Goal: Task Accomplishment & Management: Manage account settings

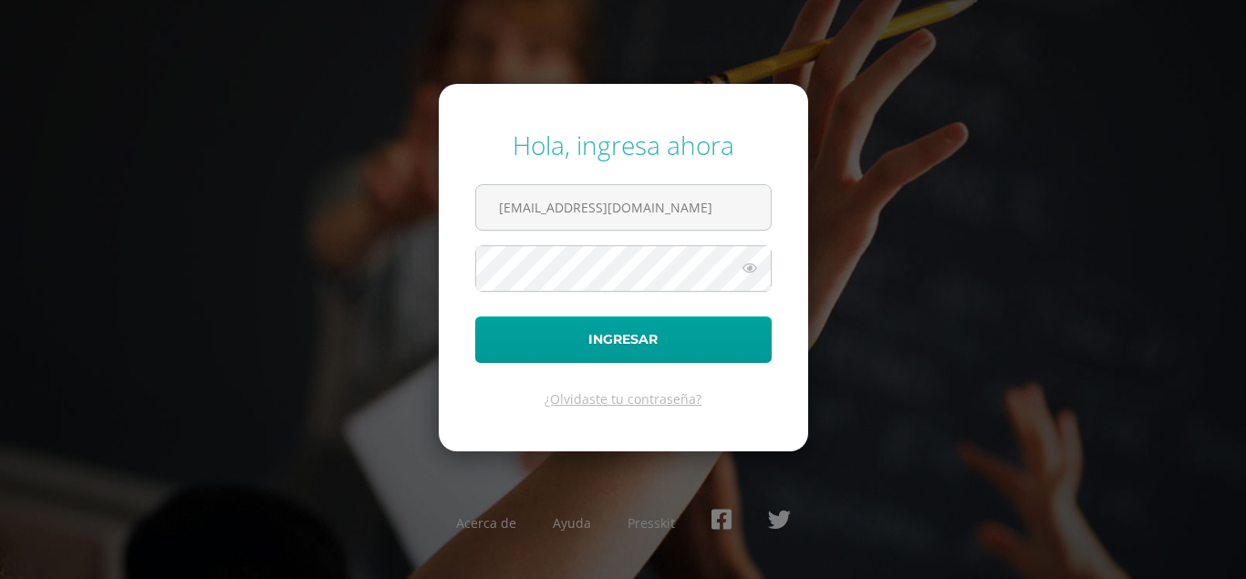
type input "[EMAIL_ADDRESS][DOMAIN_NAME]"
click at [752, 269] on icon at bounding box center [750, 268] width 24 height 22
click at [1196, 456] on div "Hola, ingresa ahora elfaroprimerob@gmail.com Ingresar ¿Olvidaste tu contraseña?…" at bounding box center [623, 289] width 1177 height 352
click at [1231, 417] on div "Hola, ingresa ahora elfaroprimerob@gmail.com Ingresar ¿Olvidaste tu contraseña?…" at bounding box center [623, 289] width 1261 height 352
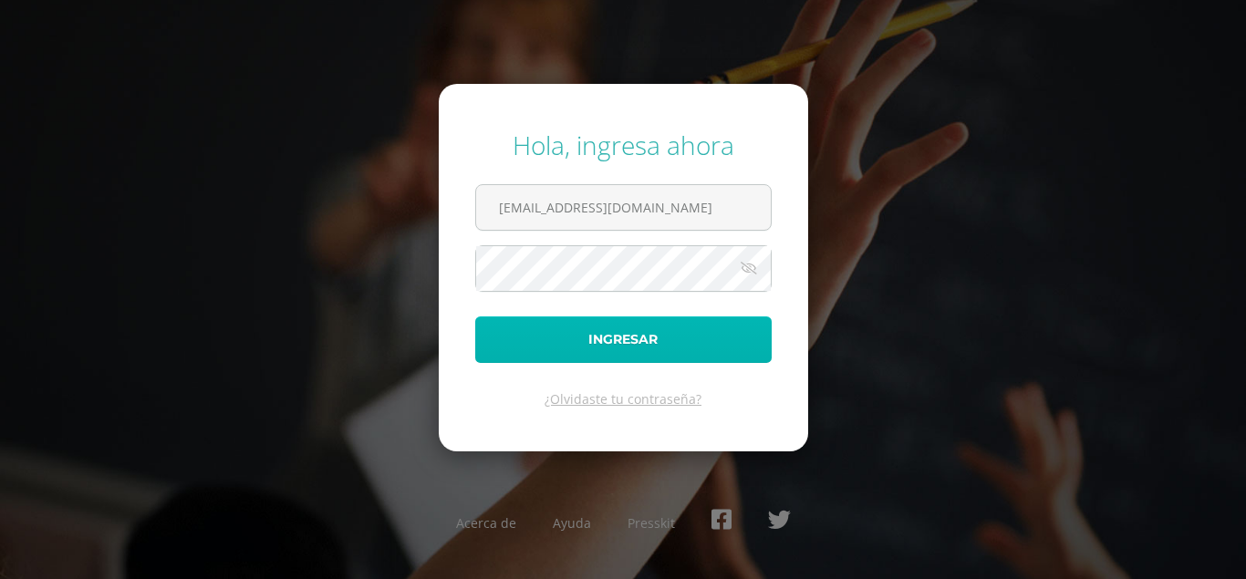
click at [659, 356] on button "Ingresar" at bounding box center [623, 340] width 297 height 47
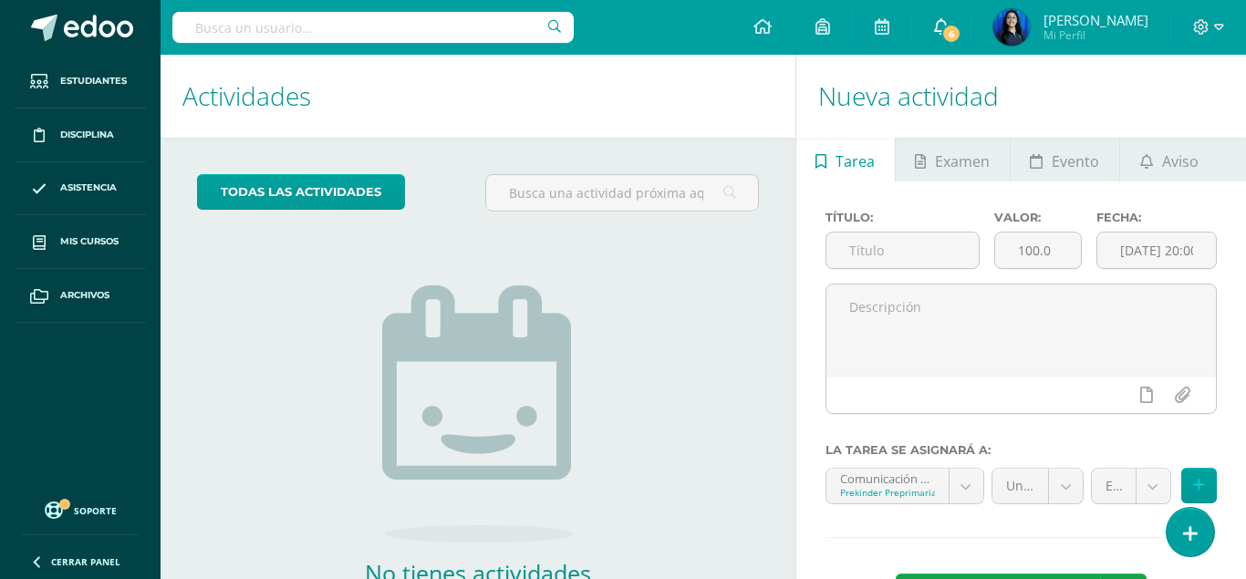
click at [962, 28] on span "6" at bounding box center [952, 34] width 20 height 20
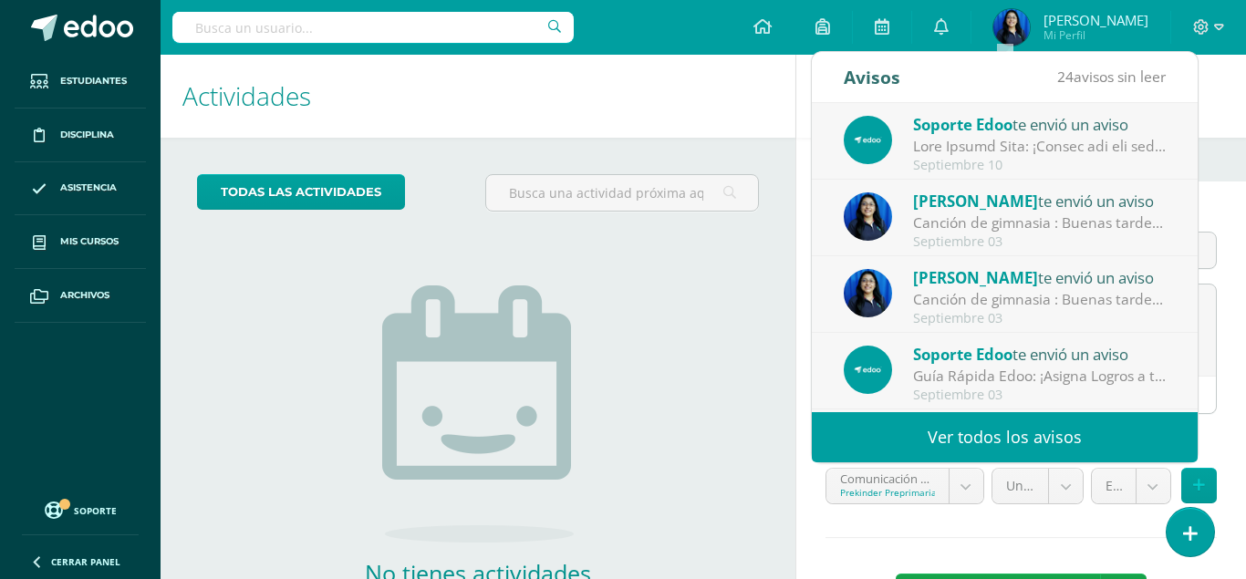
click at [756, 407] on div "todas las Actividades No tienes actividades Échale un vistazo a los demás perío…" at bounding box center [478, 420] width 635 height 564
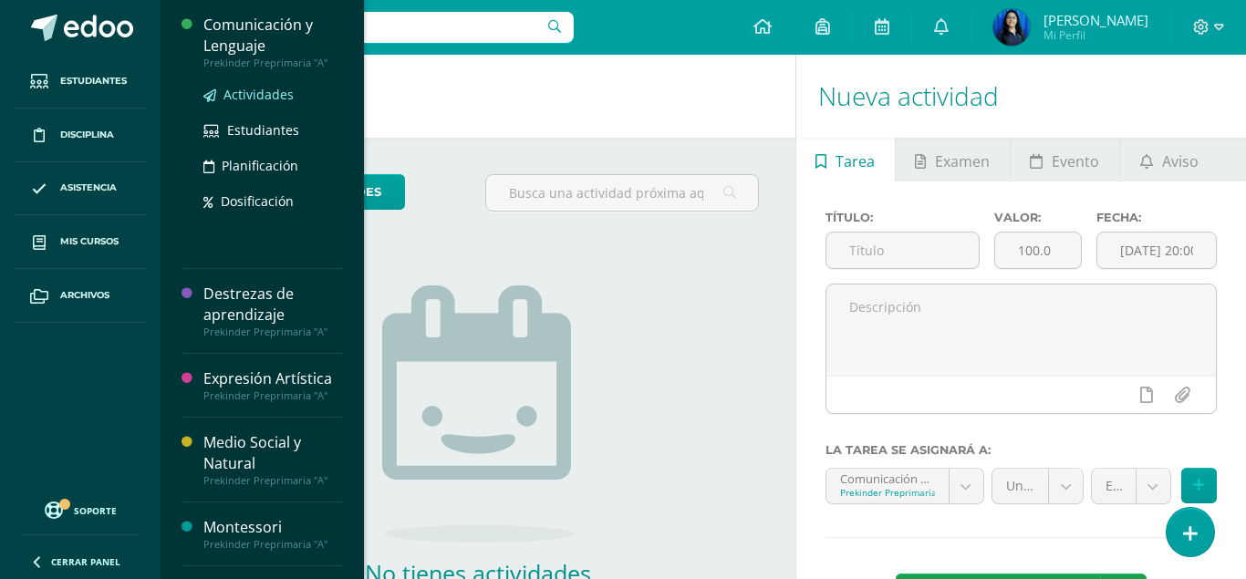
click at [266, 92] on span "Actividades" at bounding box center [259, 94] width 70 height 17
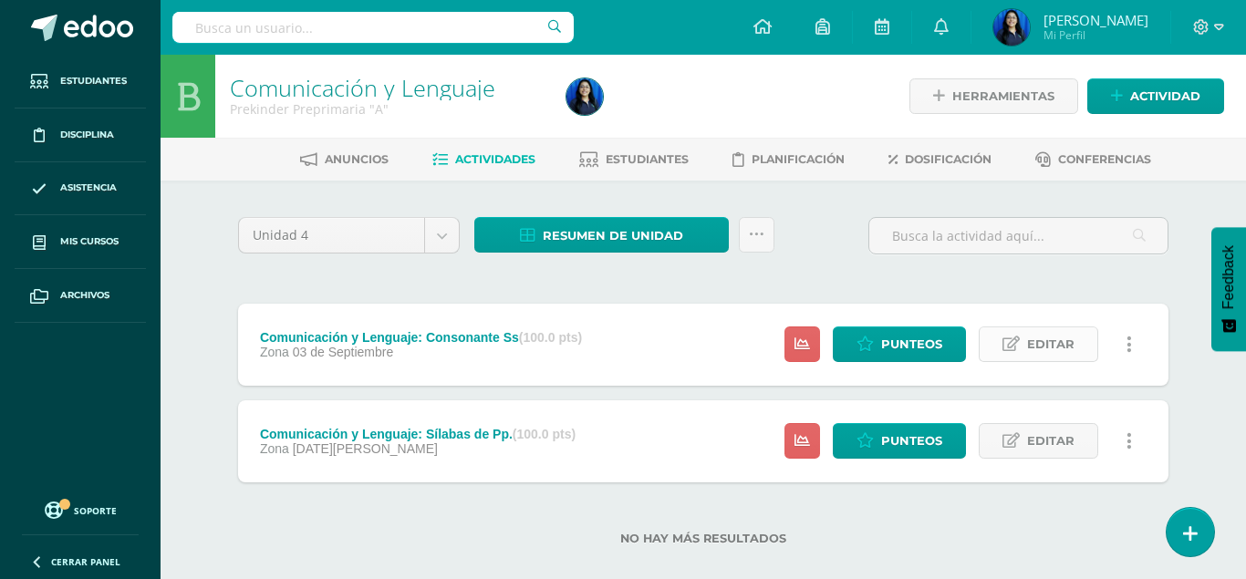
click at [1040, 328] on span "Editar" at bounding box center [1050, 345] width 47 height 34
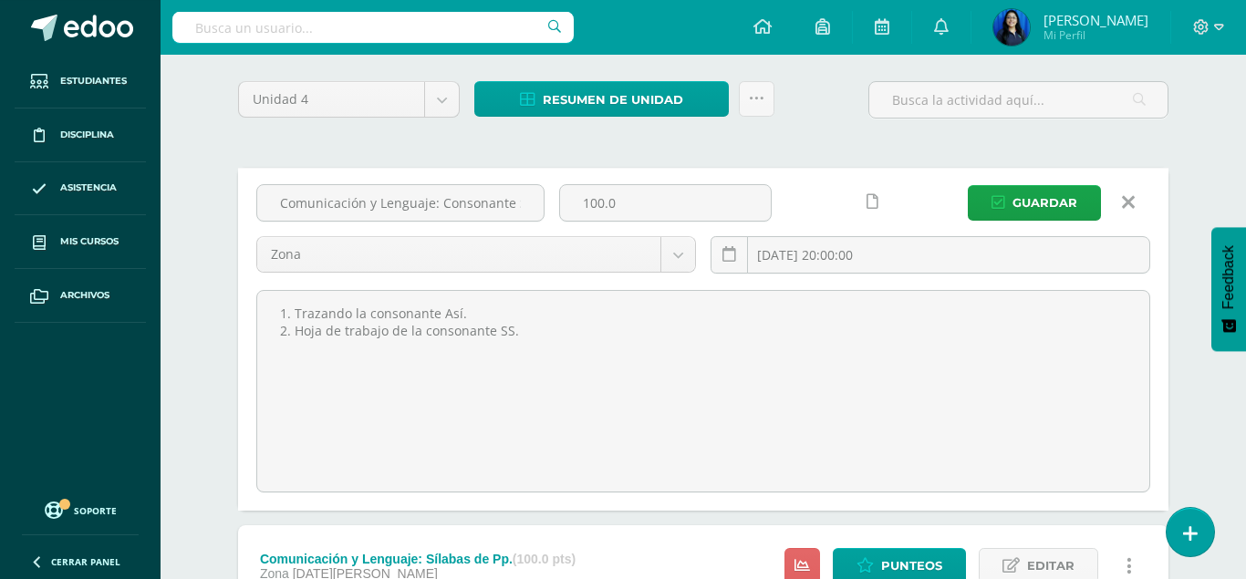
scroll to position [186, 0]
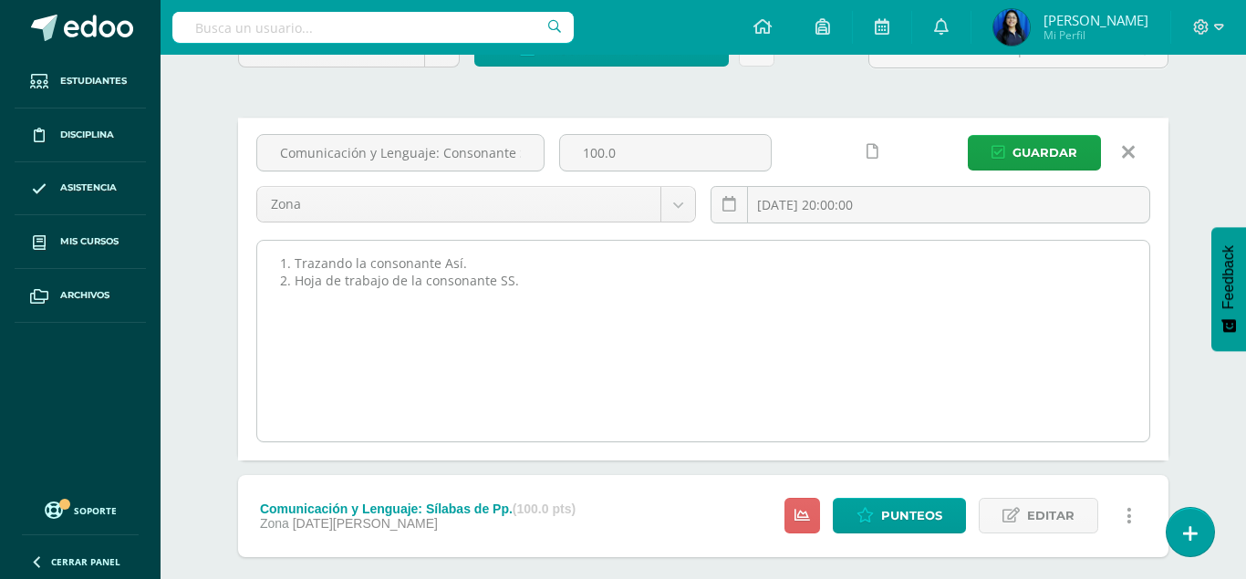
click at [459, 241] on textarea "1. Trazando la consonante Así. 2. Hoja de trabajo de la consonante SS." at bounding box center [703, 341] width 892 height 201
click at [524, 250] on textarea "1. Trazando la consonante Así. 2. Hoja de trabajo de la consonante SS." at bounding box center [703, 341] width 892 height 201
click at [393, 301] on textarea "1. Trazando la consonante Así. 2. Hoja de trabajo de la consonante SS." at bounding box center [703, 341] width 892 height 201
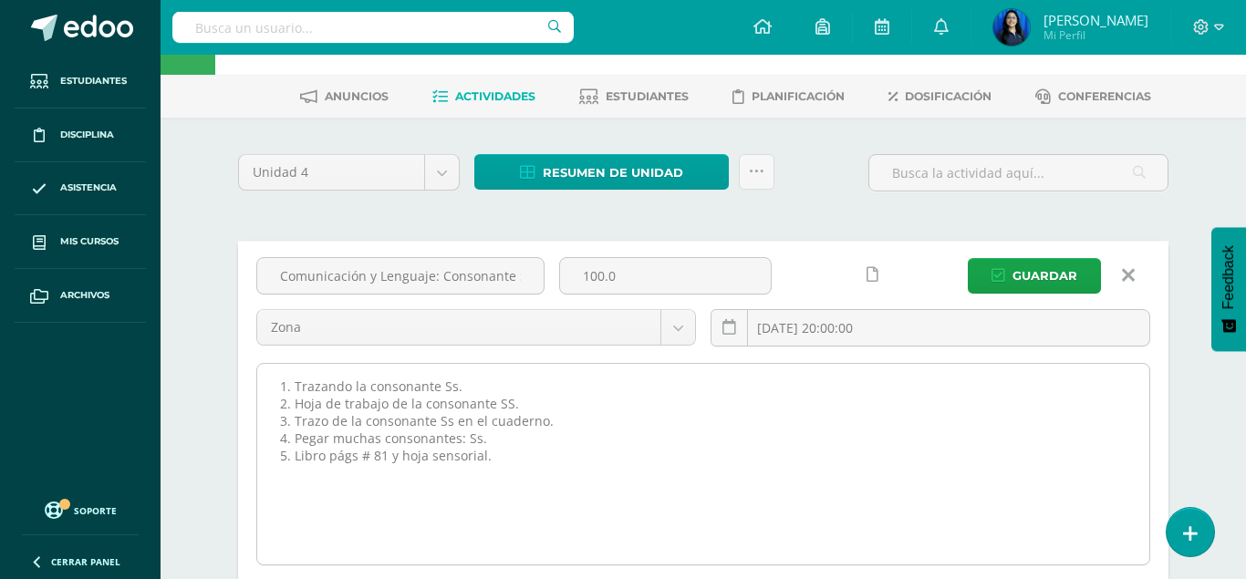
scroll to position [93, 0]
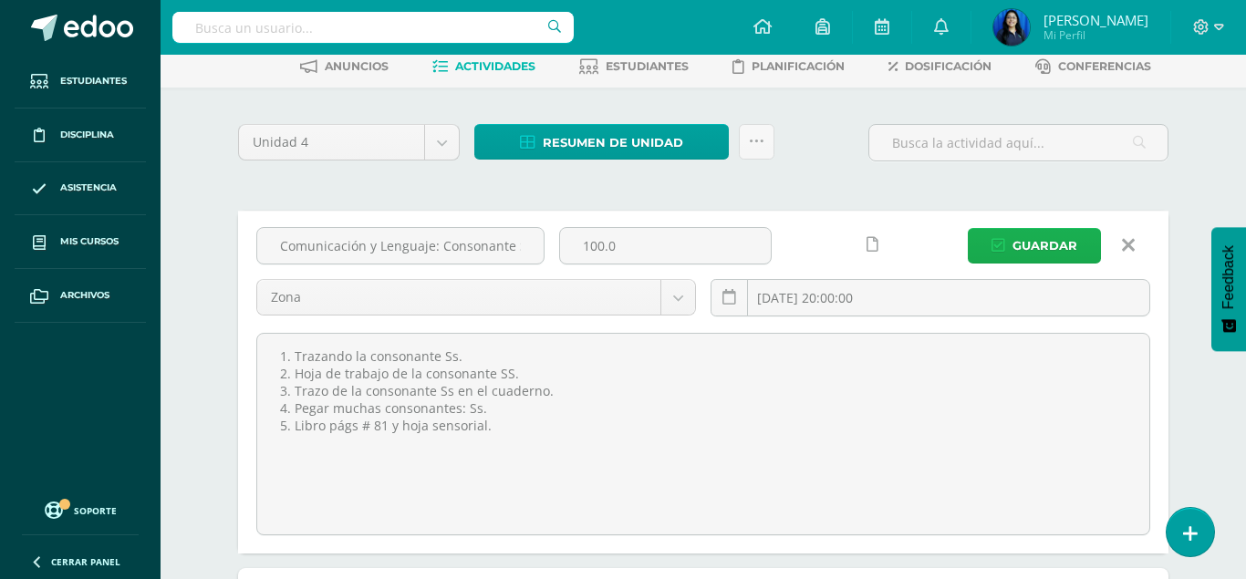
type textarea "1. Trazando la consonante Ss. 2. Hoja de trabajo de la consonante SS. 3. Trazo …"
click at [1034, 229] on span "Guardar" at bounding box center [1045, 246] width 65 height 34
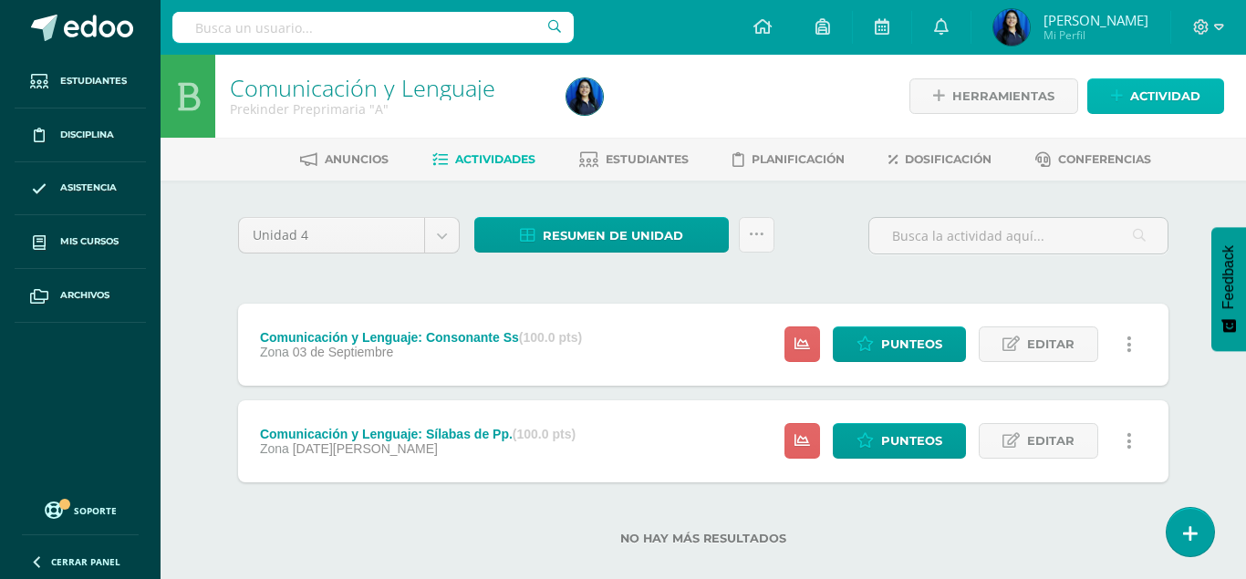
click at [1168, 91] on span "Actividad" at bounding box center [1166, 96] width 70 height 34
click at [1168, 91] on div "Crea una nueva actividad Tarea Examen Evento Aviso Título: Valor: 100.0 Fecha: …" at bounding box center [623, 289] width 1246 height 579
click at [1149, 97] on span "Actividad" at bounding box center [1166, 96] width 70 height 34
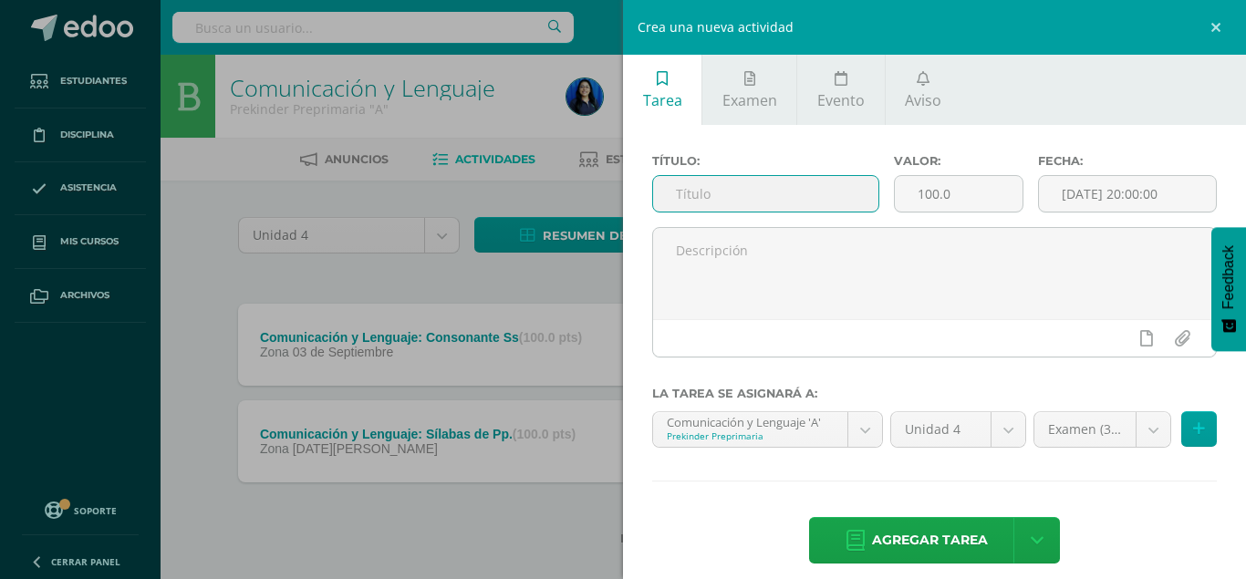
click at [780, 206] on input "text" at bounding box center [765, 194] width 225 height 36
type input "Comunicación y Lenguaje: Sílabas de Ss."
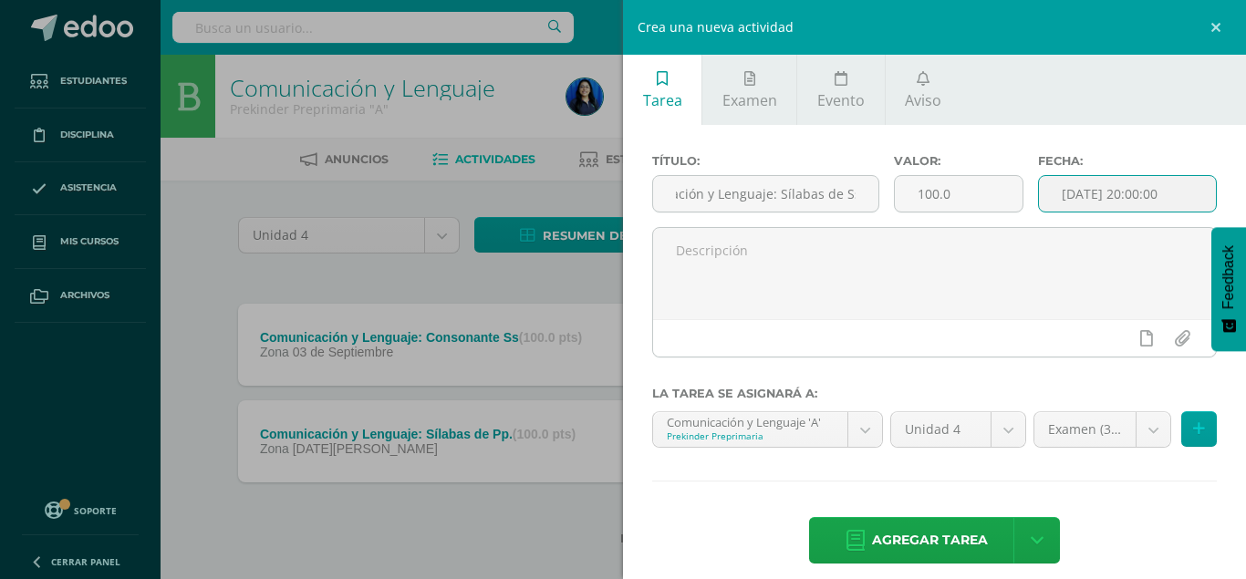
click at [1133, 192] on input "[DATE] 20:00:00" at bounding box center [1127, 194] width 177 height 36
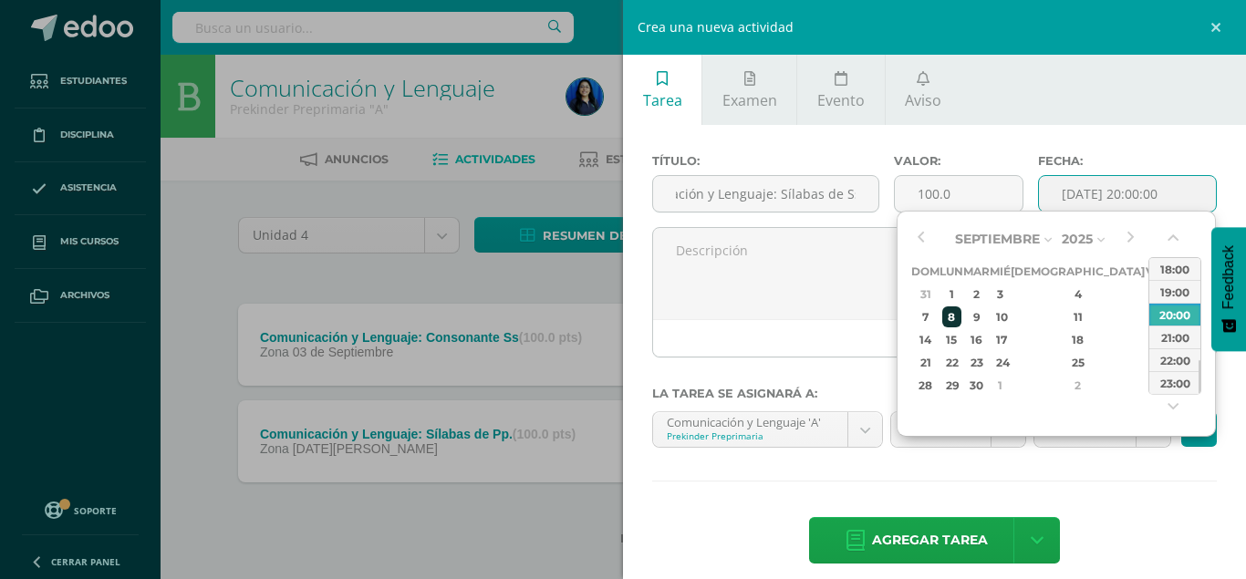
click at [960, 313] on div "8" at bounding box center [952, 317] width 19 height 21
type input "2025-09-08 20:00"
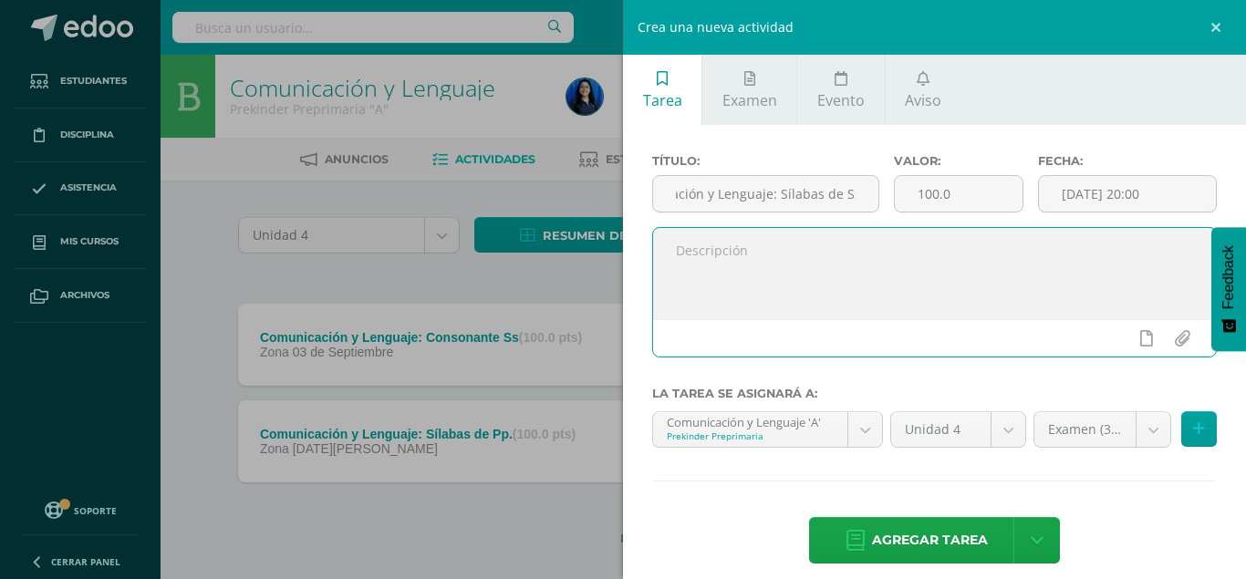
click at [787, 265] on textarea at bounding box center [934, 273] width 563 height 91
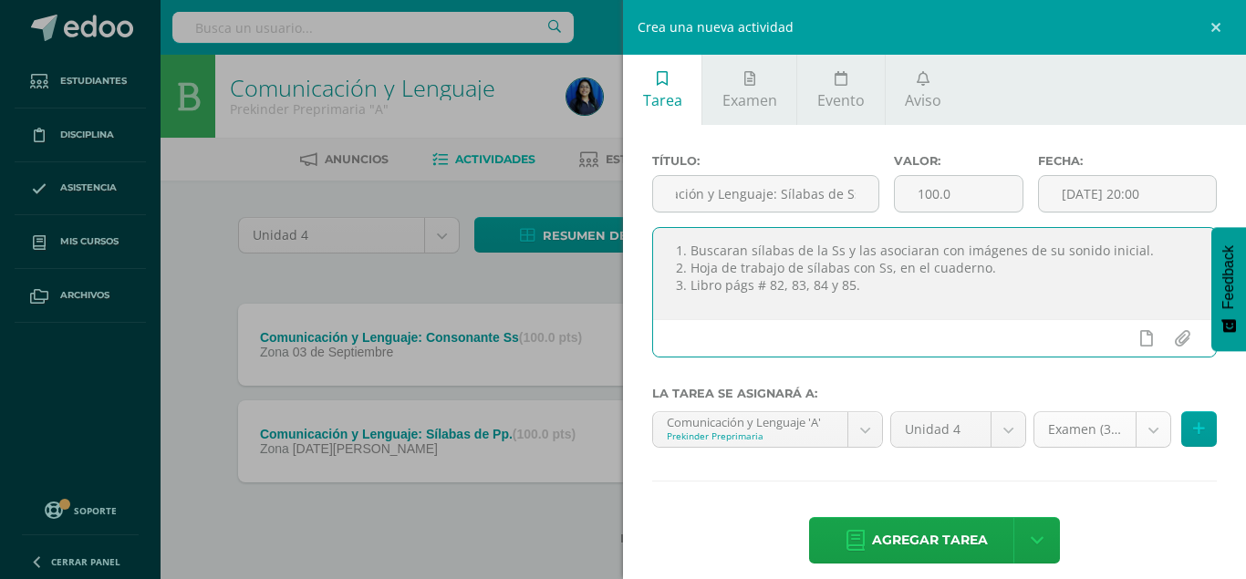
type textarea "1. Buscaran sílabas de la Ss y las asociaran con imágenes de su sonido inicial.…"
click at [1143, 436] on body "La tarea Comunicación y Lenguaje: Consonante Ss fue editada exitosamente. Estud…" at bounding box center [623, 302] width 1246 height 604
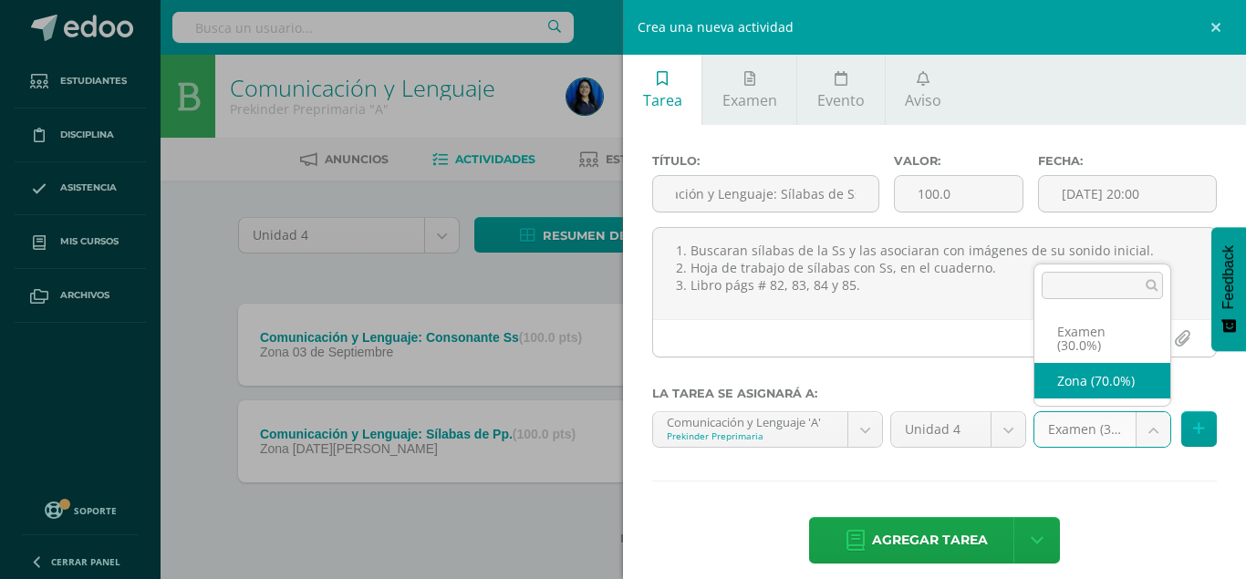
select select "36104"
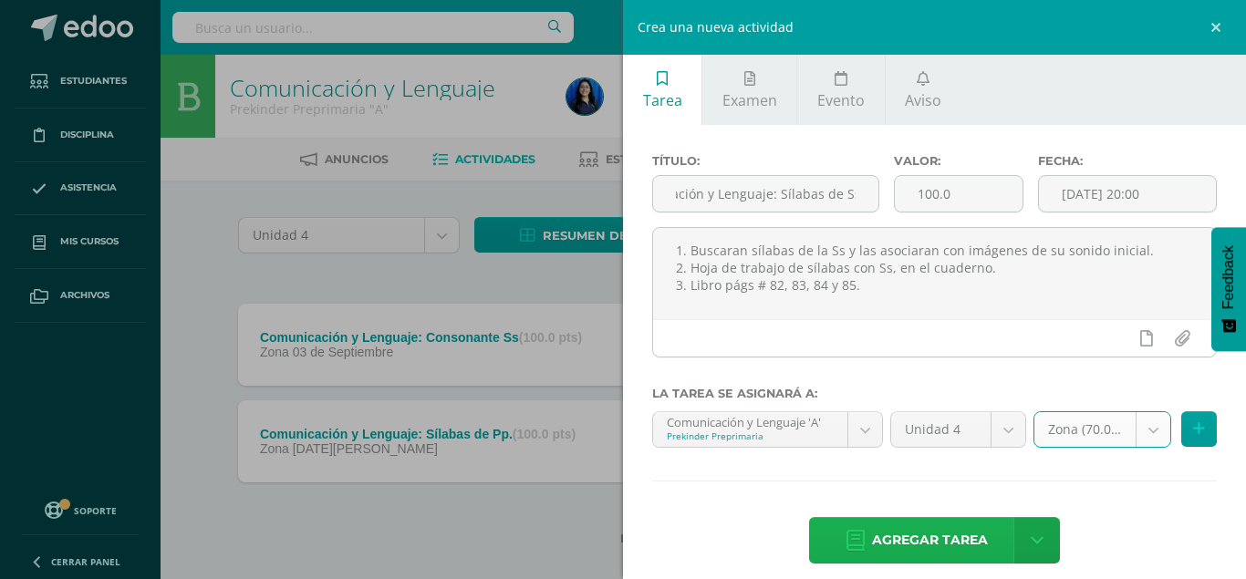
click at [959, 526] on span "Agregar tarea" at bounding box center [930, 540] width 116 height 45
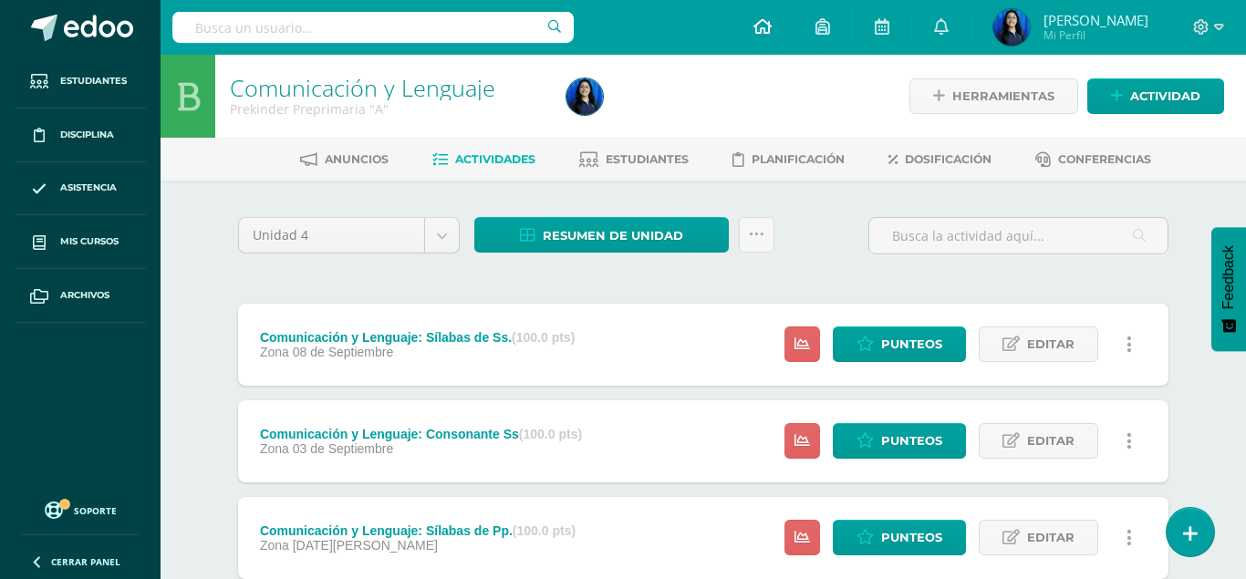
click at [772, 21] on icon at bounding box center [763, 26] width 18 height 16
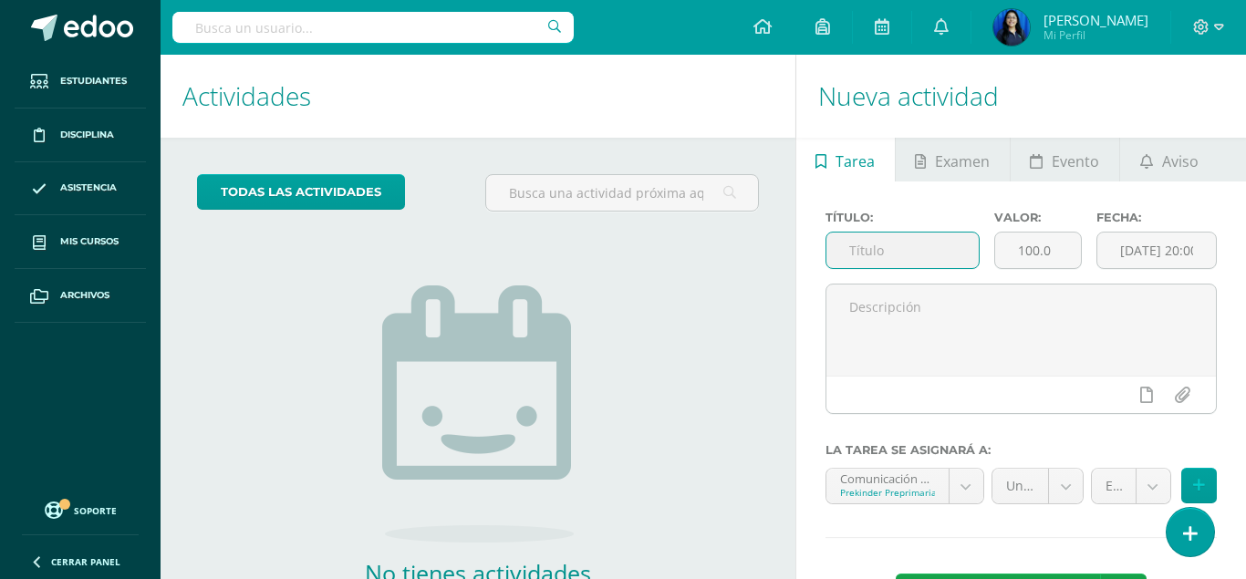
click at [867, 252] on input "text" at bounding box center [903, 251] width 153 height 36
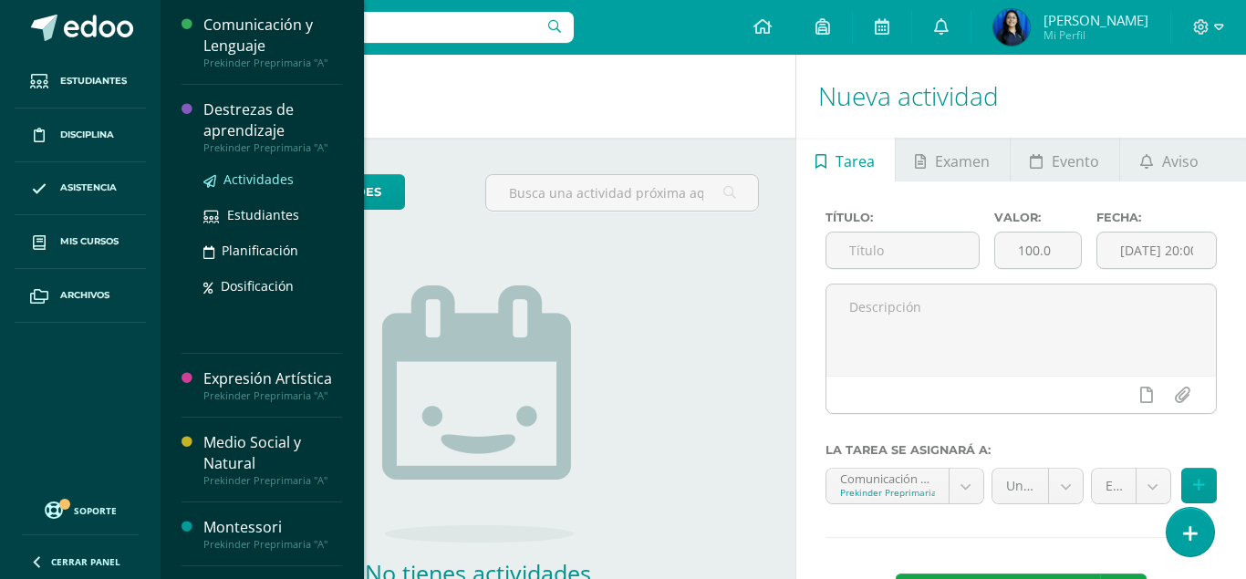
click at [258, 177] on span "Actividades" at bounding box center [259, 179] width 70 height 17
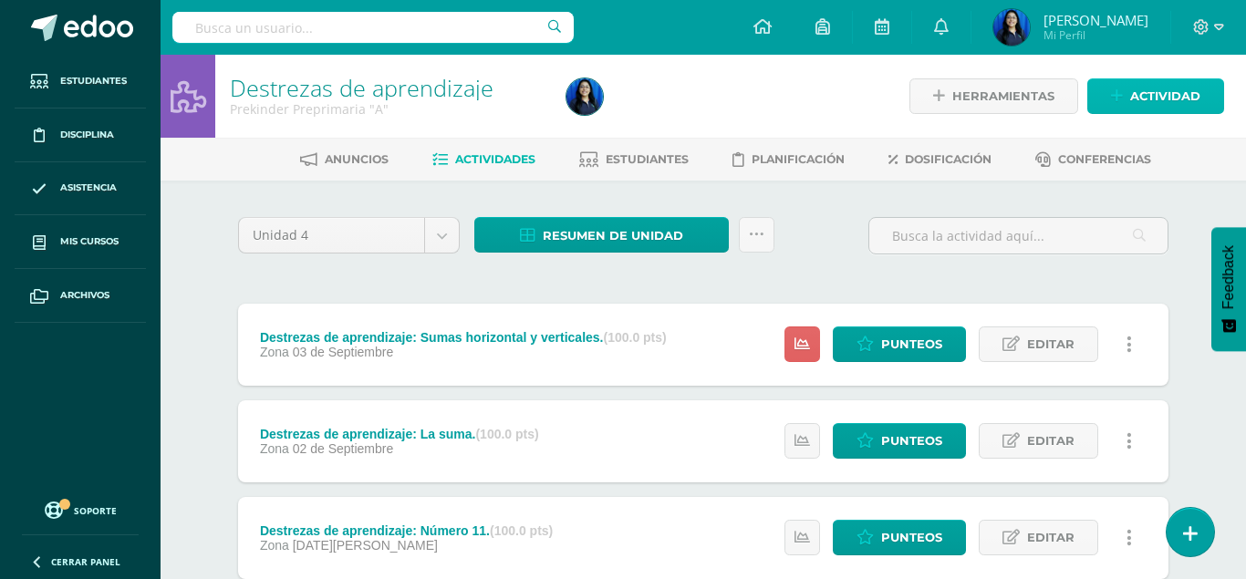
click at [1154, 101] on span "Actividad" at bounding box center [1166, 96] width 70 height 34
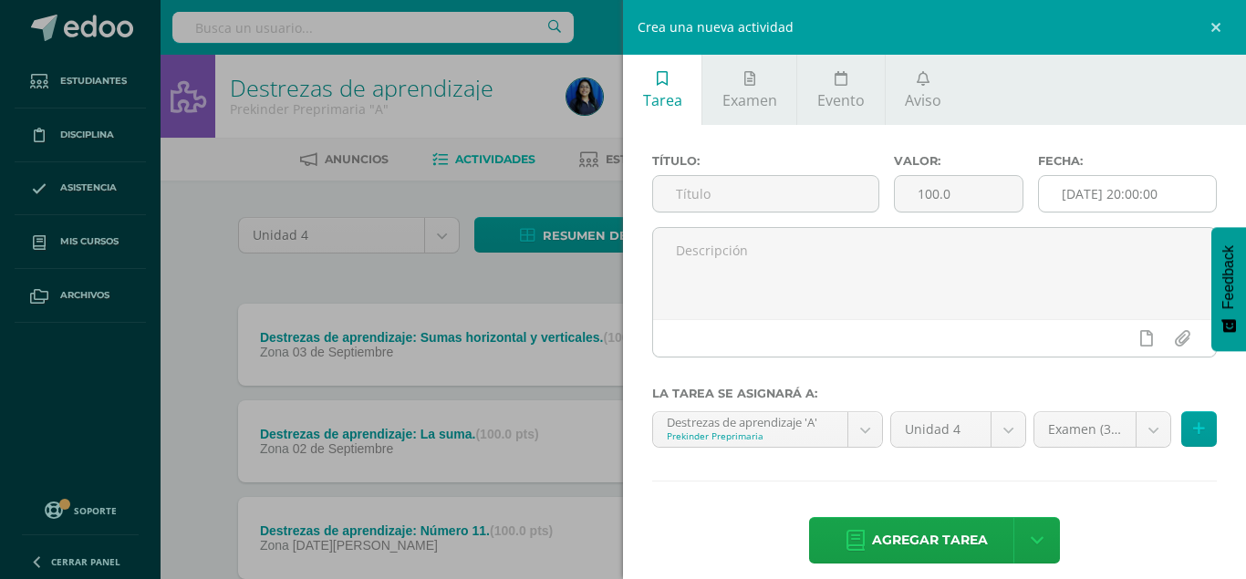
click at [1185, 191] on input "[DATE] 20:00:00" at bounding box center [1127, 194] width 177 height 36
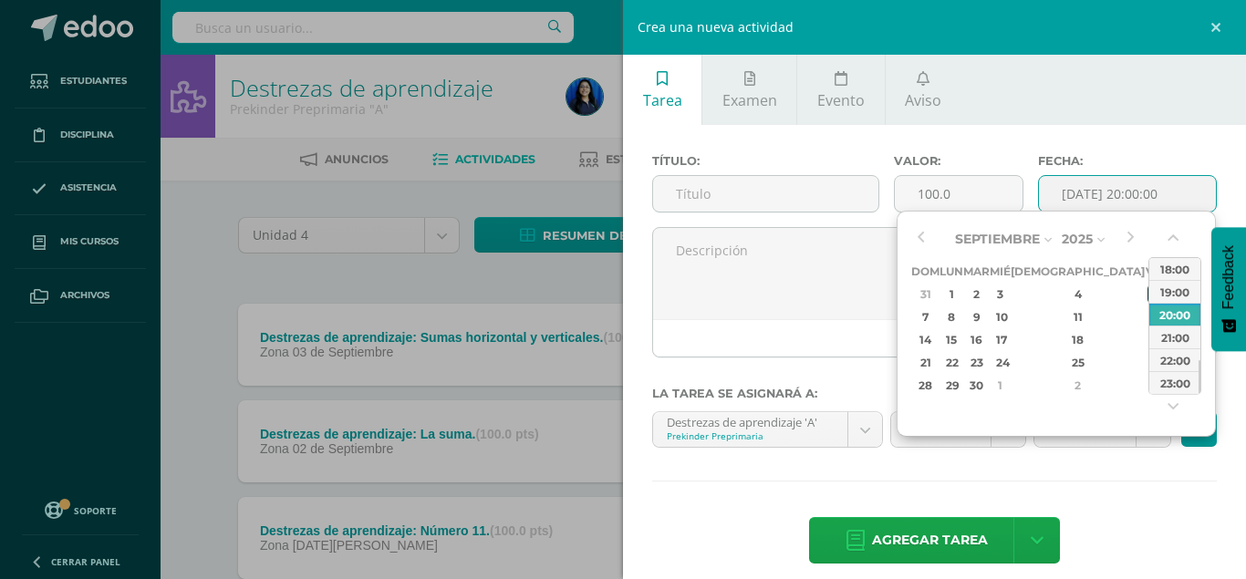
click at [1148, 287] on div "5" at bounding box center [1156, 294] width 16 height 21
type input "[DATE] 20:00"
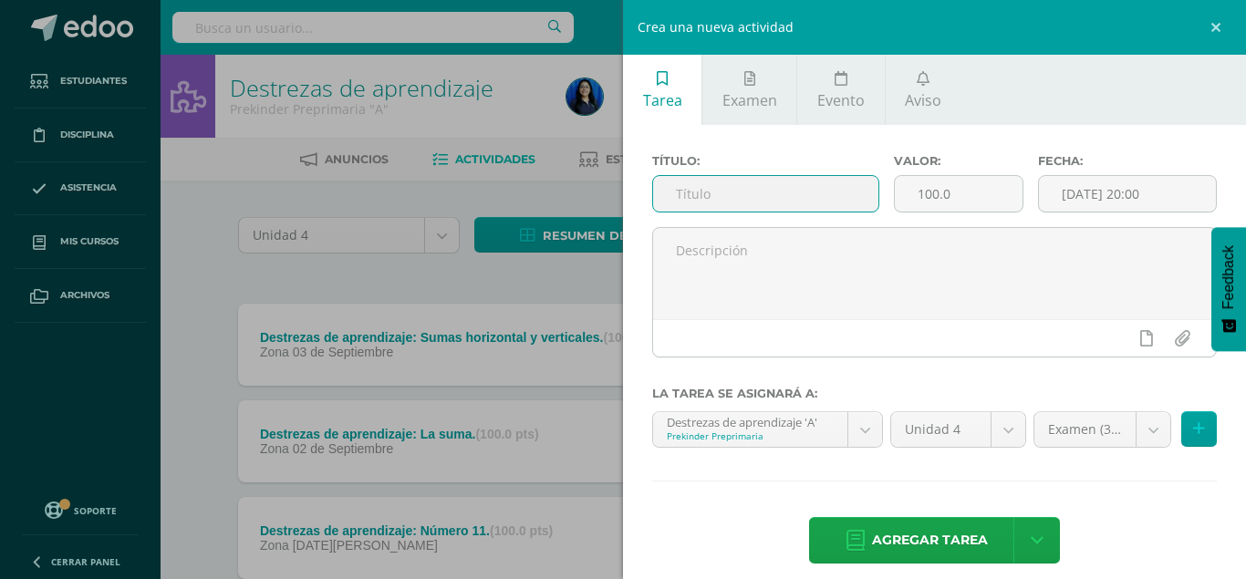
click at [722, 193] on input "text" at bounding box center [765, 194] width 225 height 36
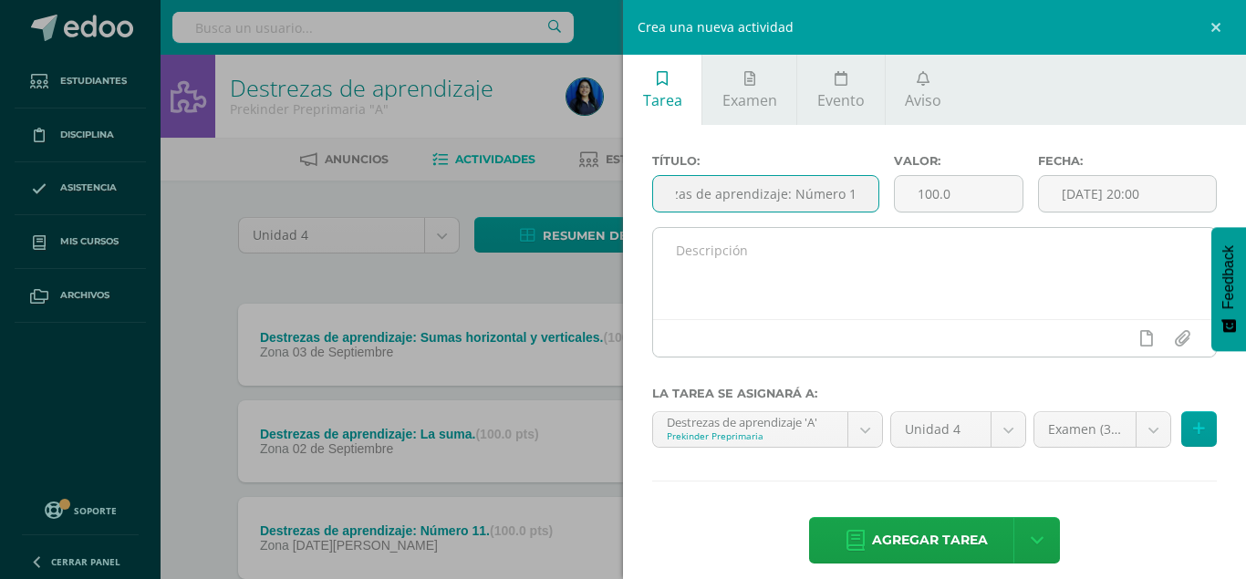
type input "Destrezas de aprendizaje: Número 12"
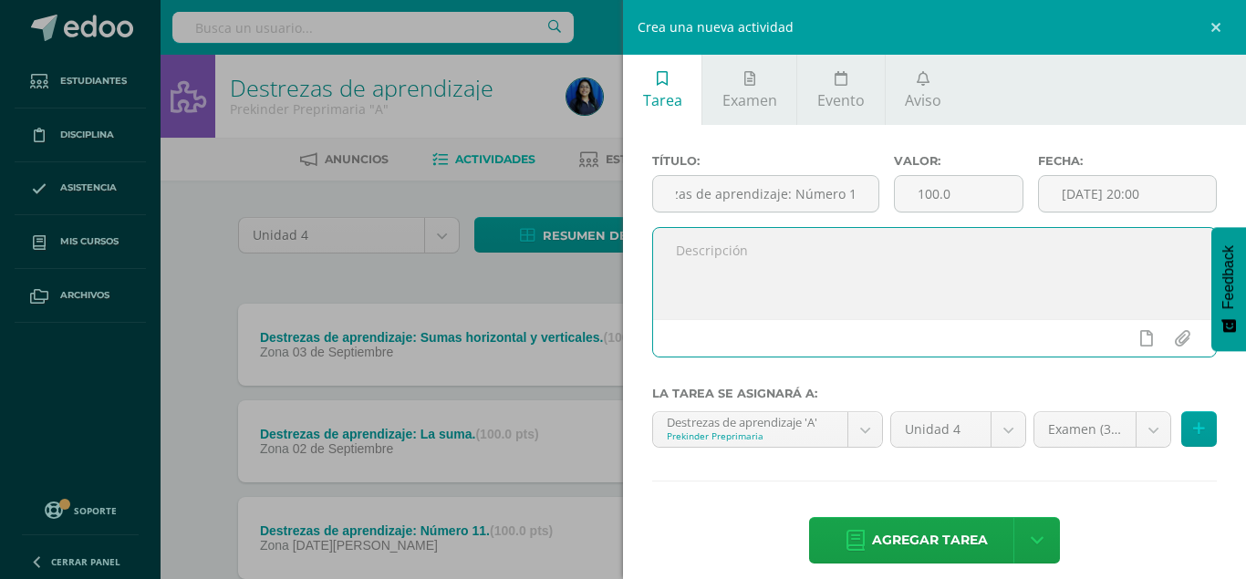
click at [690, 254] on textarea at bounding box center [934, 273] width 563 height 91
type textarea "r"
type textarea "1. Seleccionaran en una caja 12 pompones. 2. Hoja sensorial. 3. Libro pág # 79.…"
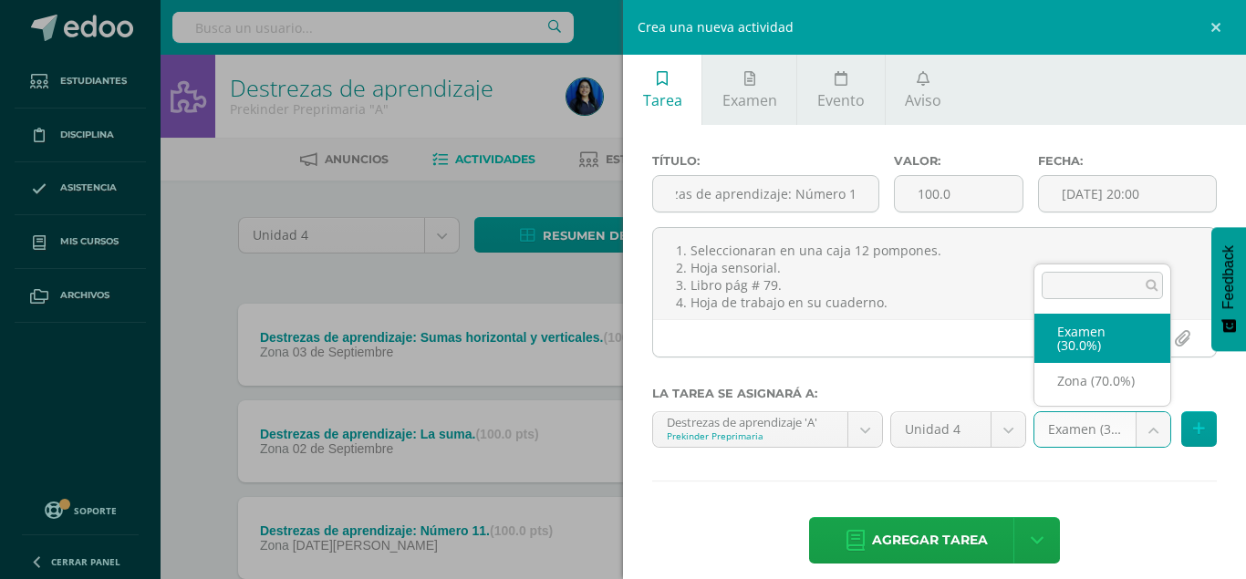
click at [1154, 438] on body "Estudiantes Disciplina Asistencia Mis cursos Archivos Soporte Centro de ayuda Ú…" at bounding box center [623, 350] width 1246 height 701
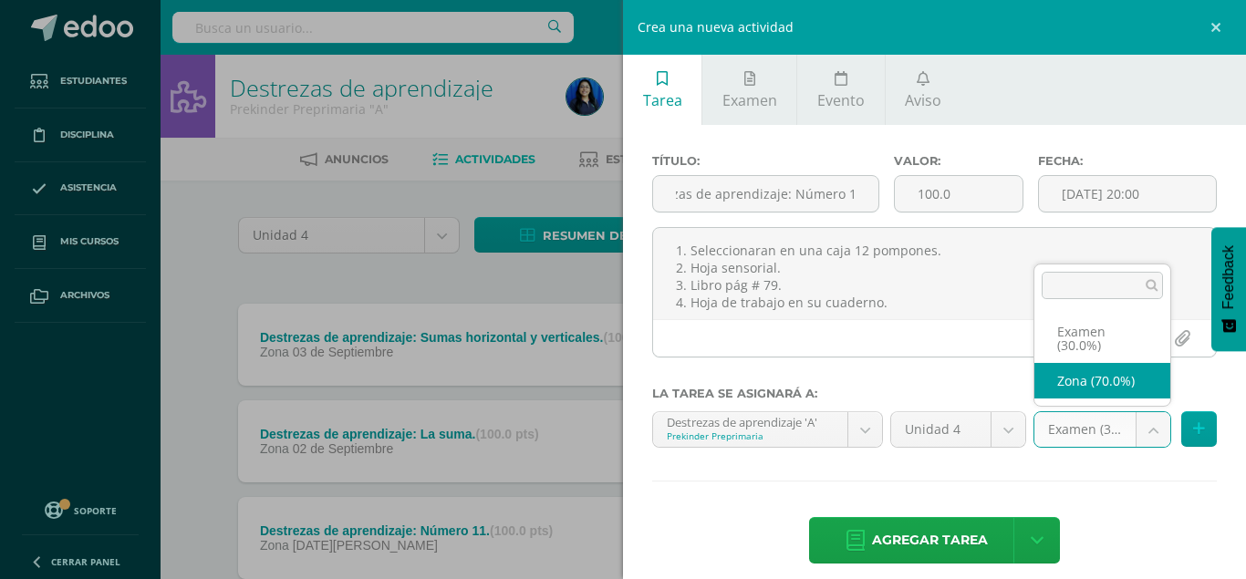
select select "36108"
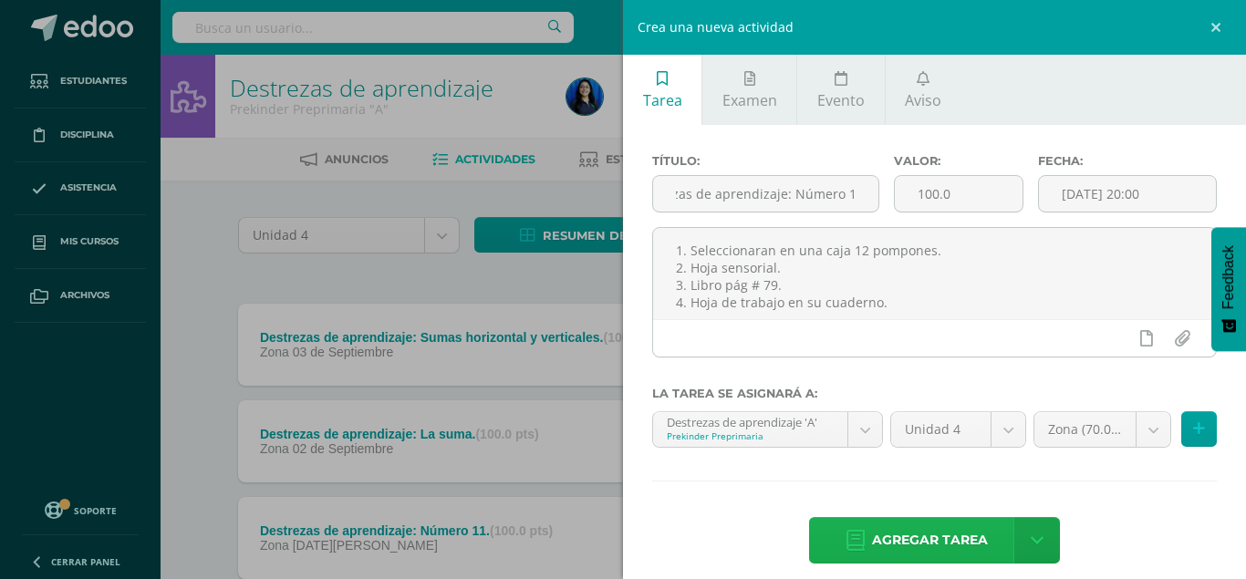
click at [931, 526] on span "Agregar tarea" at bounding box center [930, 540] width 116 height 45
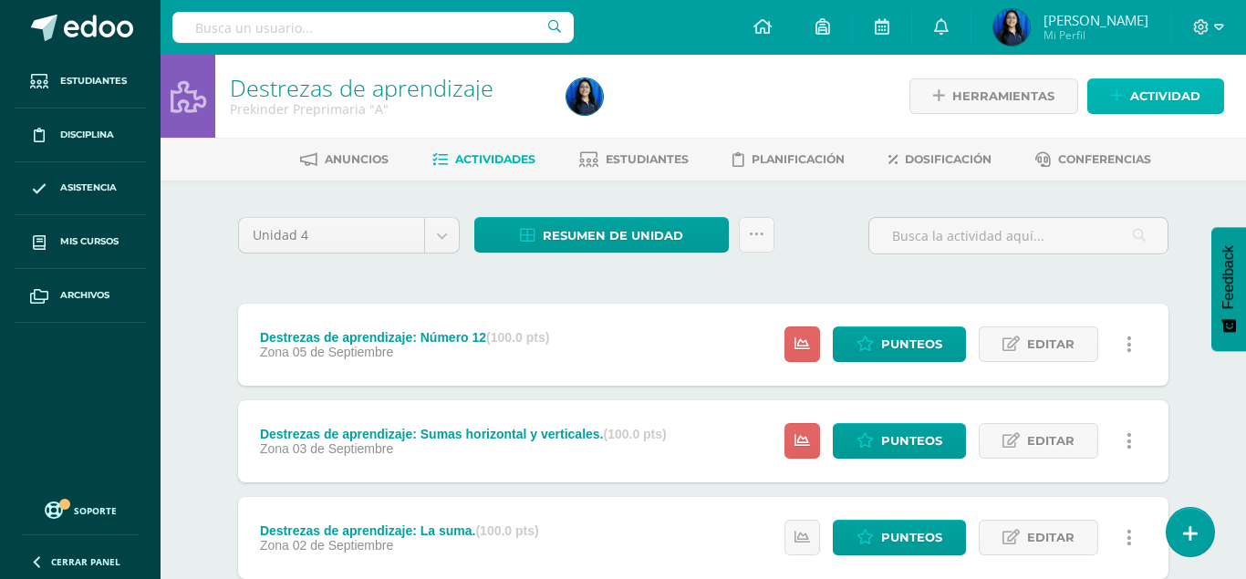
click at [1189, 94] on span "Actividad" at bounding box center [1166, 96] width 70 height 34
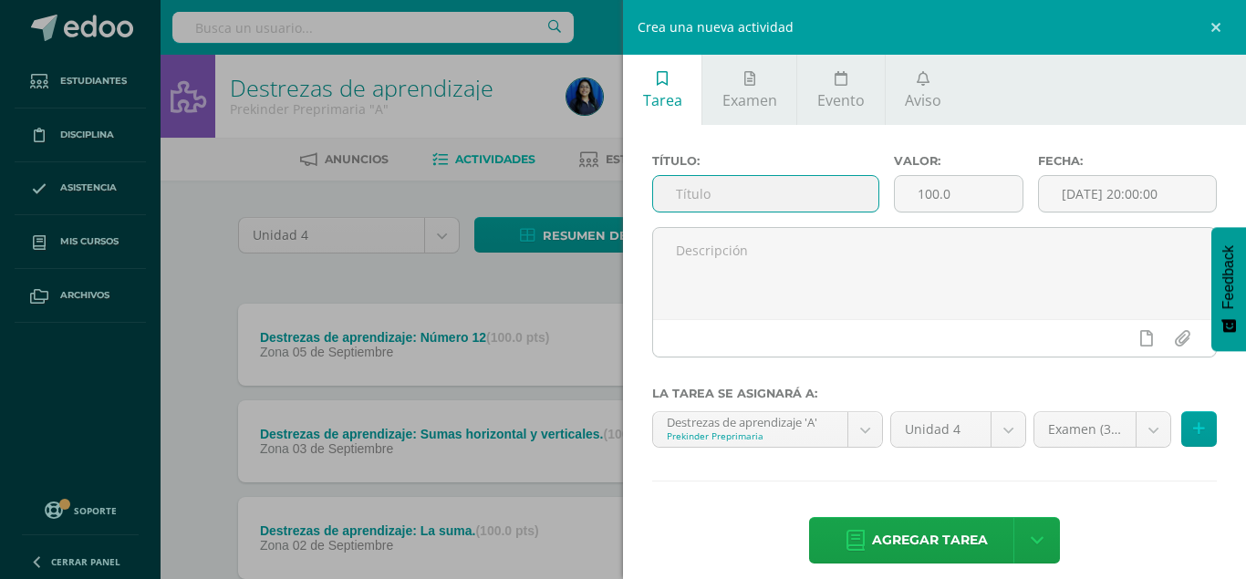
click at [672, 191] on input "text" at bounding box center [765, 194] width 225 height 36
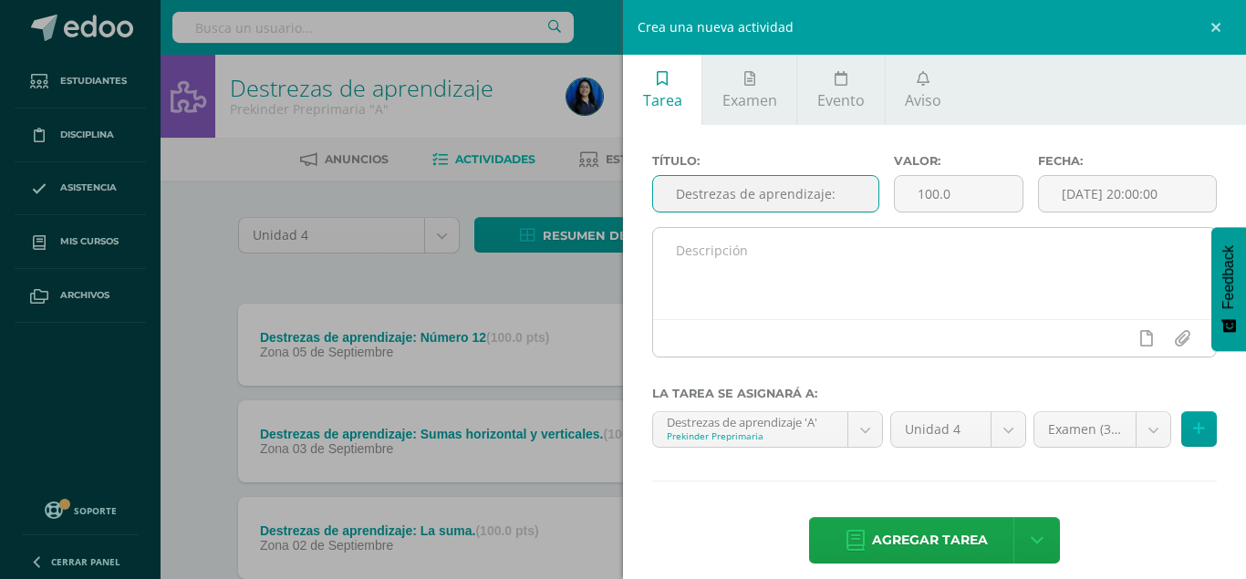
type input "Destrezas de aprendizaje:"
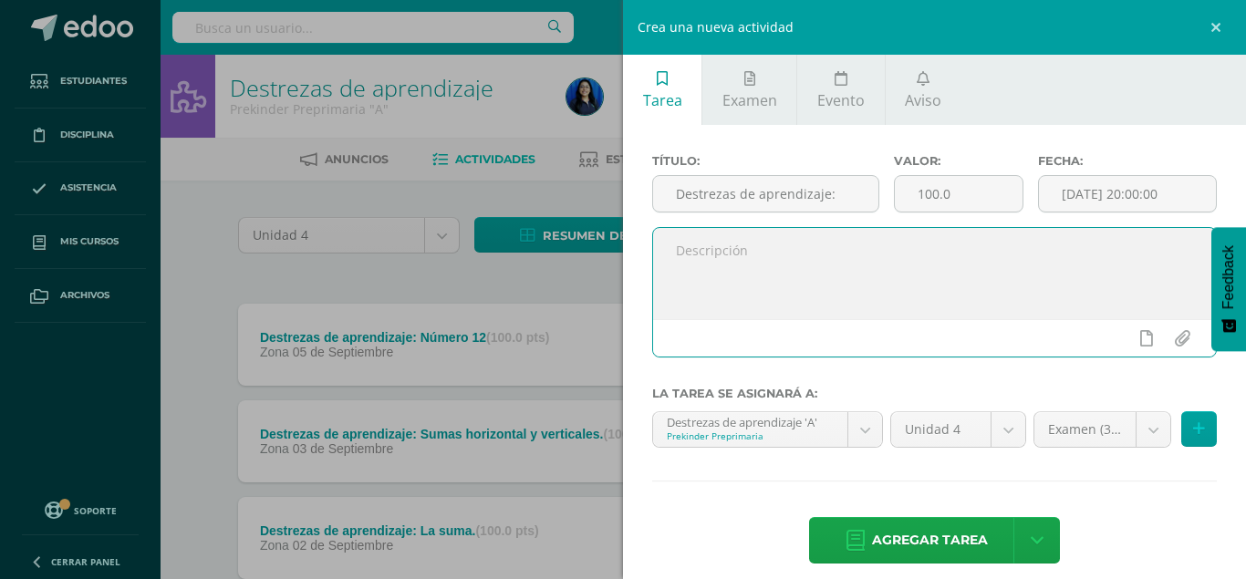
click at [1027, 317] on textarea at bounding box center [934, 273] width 563 height 91
type textarea "N"
click at [857, 197] on input "Destrezas de aprendizaje:" at bounding box center [765, 194] width 225 height 36
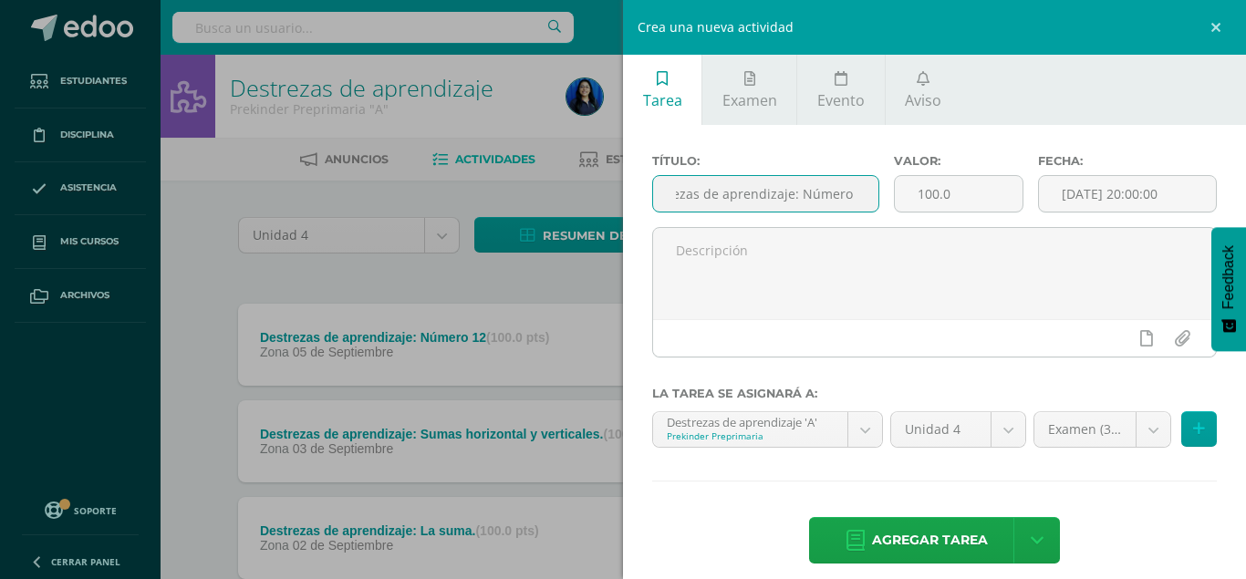
scroll to position [0, 44]
type input "Destrezas de aprendizaje: Número 13"
click at [1145, 193] on input "[DATE] 20:00:00" at bounding box center [1127, 194] width 177 height 36
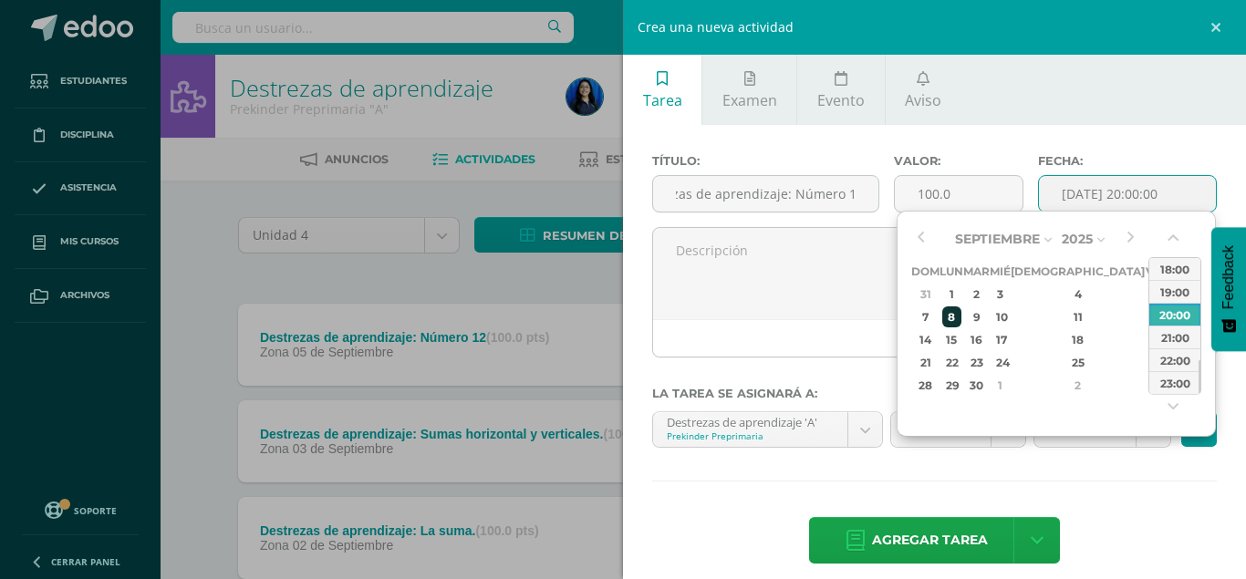
click at [958, 312] on div "8" at bounding box center [952, 317] width 19 height 21
type input "2025-09-08 20:00"
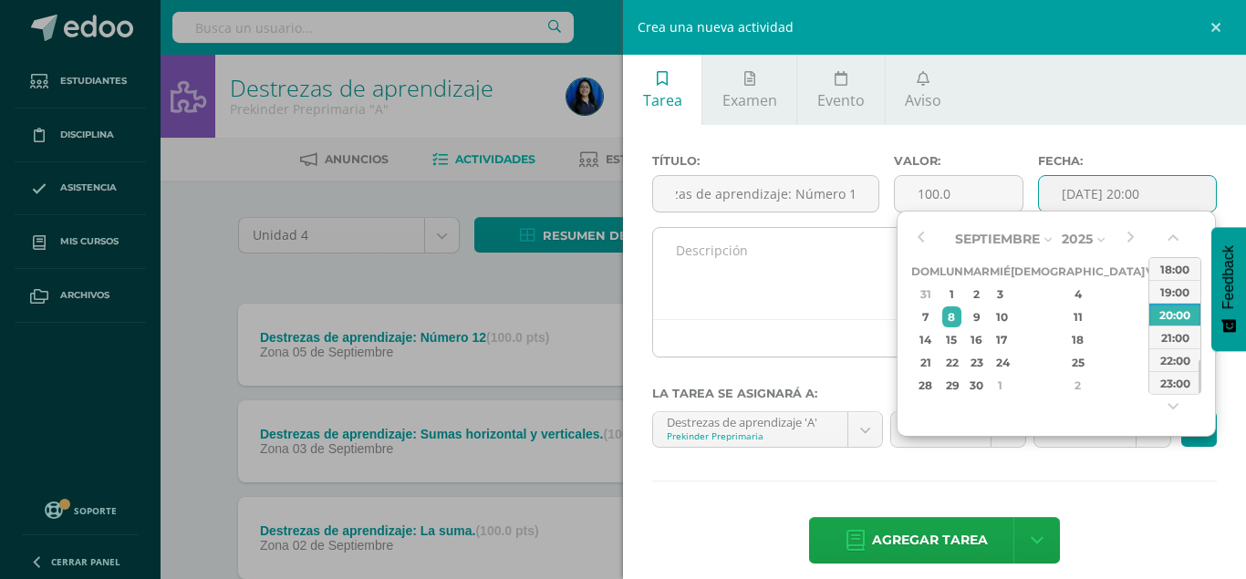
click at [768, 277] on textarea at bounding box center [934, 273] width 563 height 91
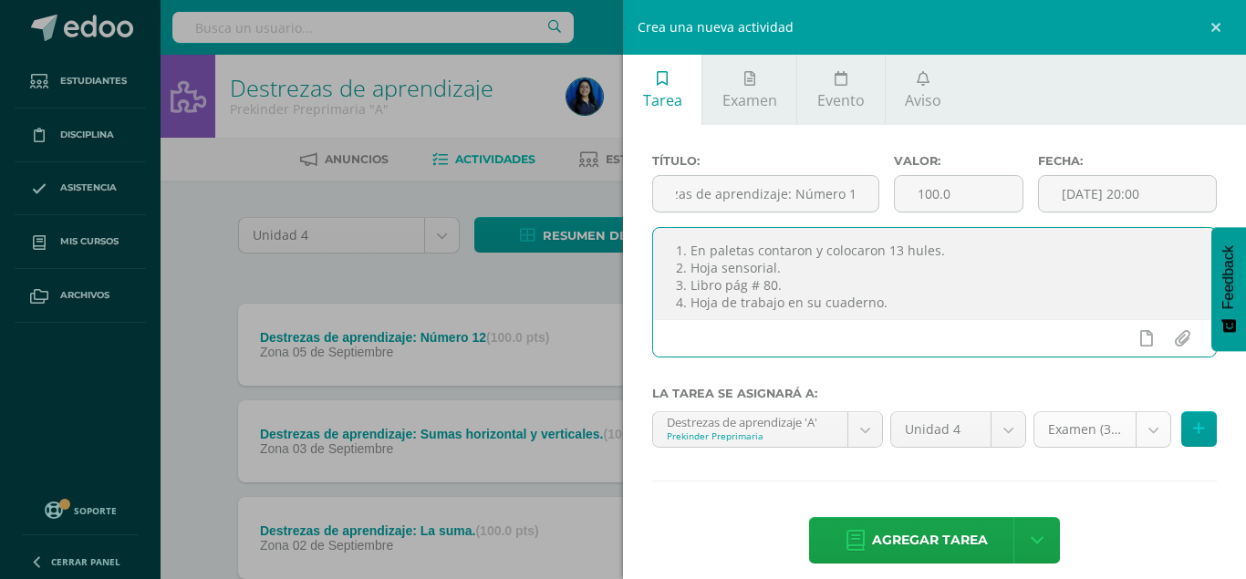
type textarea "1. En paletas contaron y colocaron 13 hules. 2. Hoja sensorial. 3. Libro pág # …"
click at [1157, 442] on body "Tarea asignada exitosamente Estudiantes Disciplina Asistencia Mis cursos Archiv…" at bounding box center [623, 399] width 1246 height 798
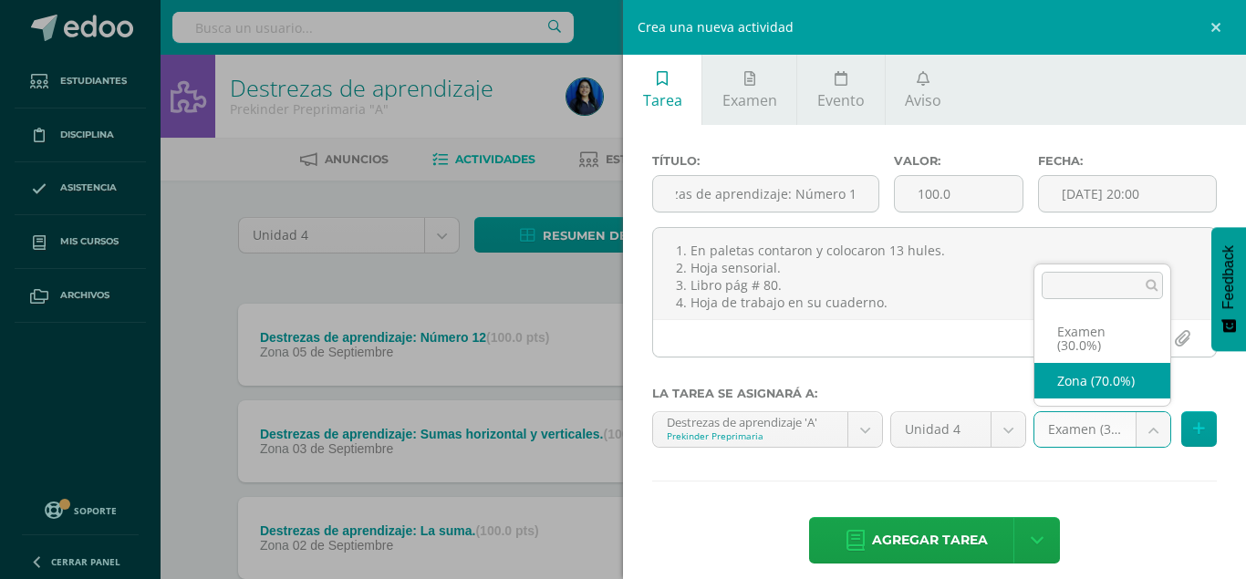
select select "36108"
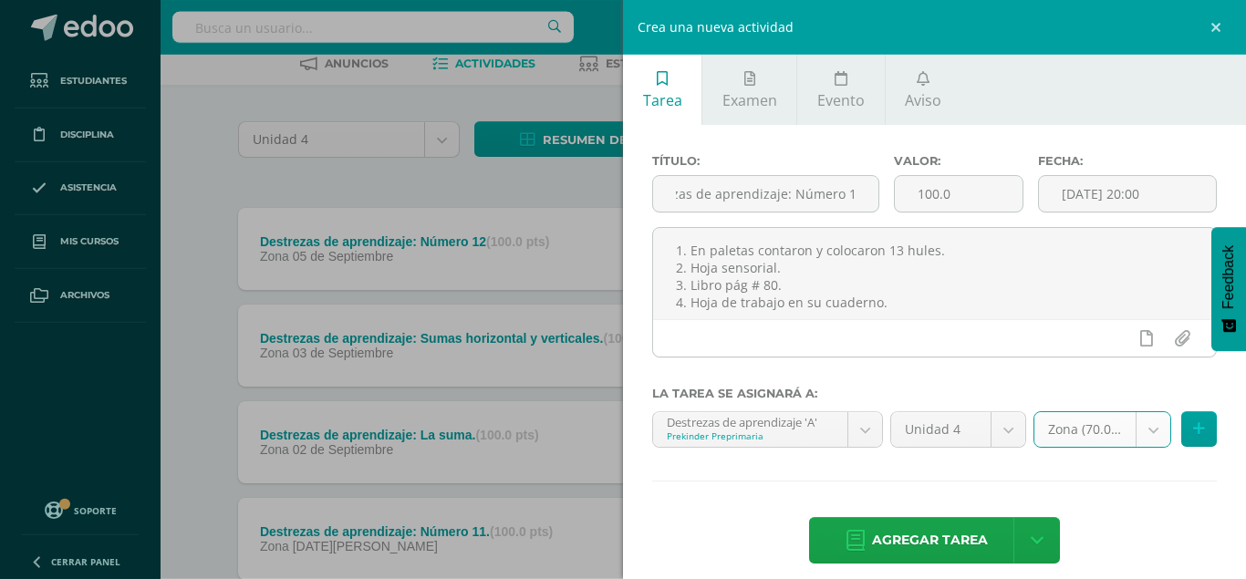
scroll to position [148, 0]
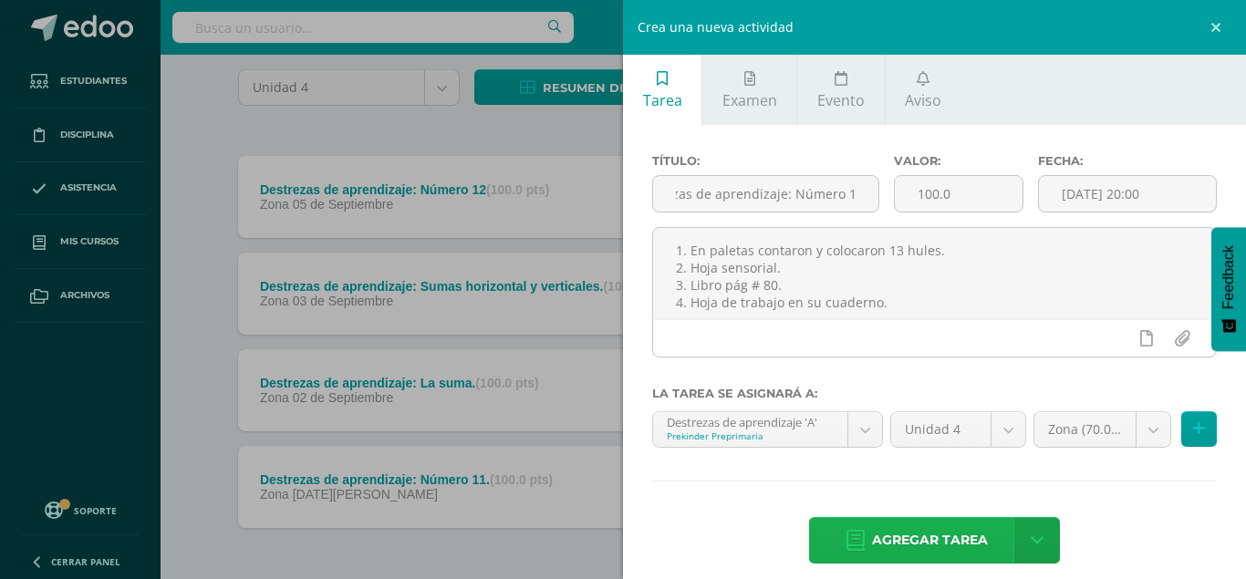
click at [950, 527] on span "Agregar tarea" at bounding box center [930, 540] width 116 height 45
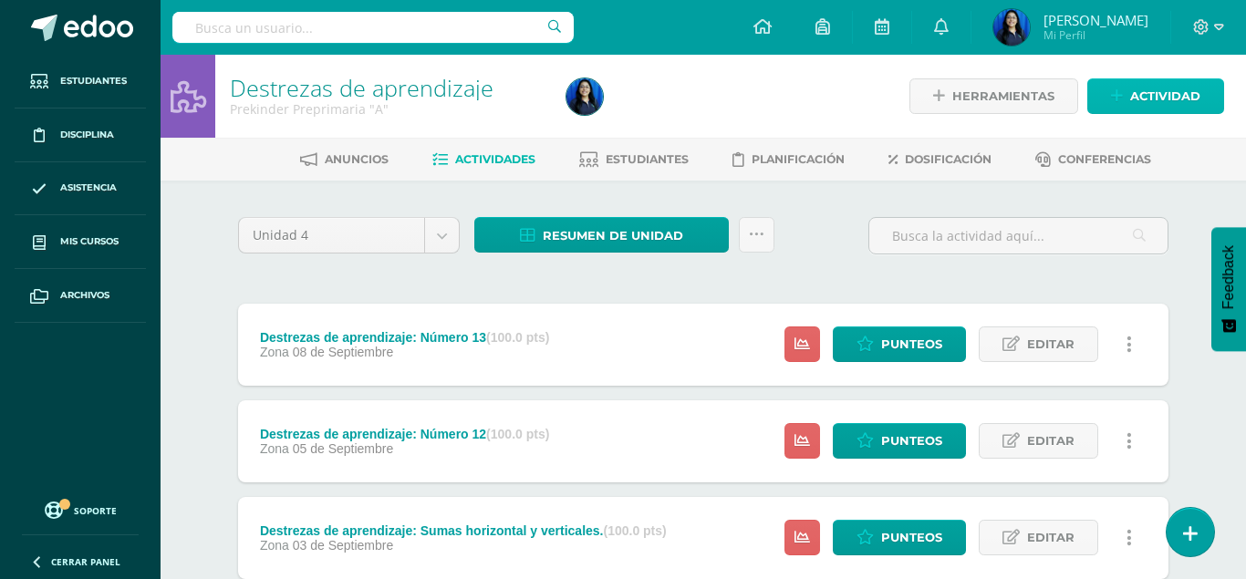
click at [1167, 92] on span "Actividad" at bounding box center [1166, 96] width 70 height 34
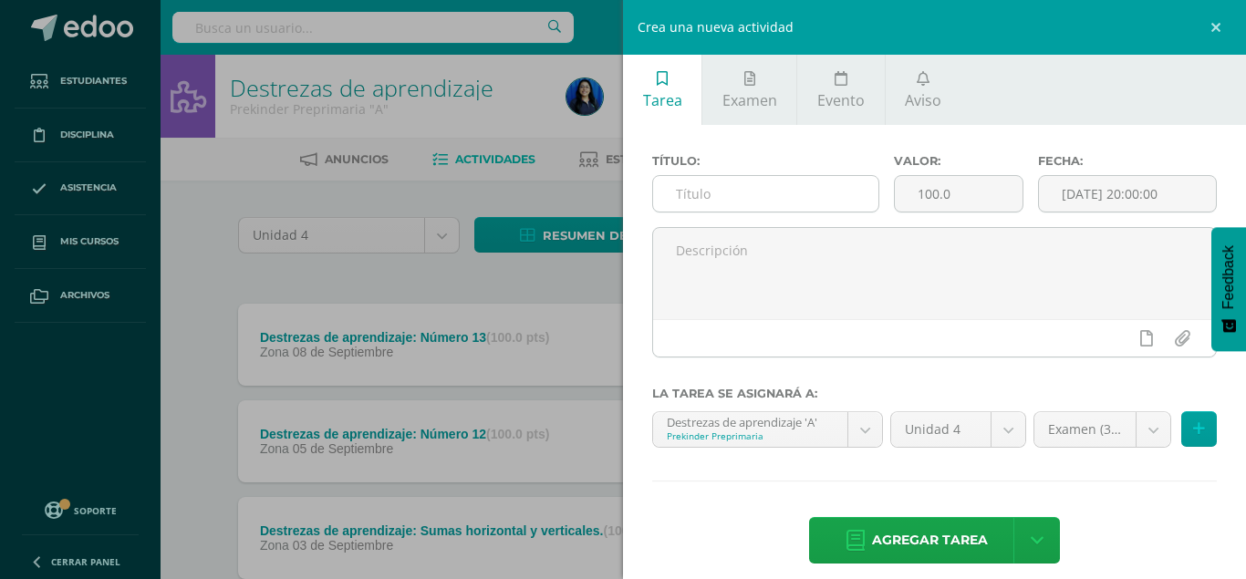
click at [736, 190] on input "text" at bounding box center [765, 194] width 225 height 36
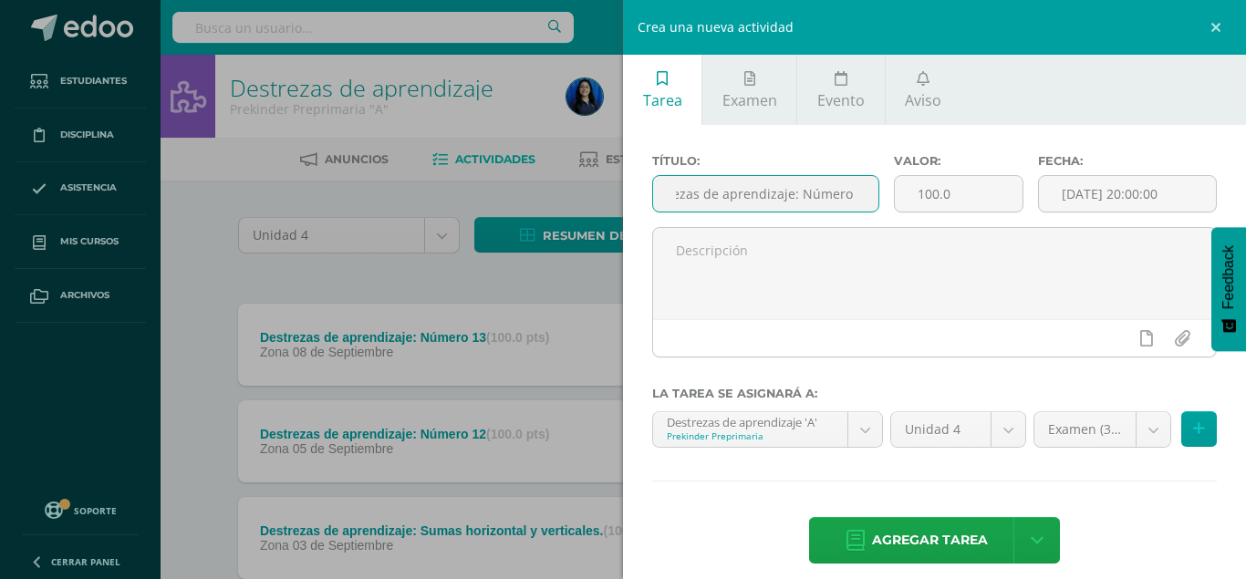
scroll to position [0, 44]
type input "Destrezas de aprendizaje: Número 14"
click at [1193, 202] on input "[DATE] 20:00:00" at bounding box center [1127, 194] width 177 height 36
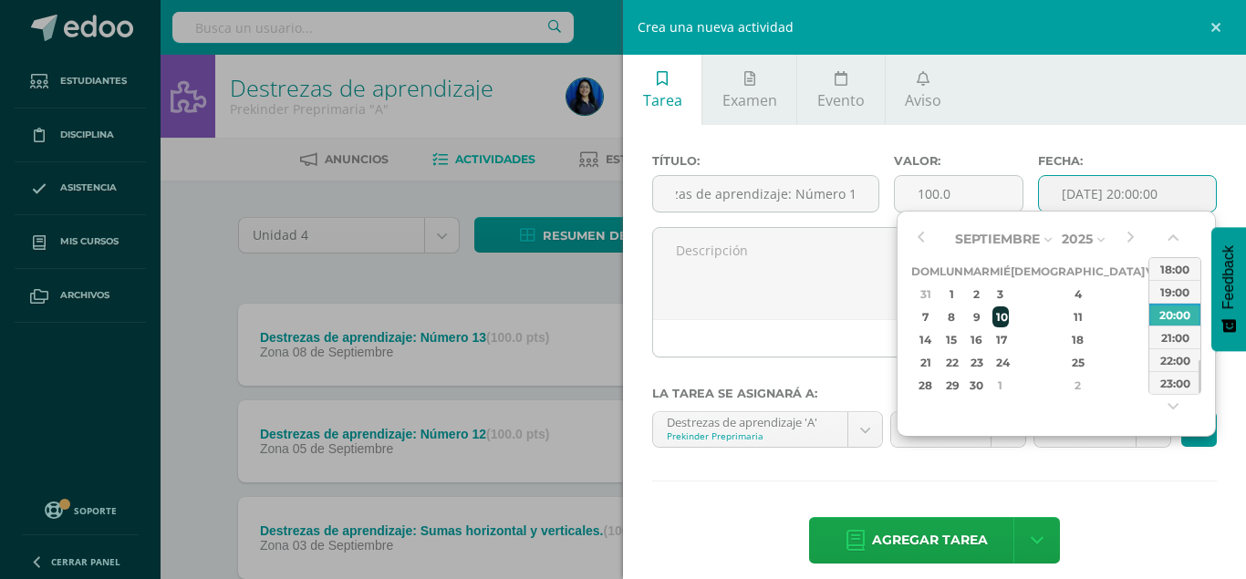
click at [1009, 310] on div "10" at bounding box center [1001, 317] width 16 height 21
type input "2025-09-10 20:00"
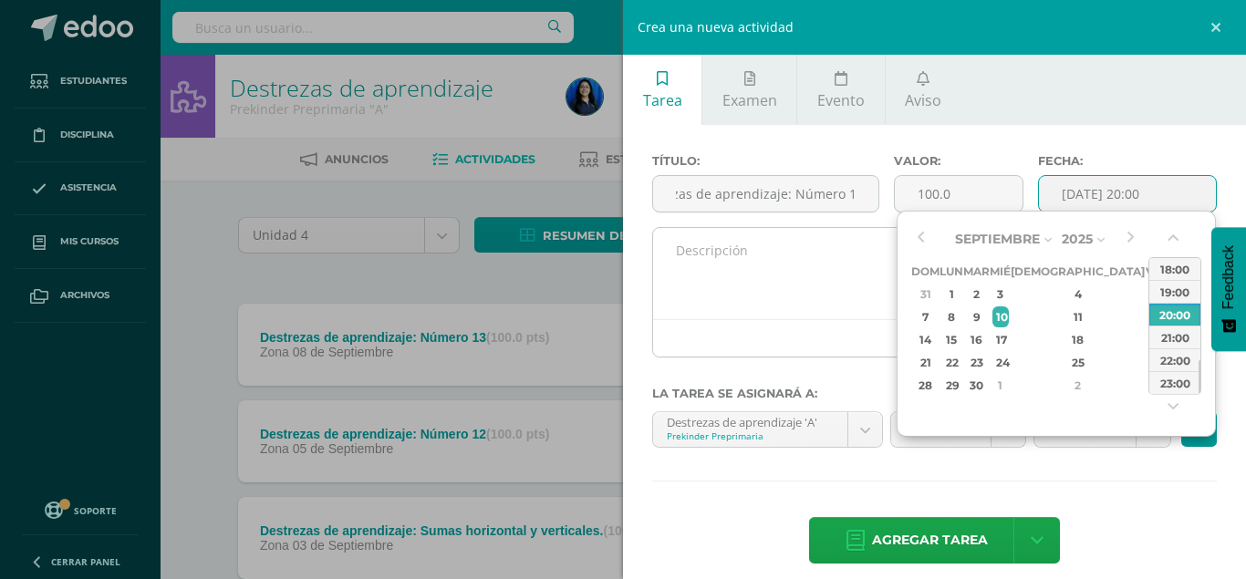
click at [747, 270] on textarea at bounding box center [934, 273] width 563 height 91
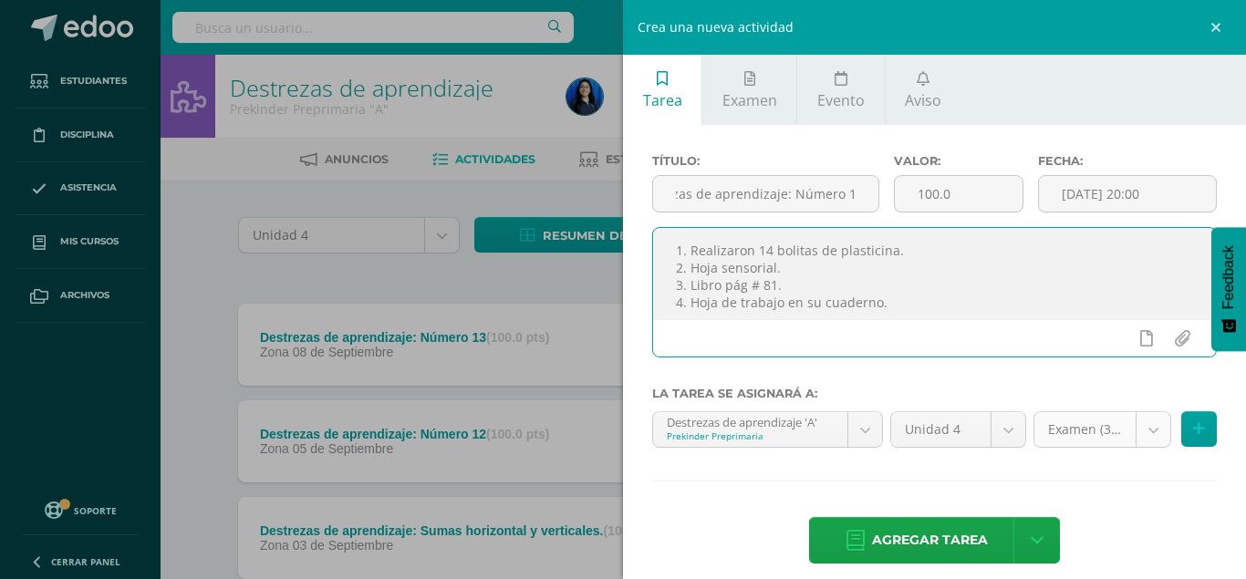
type textarea "1. Realizaron 14 bolitas de plasticina. 2. Hoja sensorial. 3. Libro pág # 81. 4…"
click at [1146, 427] on body "Tarea asignada exitosamente Estudiantes Disciplina Asistencia Mis cursos Archiv…" at bounding box center [623, 447] width 1246 height 894
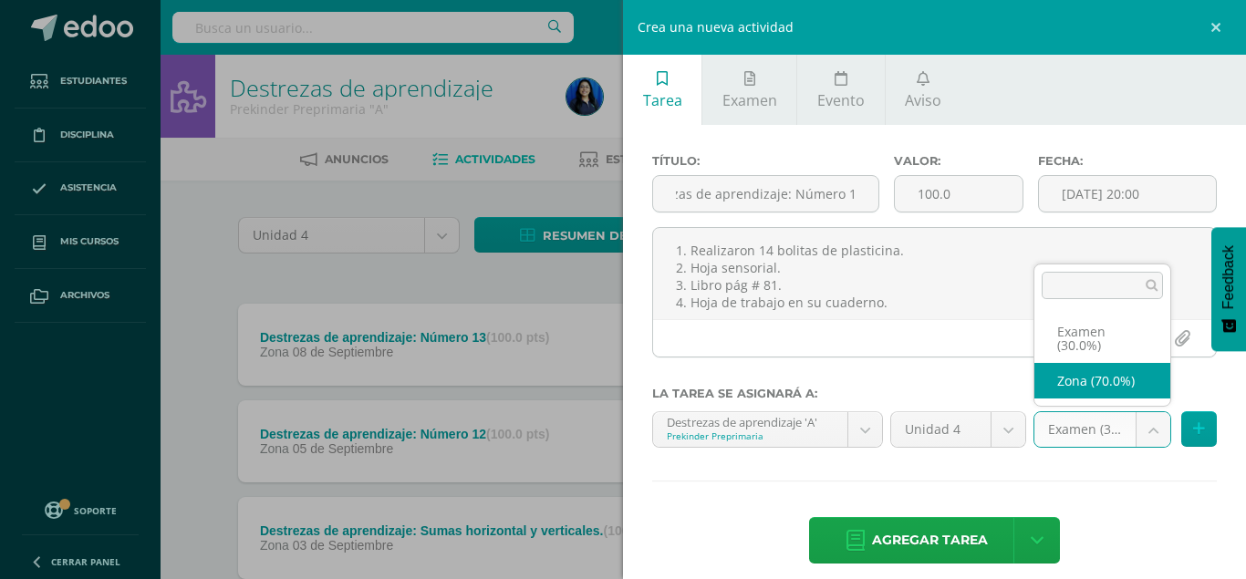
select select "36108"
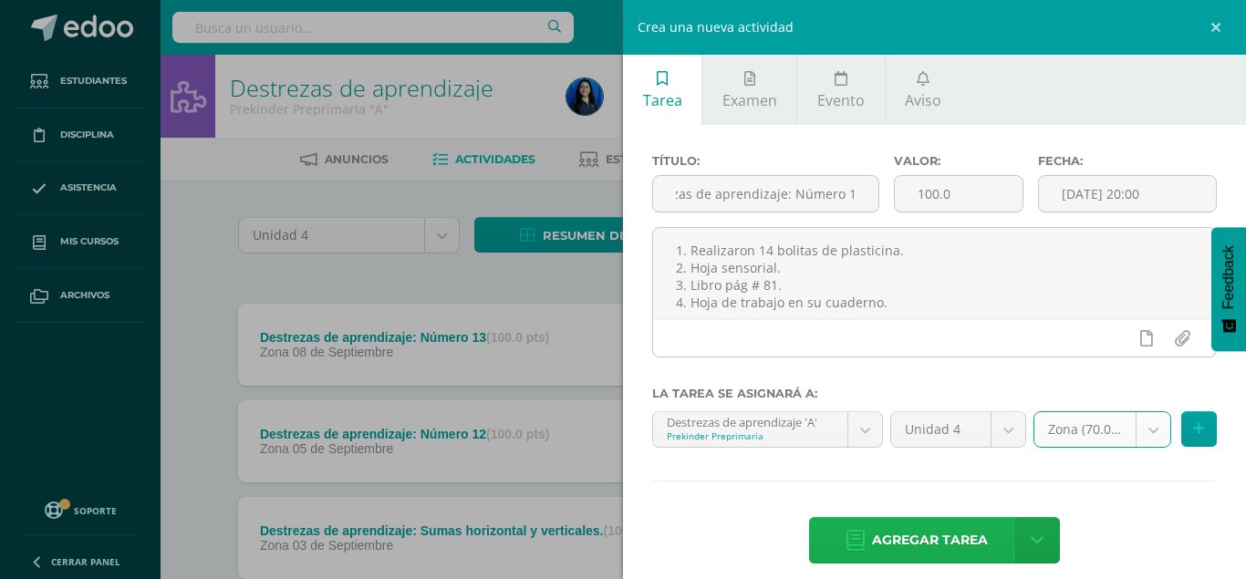
click at [963, 518] on span "Agregar tarea" at bounding box center [930, 540] width 116 height 45
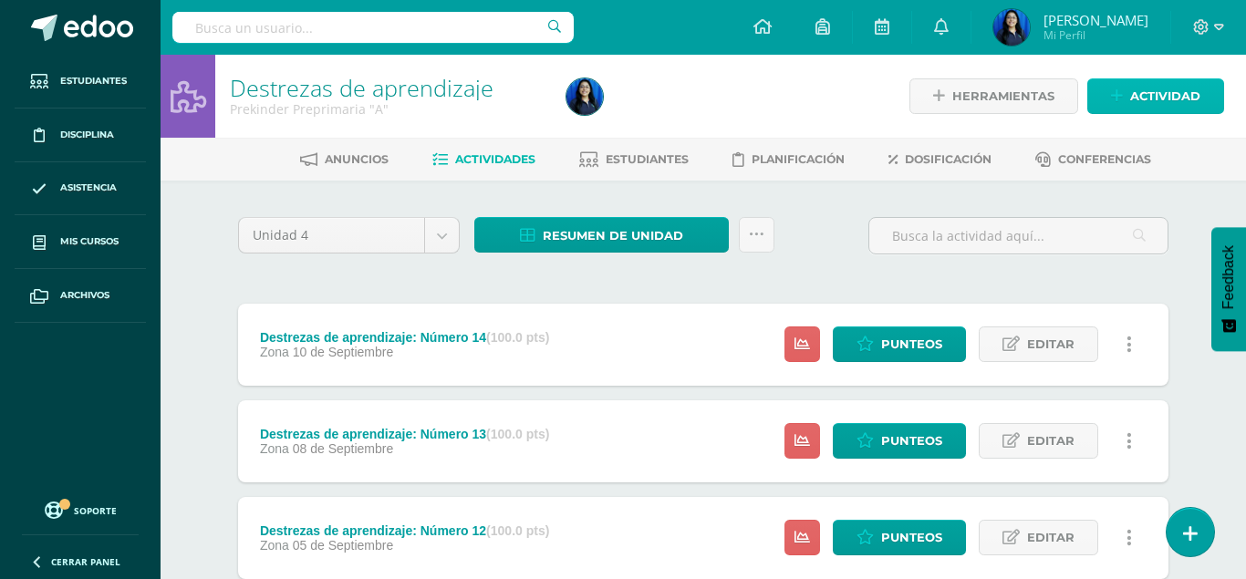
click at [1163, 100] on span "Actividad" at bounding box center [1166, 96] width 70 height 34
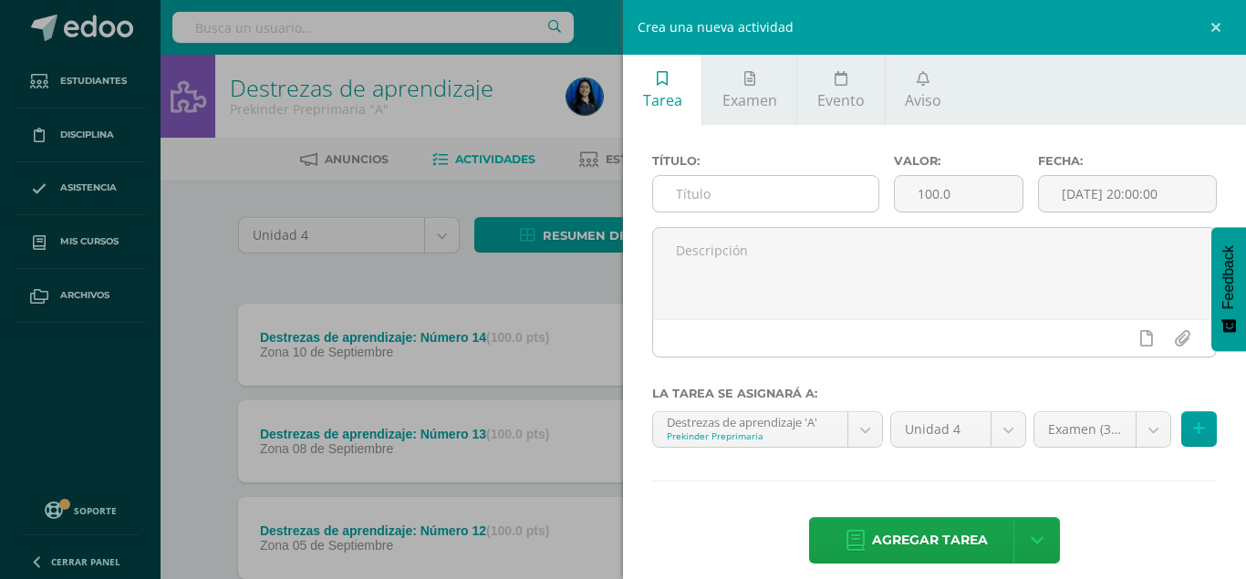
click at [759, 190] on input "text" at bounding box center [765, 194] width 225 height 36
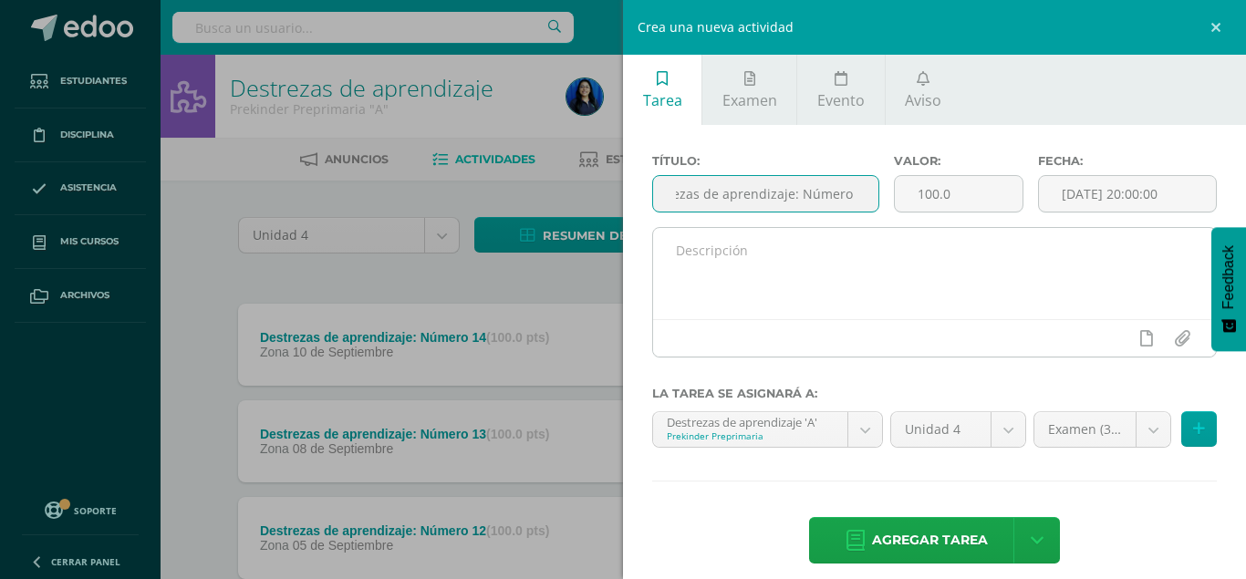
scroll to position [0, 44]
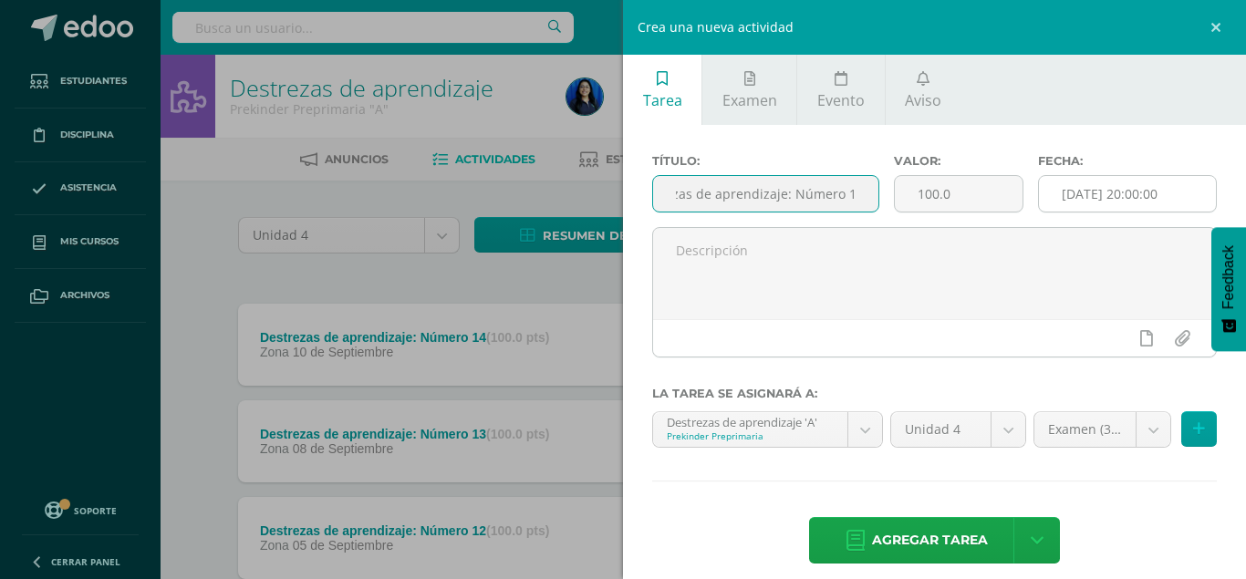
type input "Destrezas de aprendizaje: Número 15"
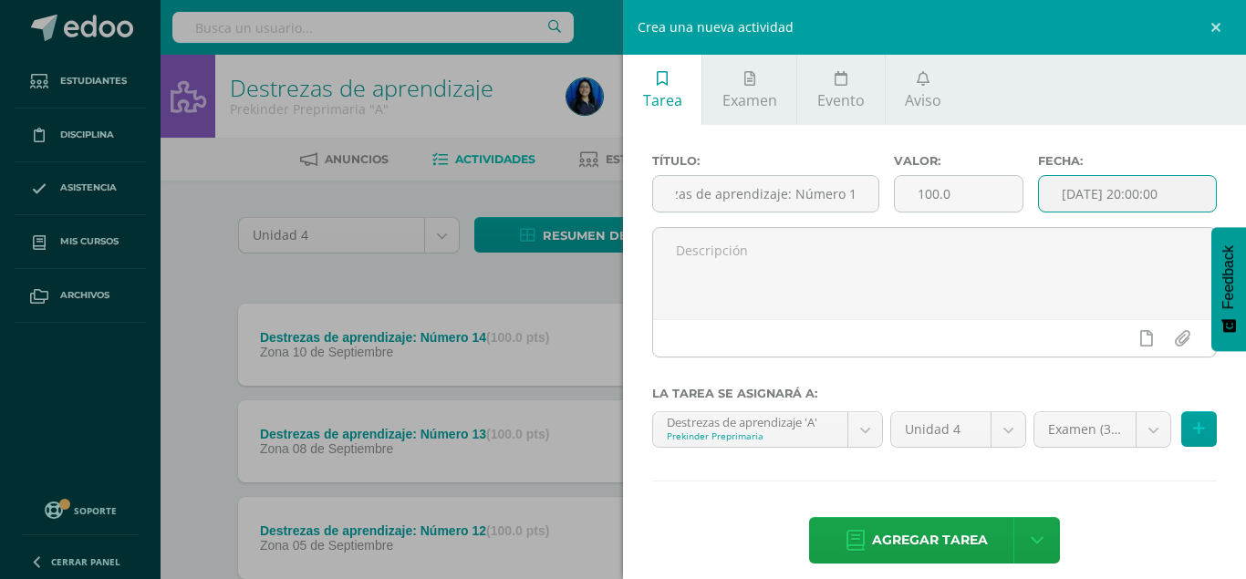
click at [1136, 194] on input "[DATE] 20:00:00" at bounding box center [1127, 194] width 177 height 36
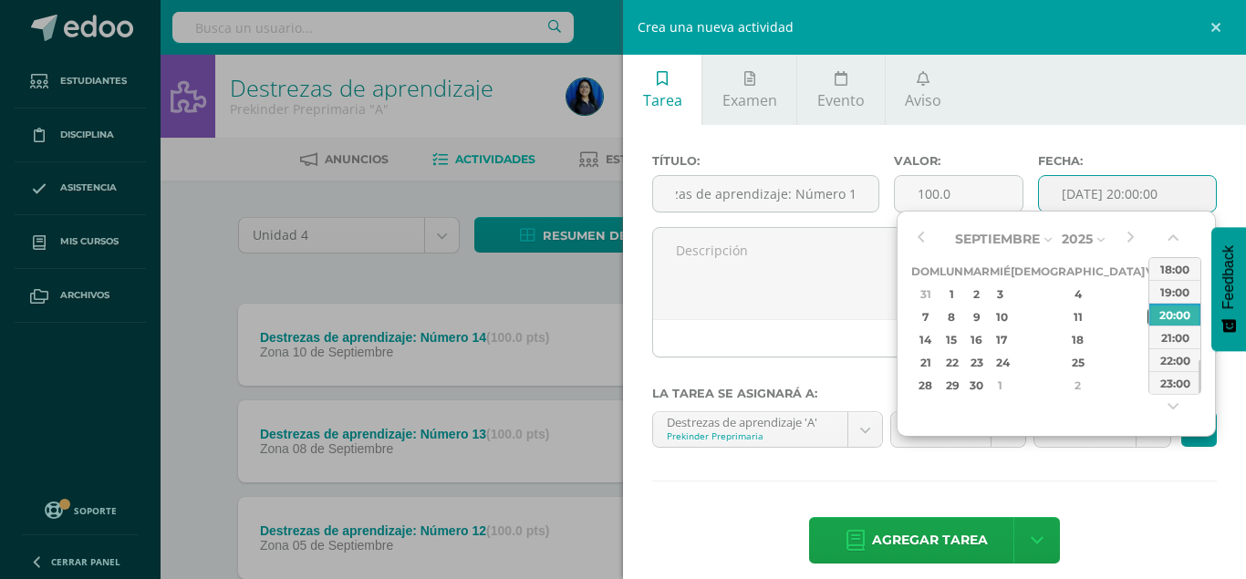
click at [1148, 315] on div "12" at bounding box center [1156, 317] width 16 height 21
type input "[DATE] 20:00"
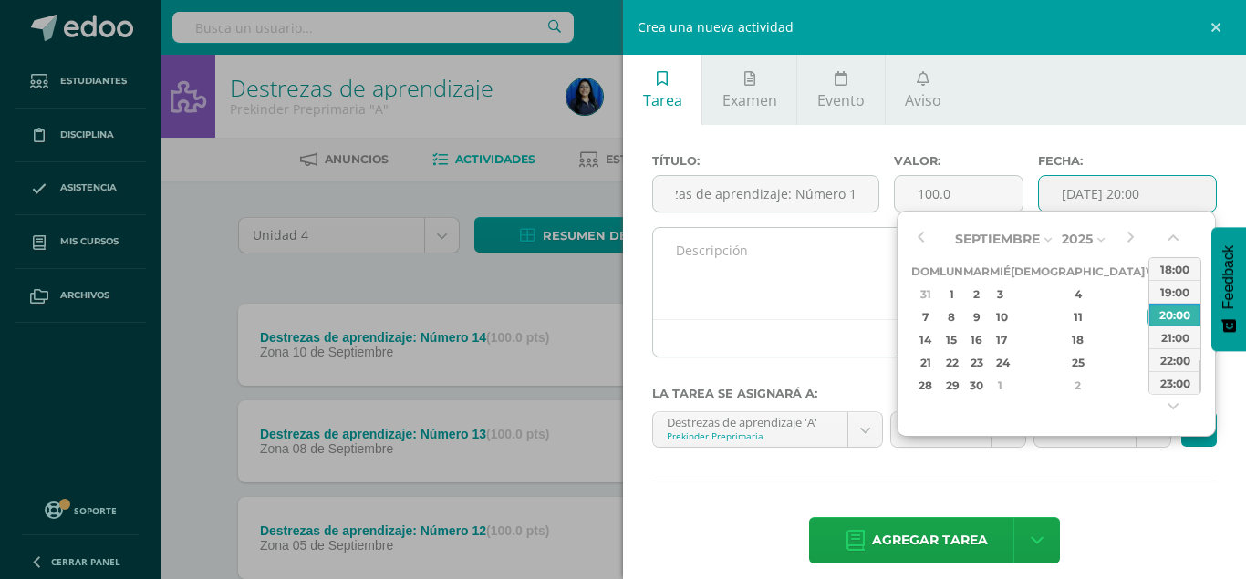
click at [717, 270] on textarea at bounding box center [934, 273] width 563 height 91
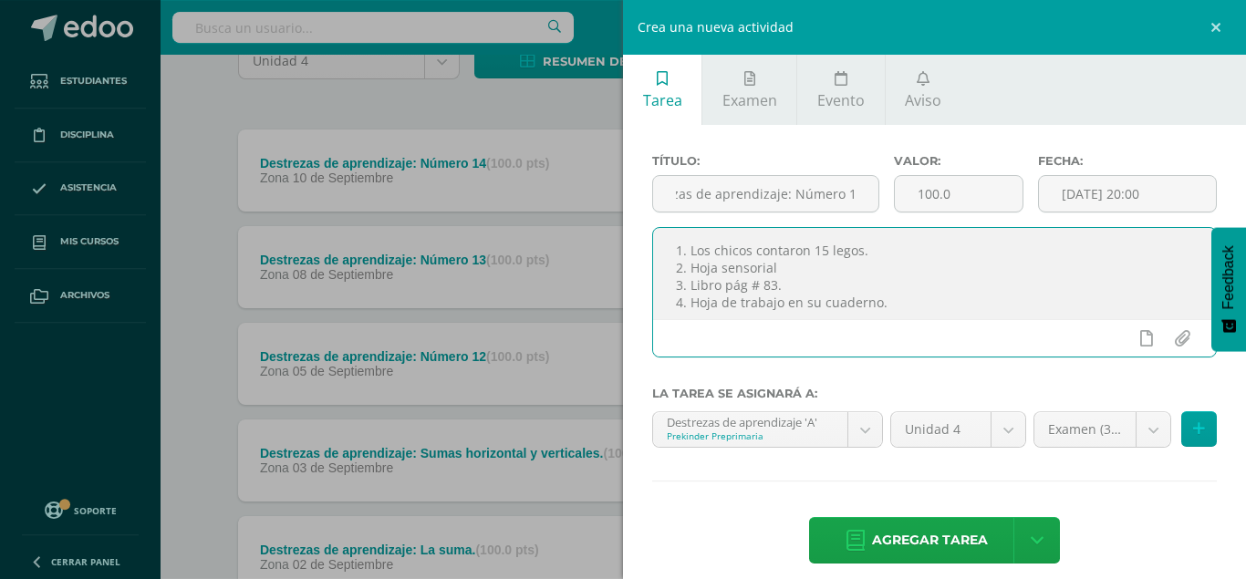
scroll to position [186, 0]
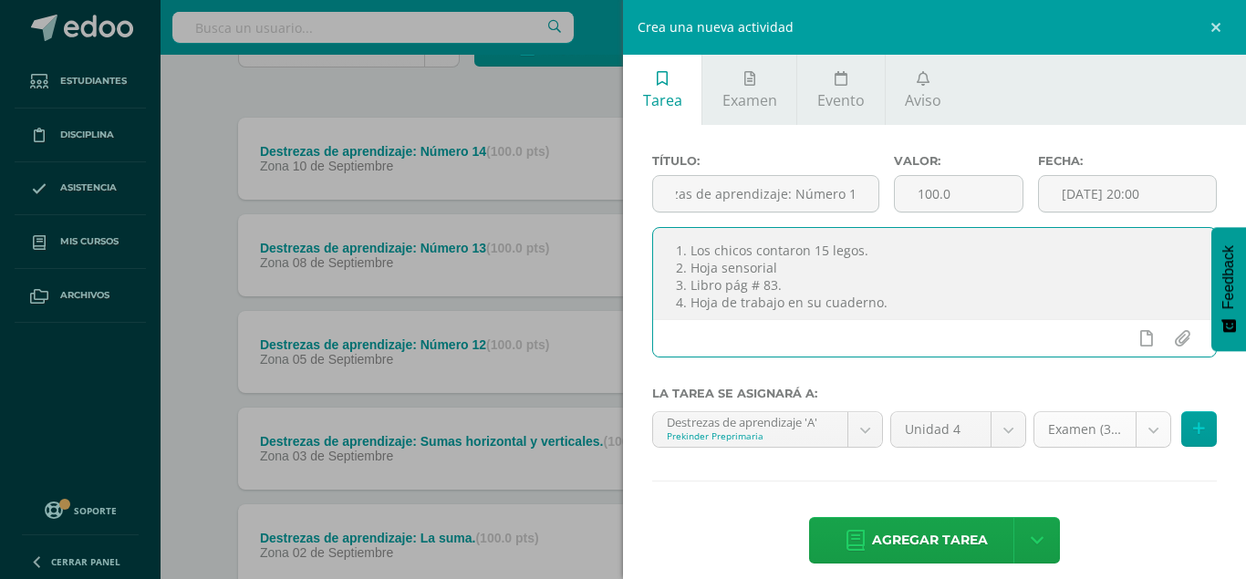
type textarea "1. Los chicos contaron 15 legos. 2. Hoja sensorial 3. Libro pág # 83. 4. Hoja d…"
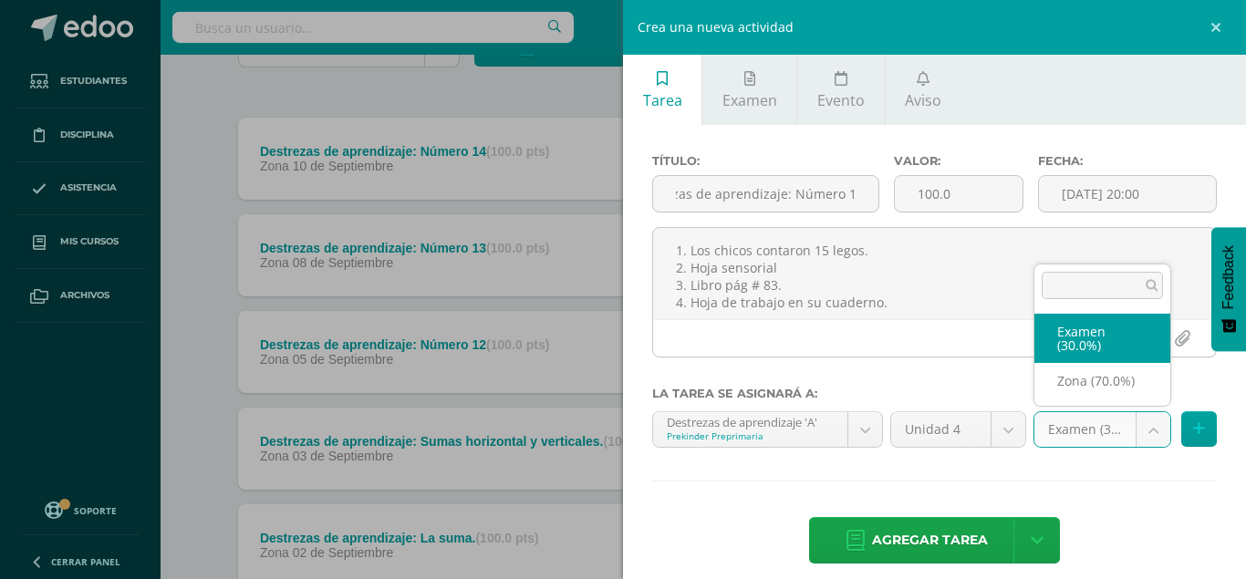
click at [1155, 437] on body "Tarea asignada exitosamente Estudiantes Disciplina Asistencia Mis cursos Archiv…" at bounding box center [623, 309] width 1246 height 991
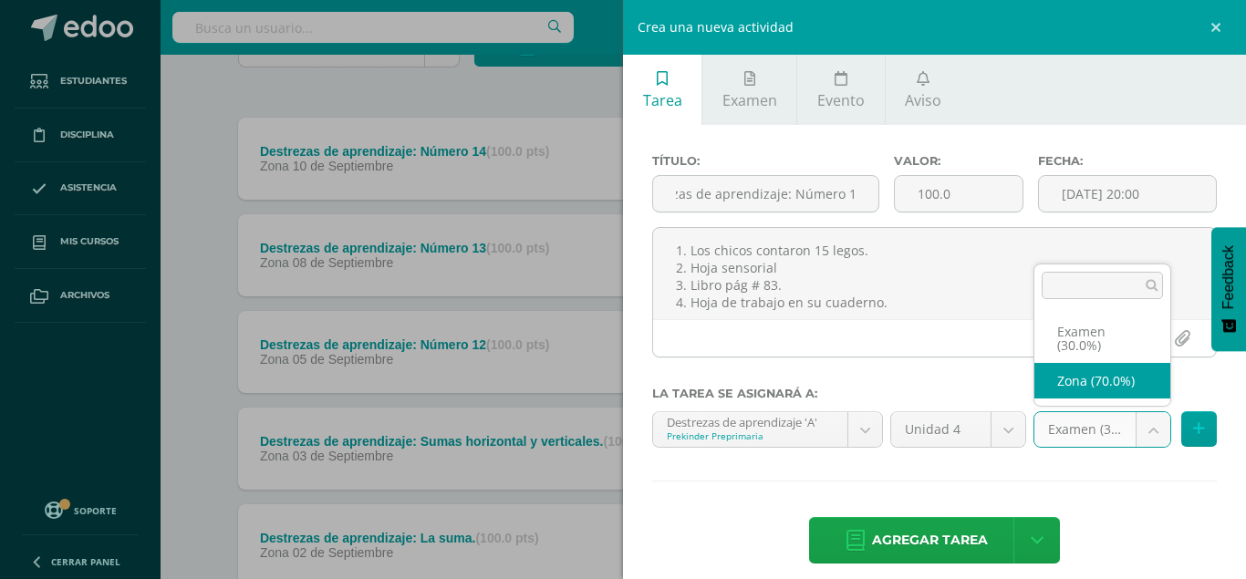
select select "36108"
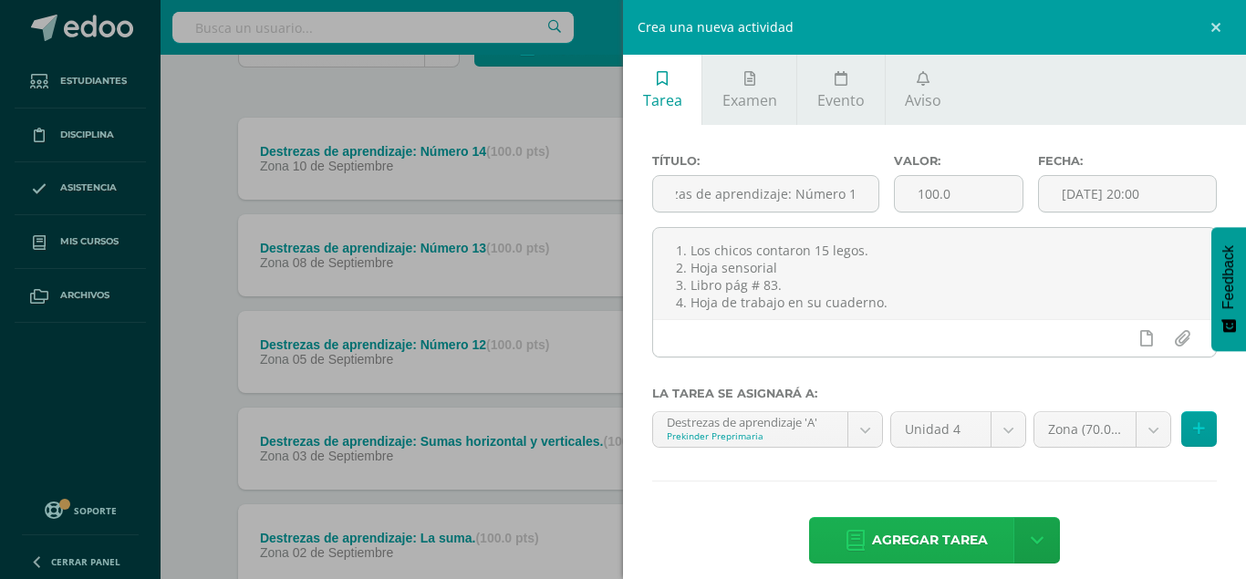
click at [927, 520] on span "Agregar tarea" at bounding box center [930, 540] width 116 height 45
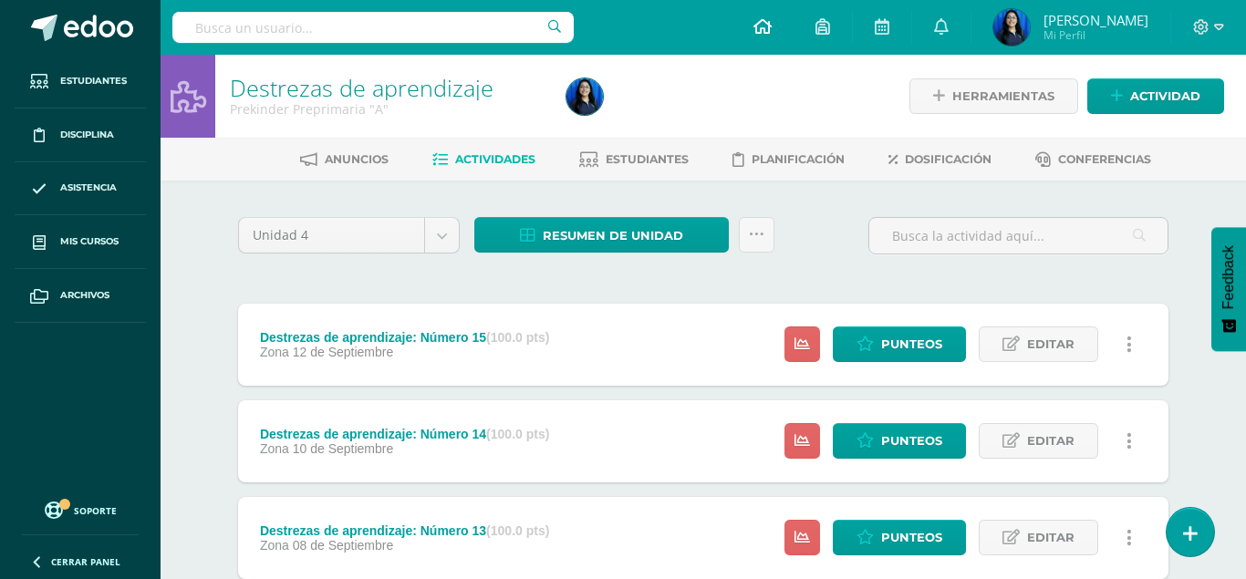
click at [794, 16] on link at bounding box center [763, 27] width 62 height 55
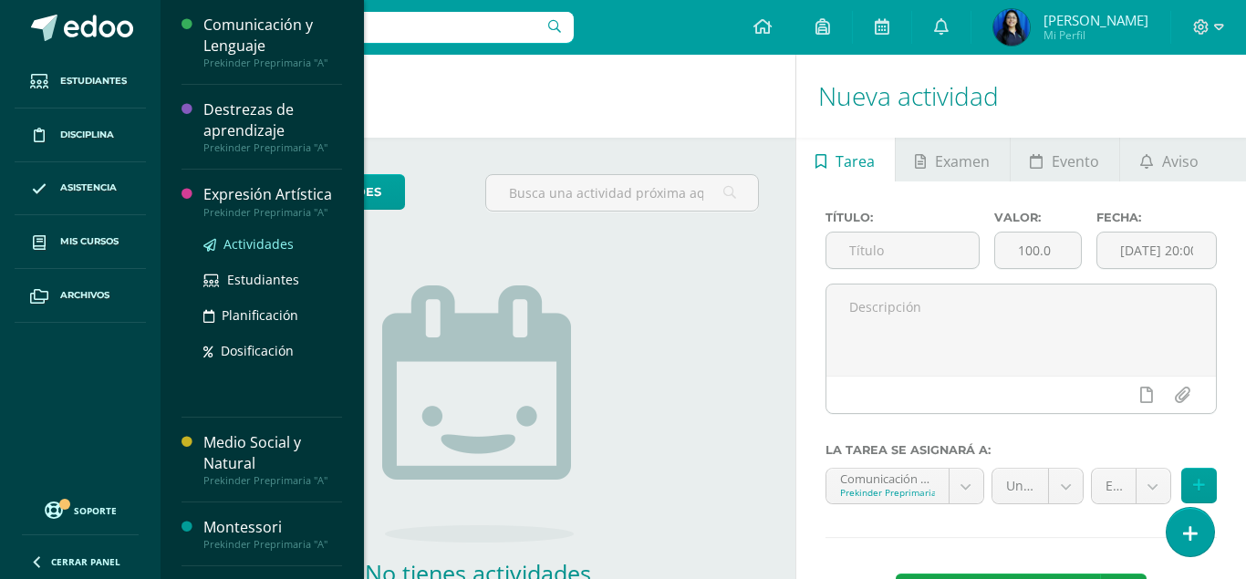
click at [267, 238] on span "Actividades" at bounding box center [259, 243] width 70 height 17
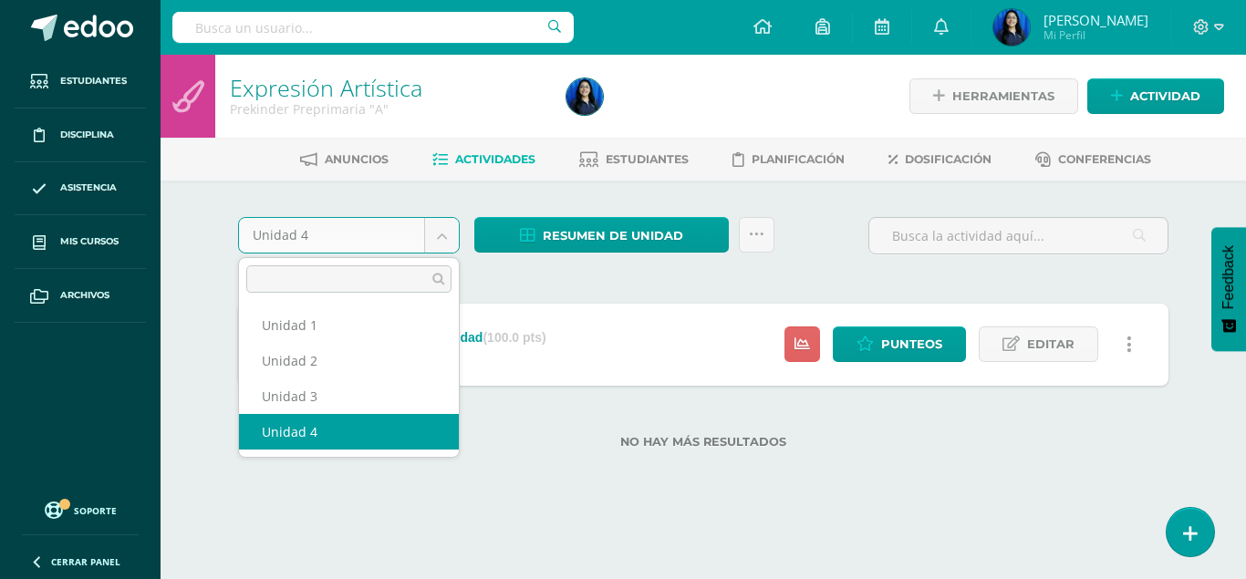
click at [438, 238] on body "Estudiantes Disciplina Asistencia Mis cursos Archivos Soporte Centro de ayuda Ú…" at bounding box center [623, 253] width 1246 height 507
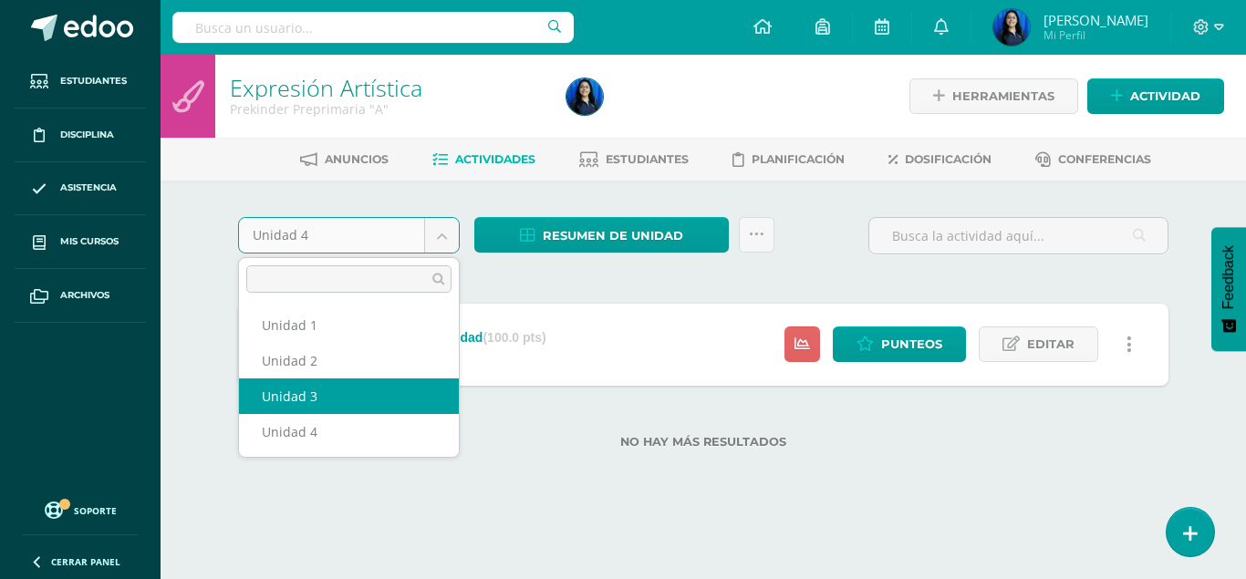
select select "Unidad 3"
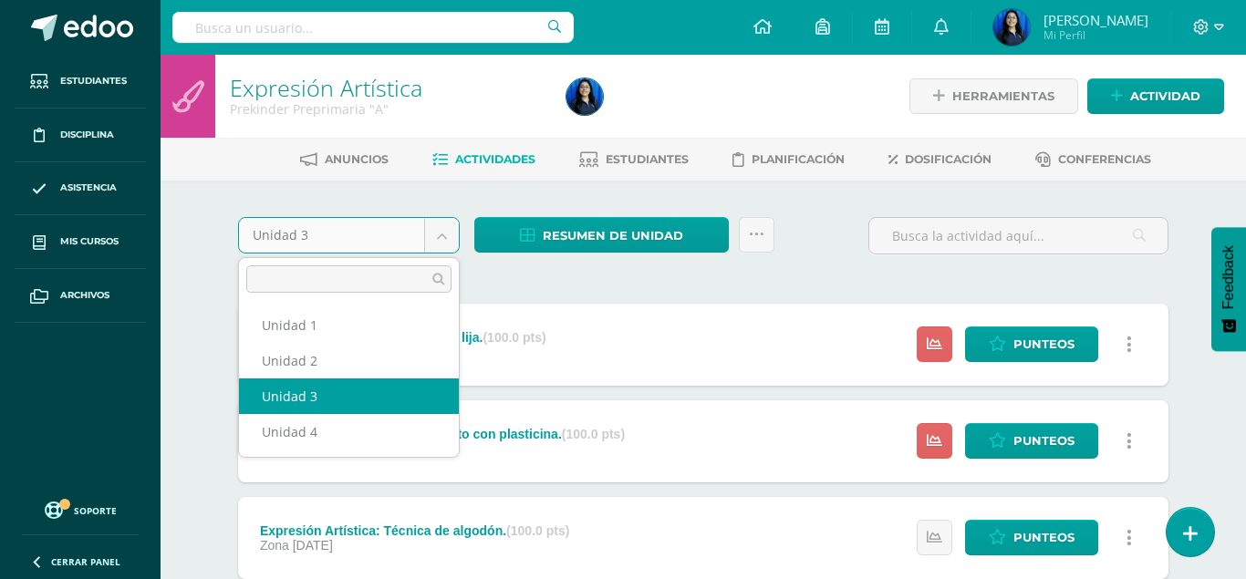
click at [449, 244] on body "Estudiantes Disciplina Asistencia Mis cursos Archivos Soporte Centro de ayuda Ú…" at bounding box center [623, 544] width 1246 height 1088
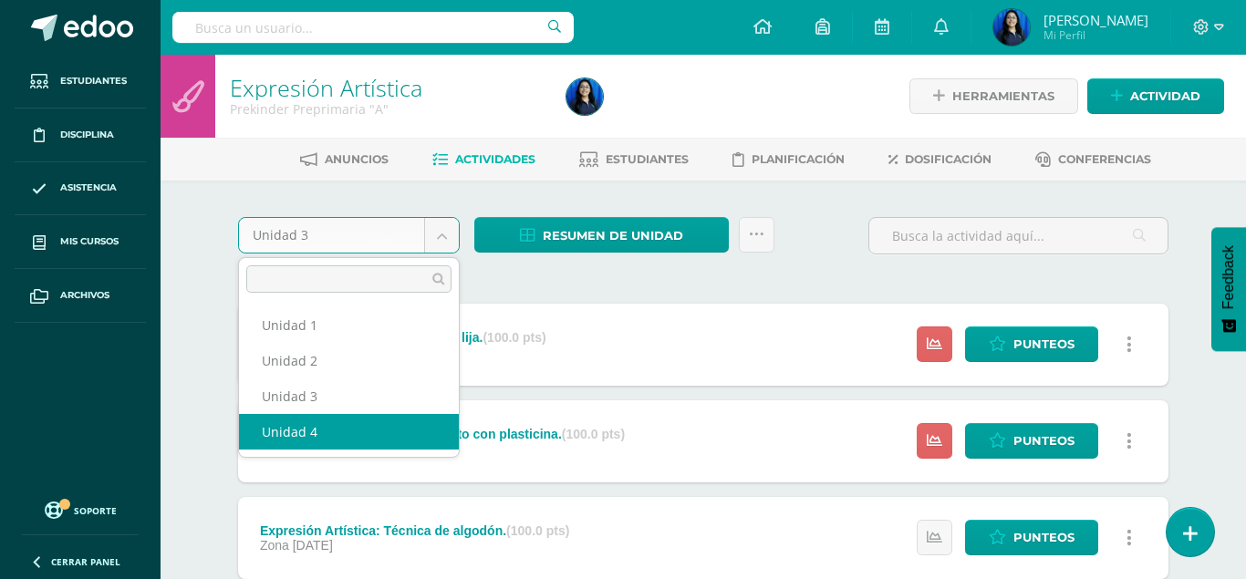
select select "Unidad 4"
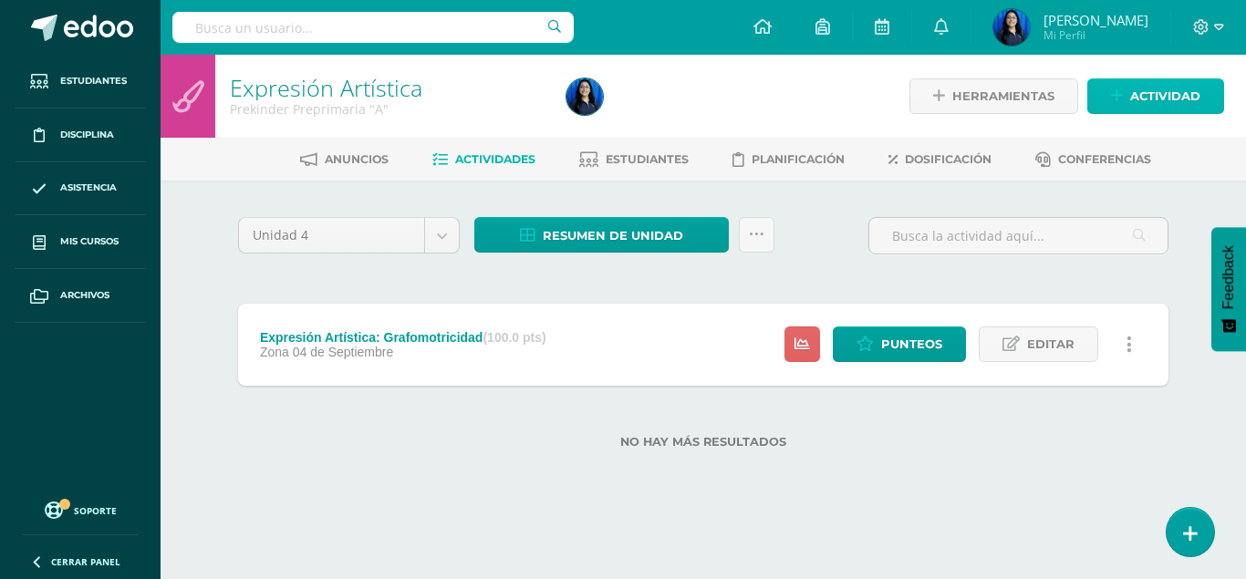
click at [1159, 95] on span "Actividad" at bounding box center [1166, 96] width 70 height 34
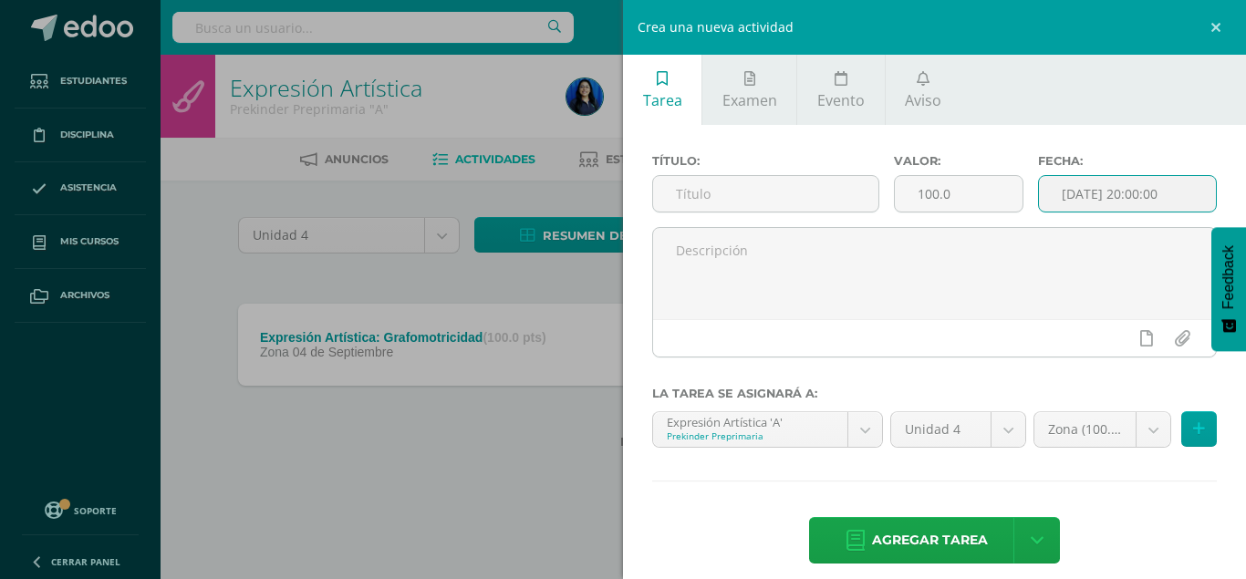
click at [1131, 194] on input "[DATE] 20:00:00" at bounding box center [1127, 194] width 177 height 36
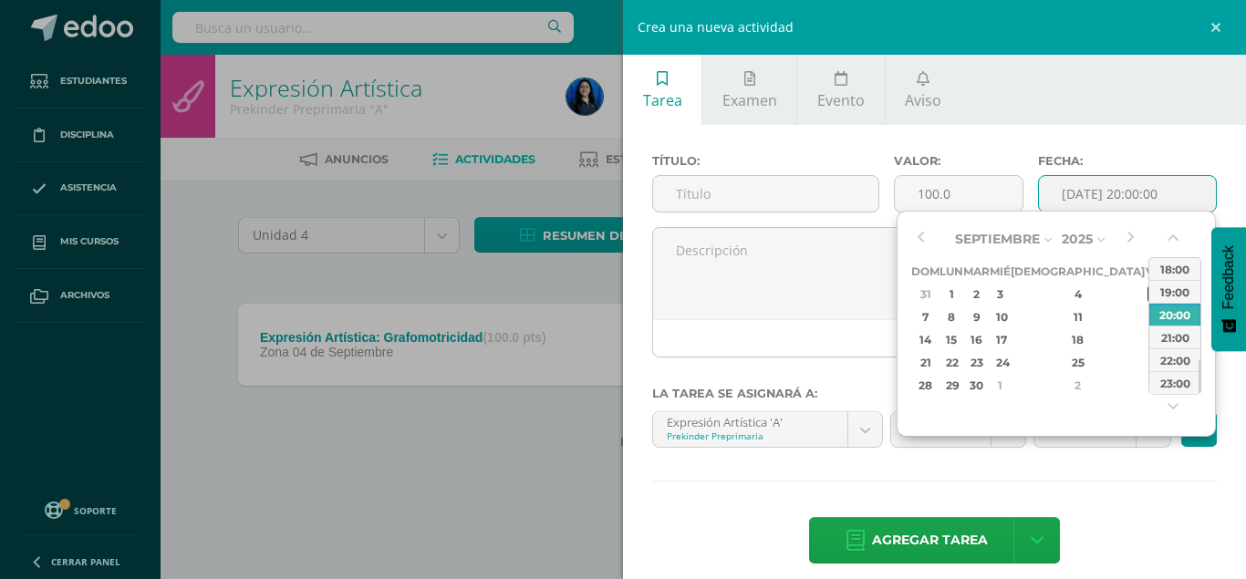
click at [1148, 290] on div "5" at bounding box center [1156, 294] width 16 height 21
type input "[DATE] 20:00"
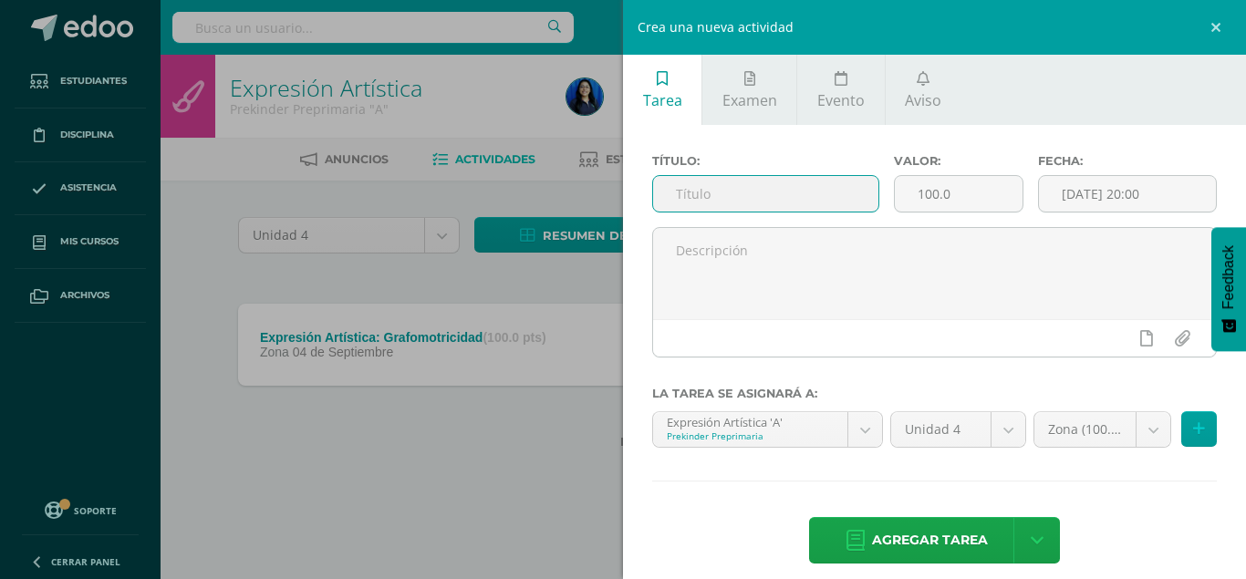
click at [719, 193] on input "text" at bounding box center [765, 194] width 225 height 36
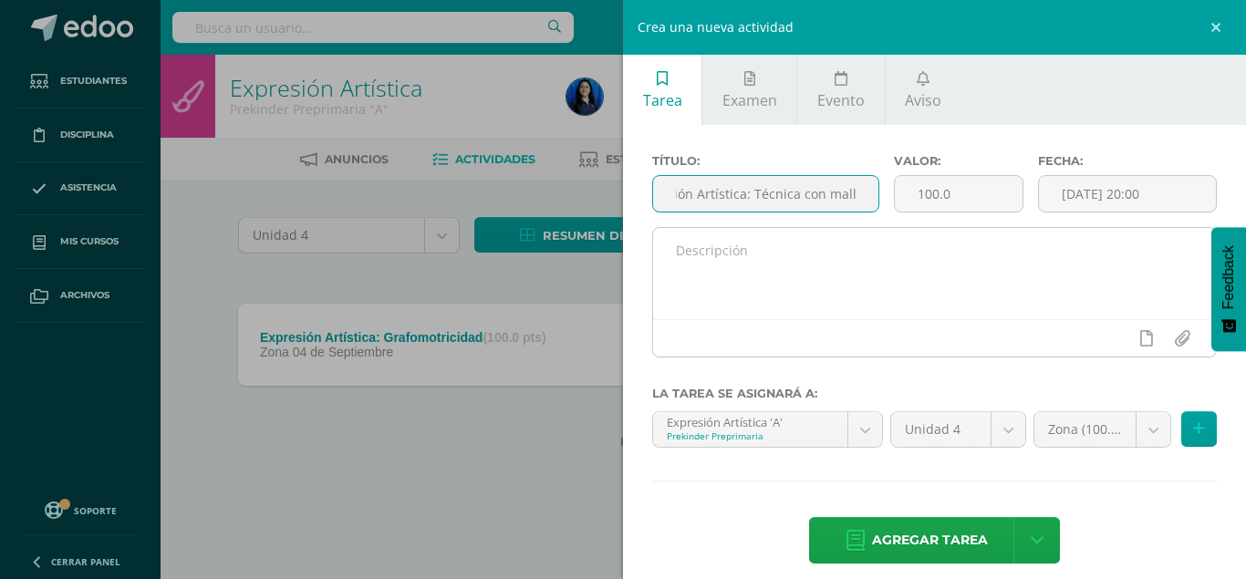
scroll to position [0, 46]
type input "Expresión Artística: Técnica con malla."
click at [750, 259] on textarea at bounding box center [934, 273] width 563 height 91
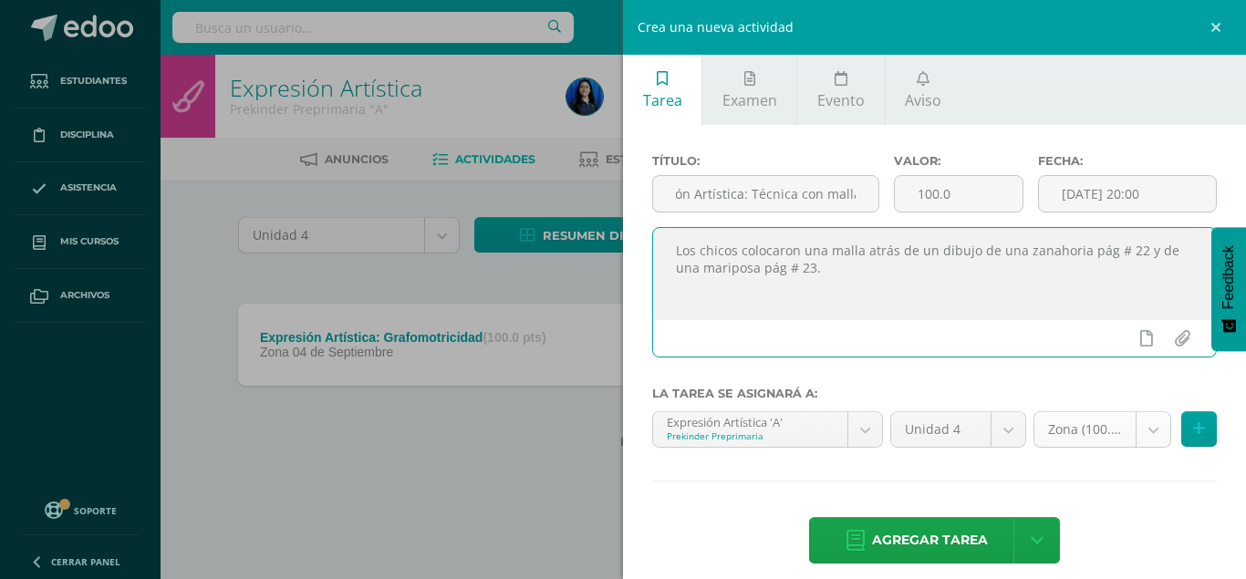
type textarea "Los chicos colocaron una malla atrás de un dibujo de una zanahoria pág # 22 y d…"
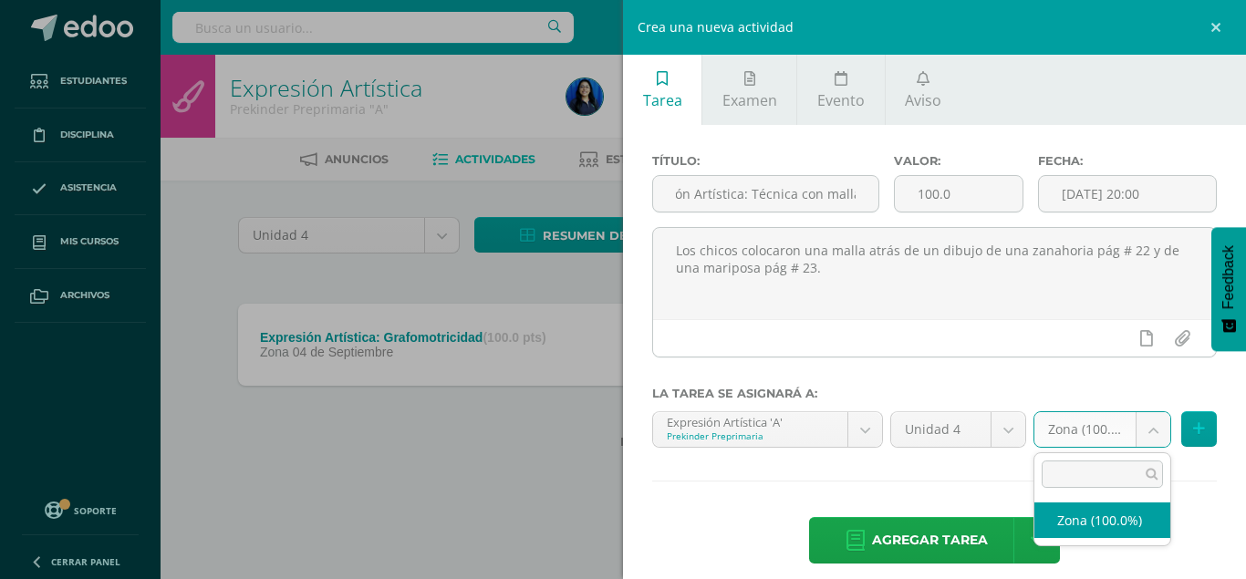
click at [1152, 430] on body "Estudiantes Disciplina Asistencia Mis cursos Archivos Soporte Centro de ayuda Ú…" at bounding box center [623, 253] width 1246 height 507
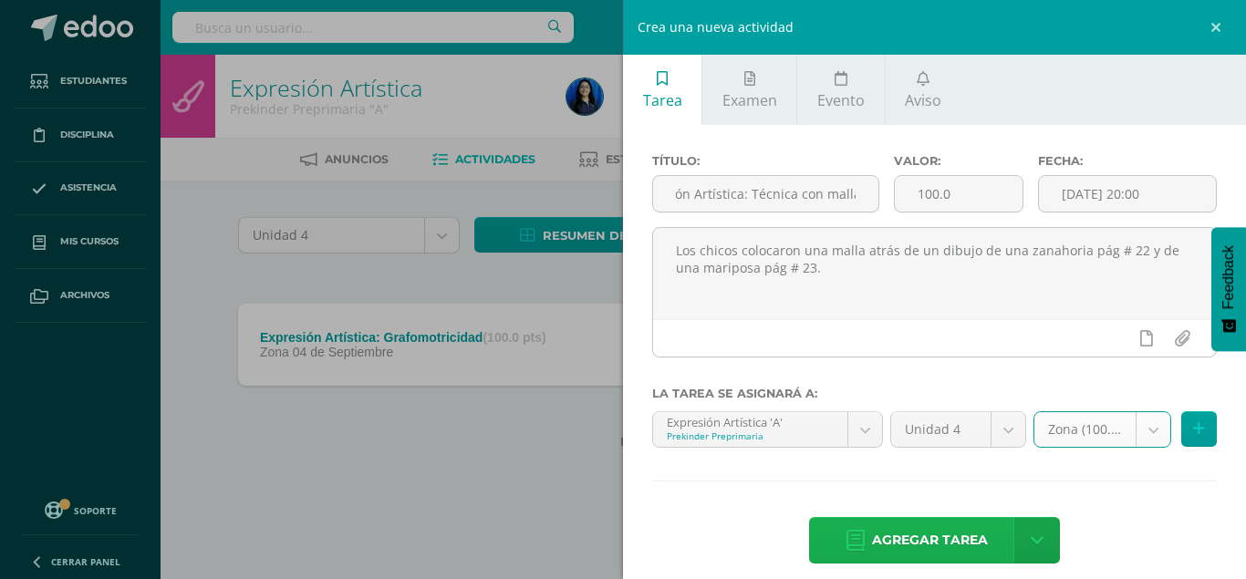
click at [920, 522] on span "Agregar tarea" at bounding box center [930, 540] width 116 height 45
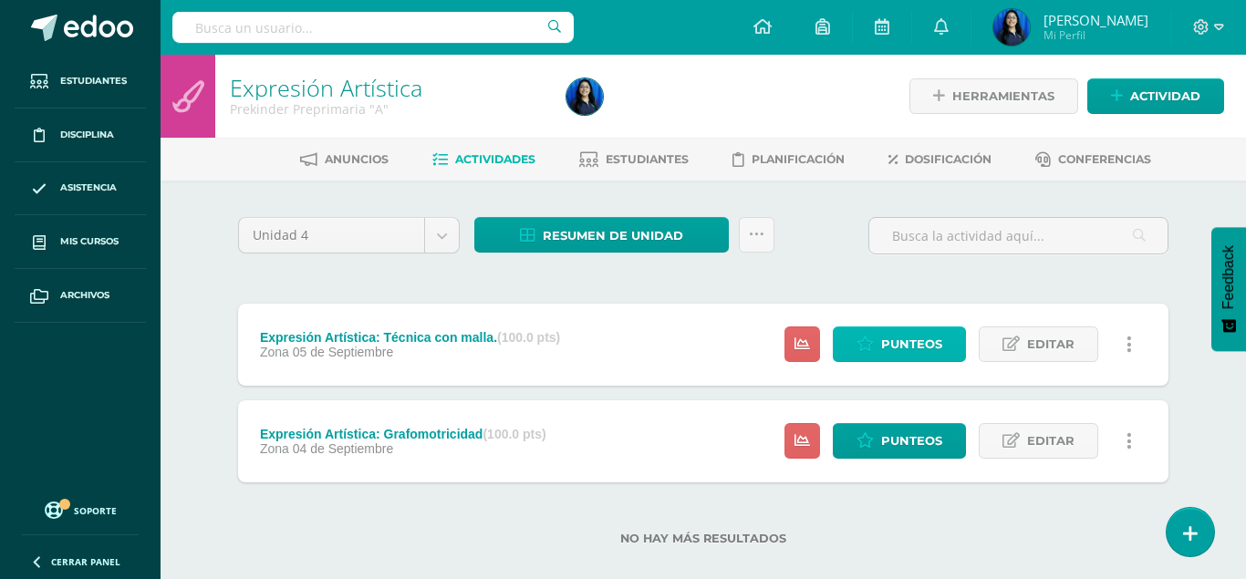
click at [888, 328] on span "Punteos" at bounding box center [911, 345] width 61 height 34
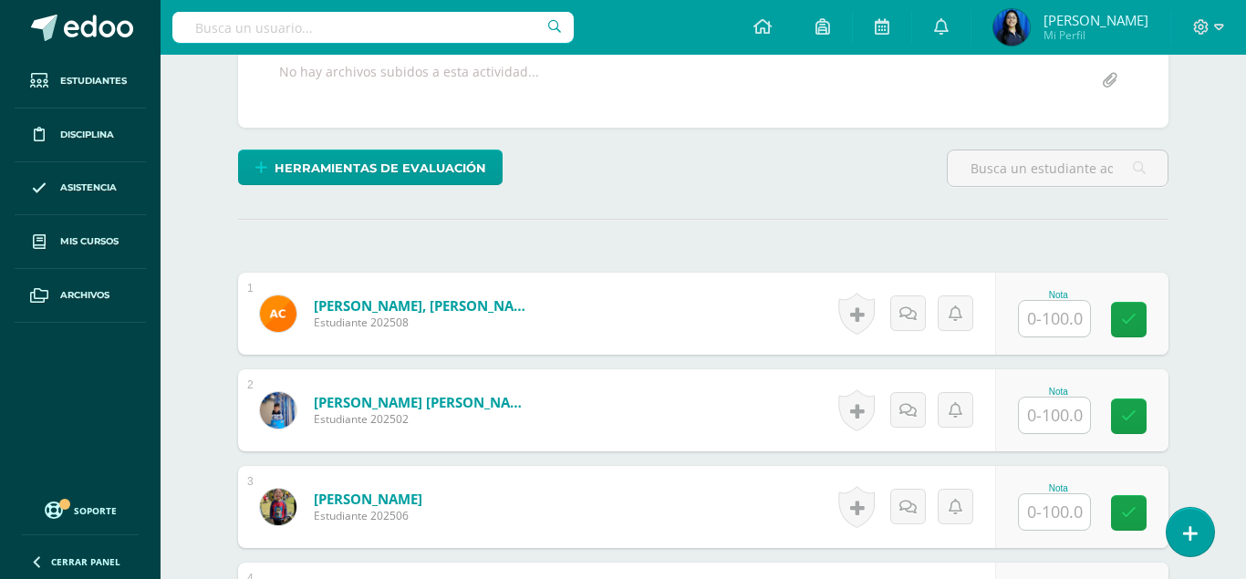
scroll to position [286, 0]
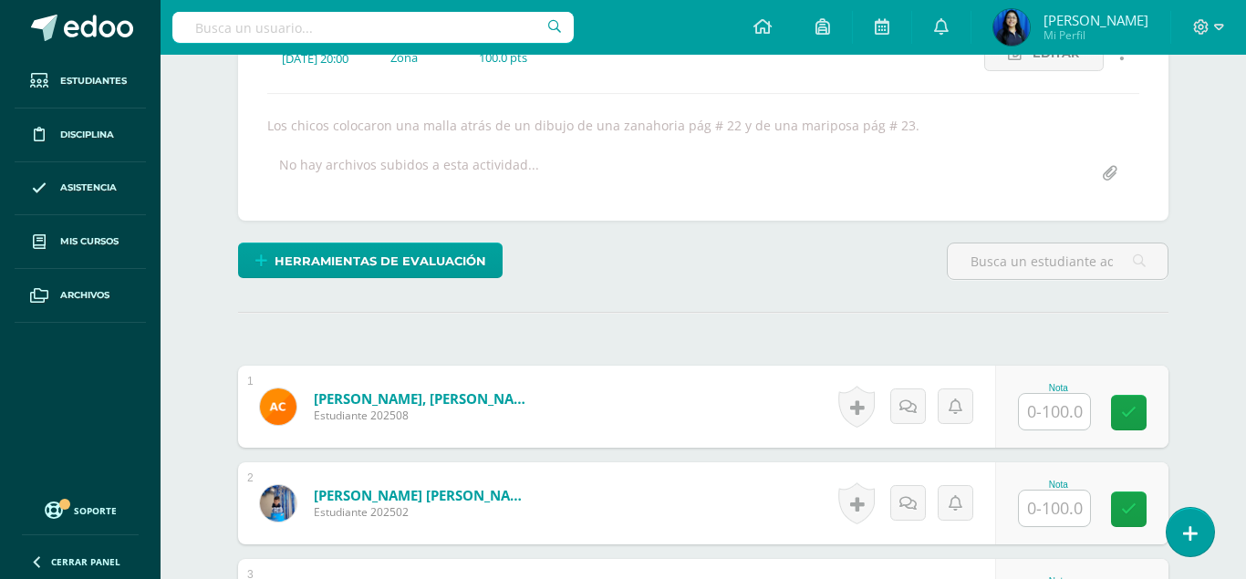
click at [1052, 394] on input "text" at bounding box center [1054, 412] width 71 height 36
type input "100"
click at [1059, 491] on input "text" at bounding box center [1054, 509] width 71 height 36
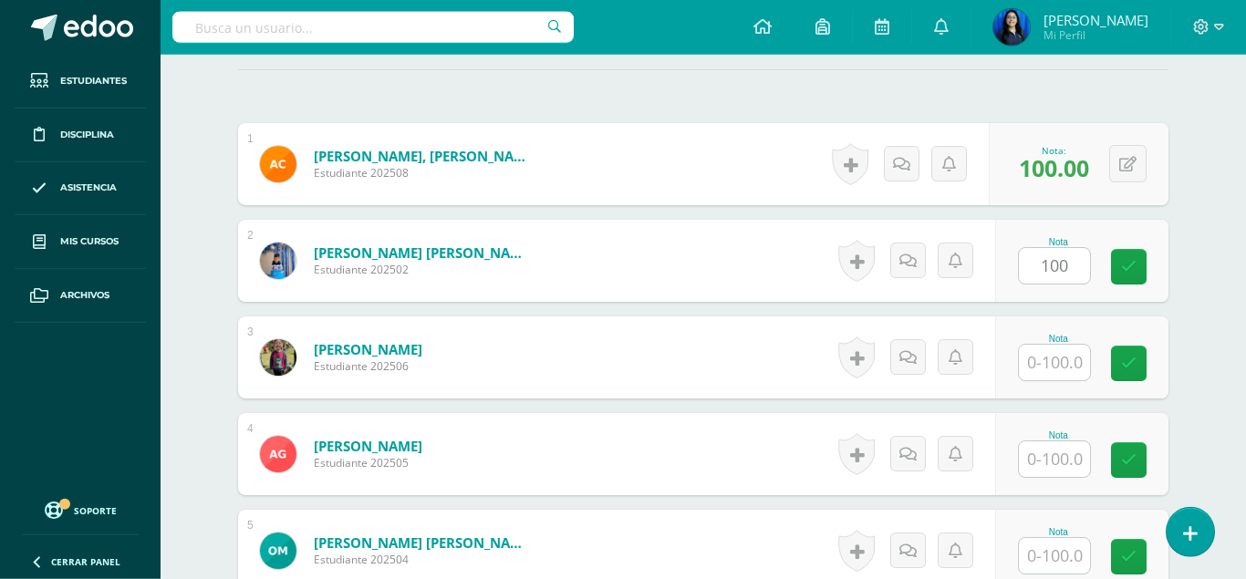
scroll to position [565, 0]
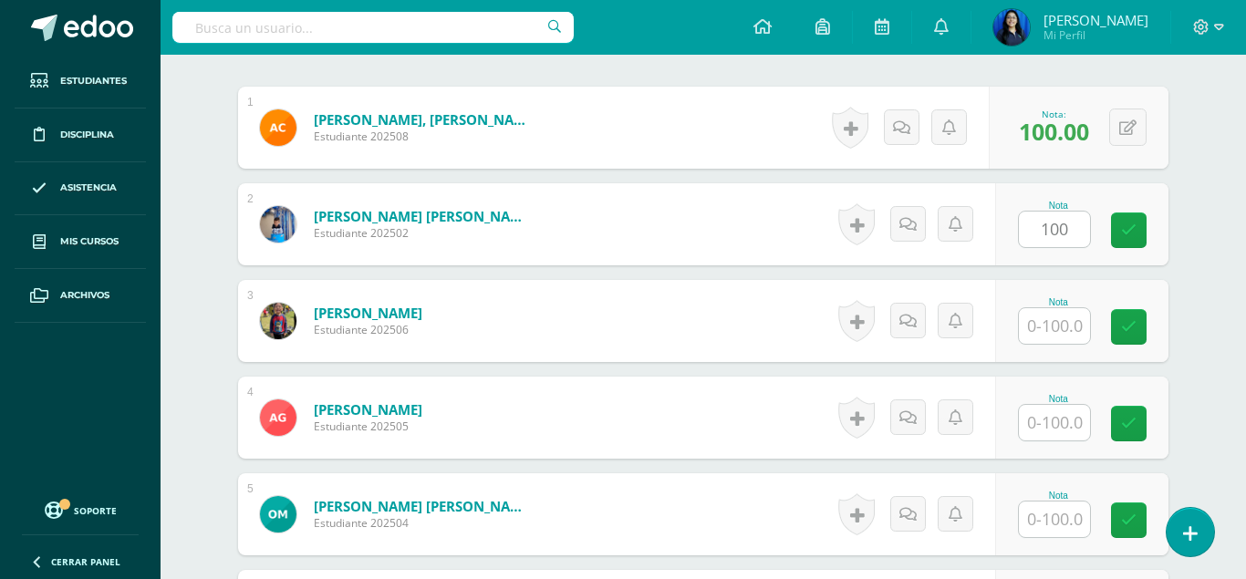
type input "100"
click at [1042, 308] on input "text" at bounding box center [1054, 326] width 71 height 36
type input "100"
click at [1050, 405] on input "text" at bounding box center [1054, 423] width 71 height 36
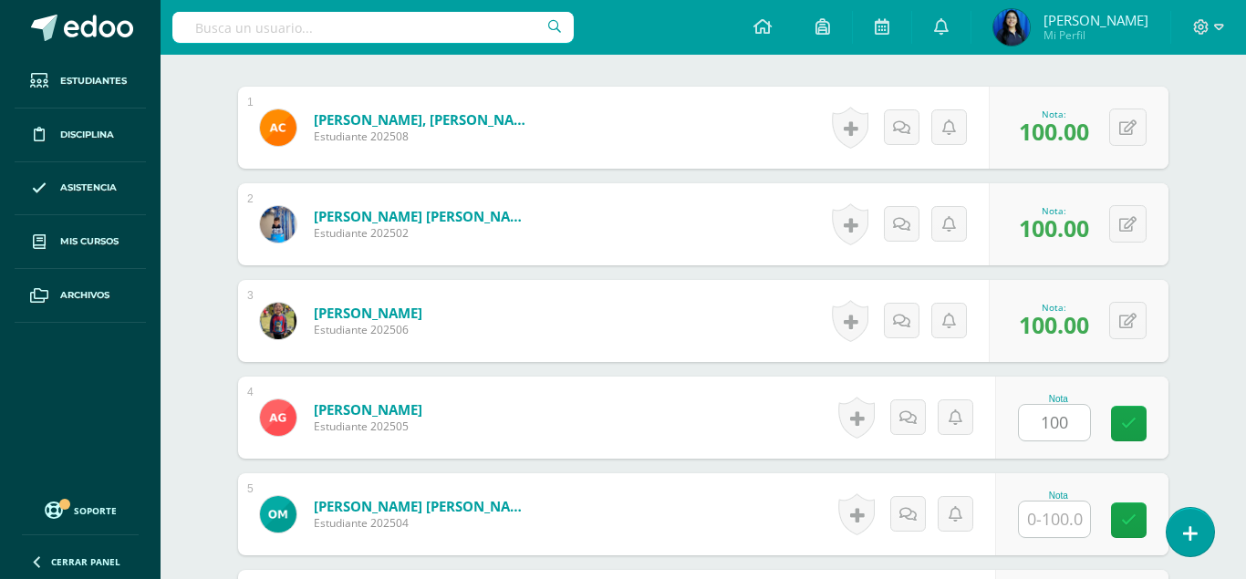
type input "100"
click at [1050, 502] on input "text" at bounding box center [1054, 520] width 71 height 36
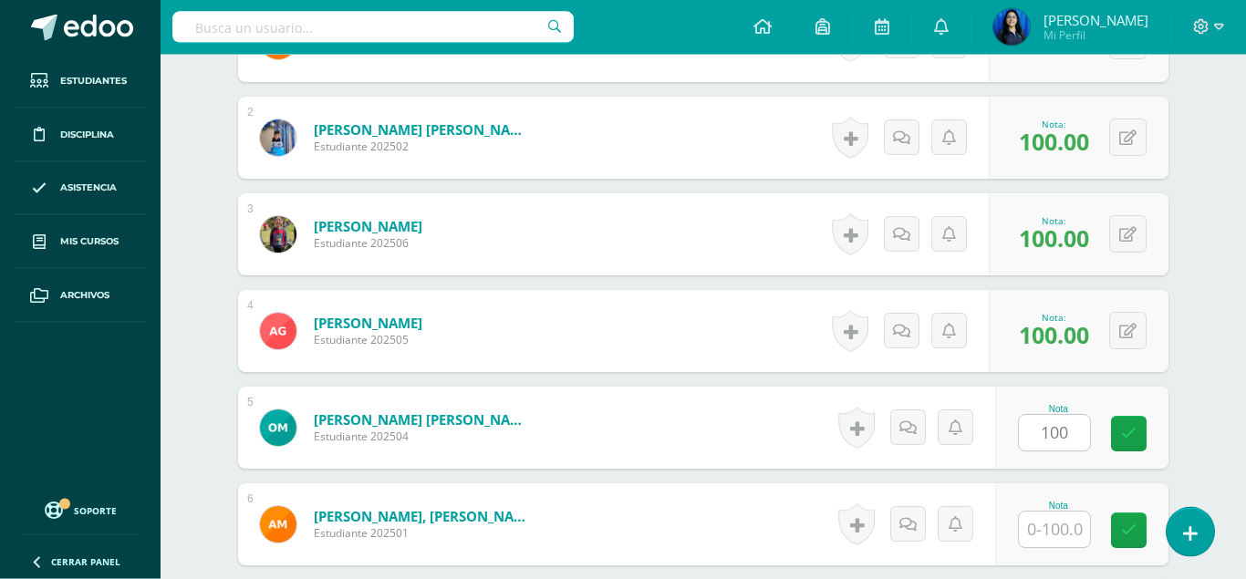
scroll to position [805, 0]
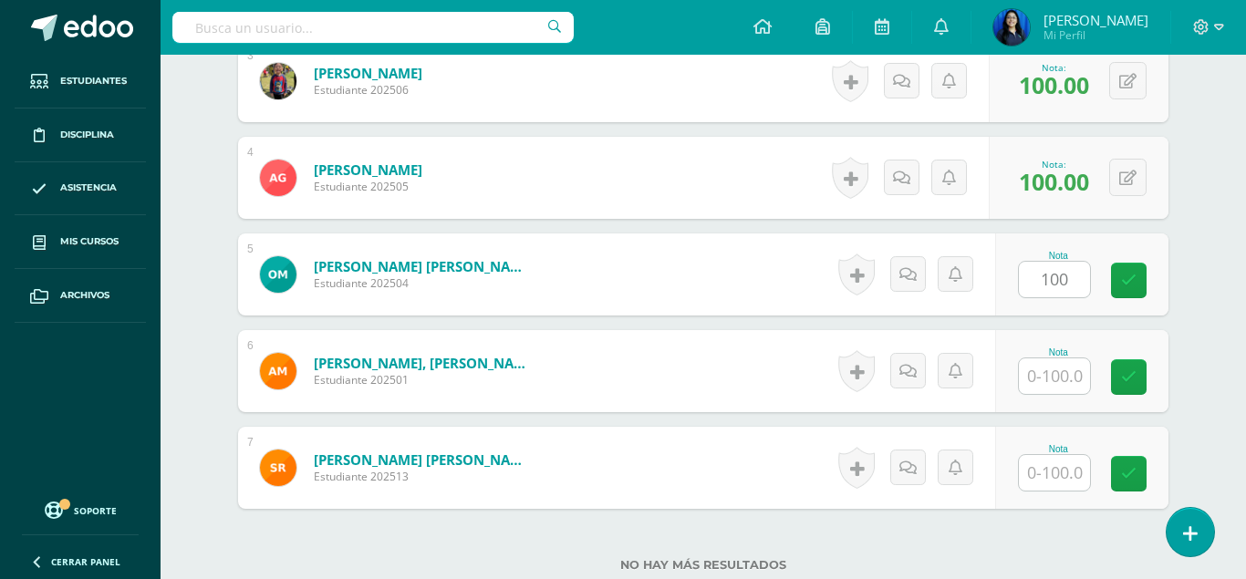
type input "100"
click at [1069, 359] on input "text" at bounding box center [1054, 377] width 71 height 36
type input "100"
click at [1054, 455] on input "text" at bounding box center [1054, 473] width 71 height 36
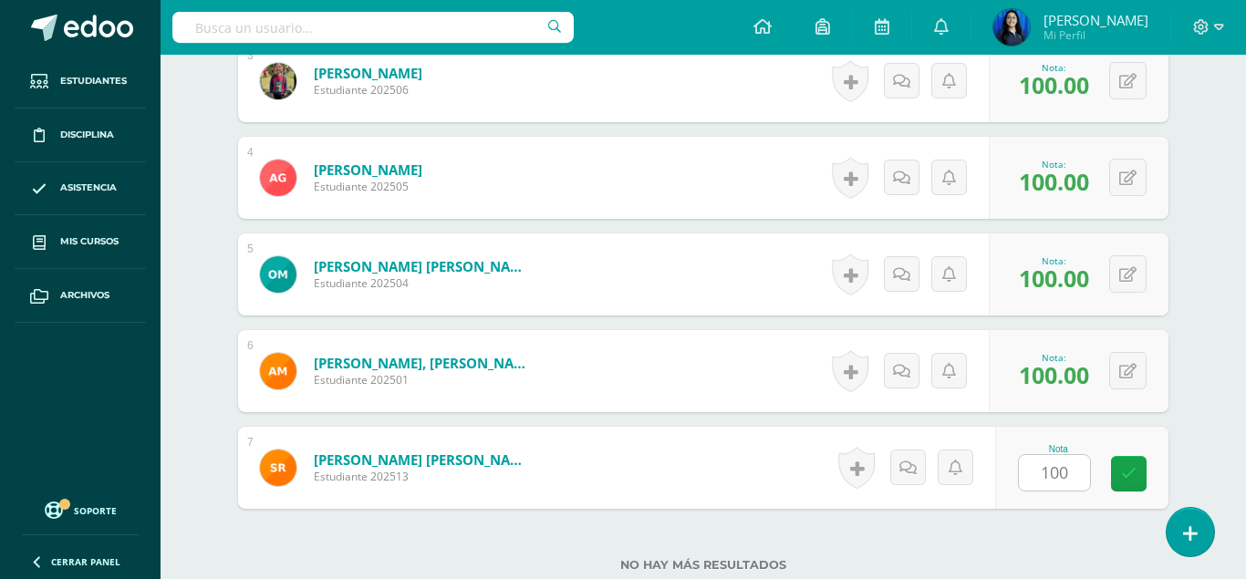
type input "100"
click at [1186, 385] on div "¿Estás seguro que quieres eliminar esta actividad? Esto borrará la actividad y …" at bounding box center [704, 47] width 1004 height 1342
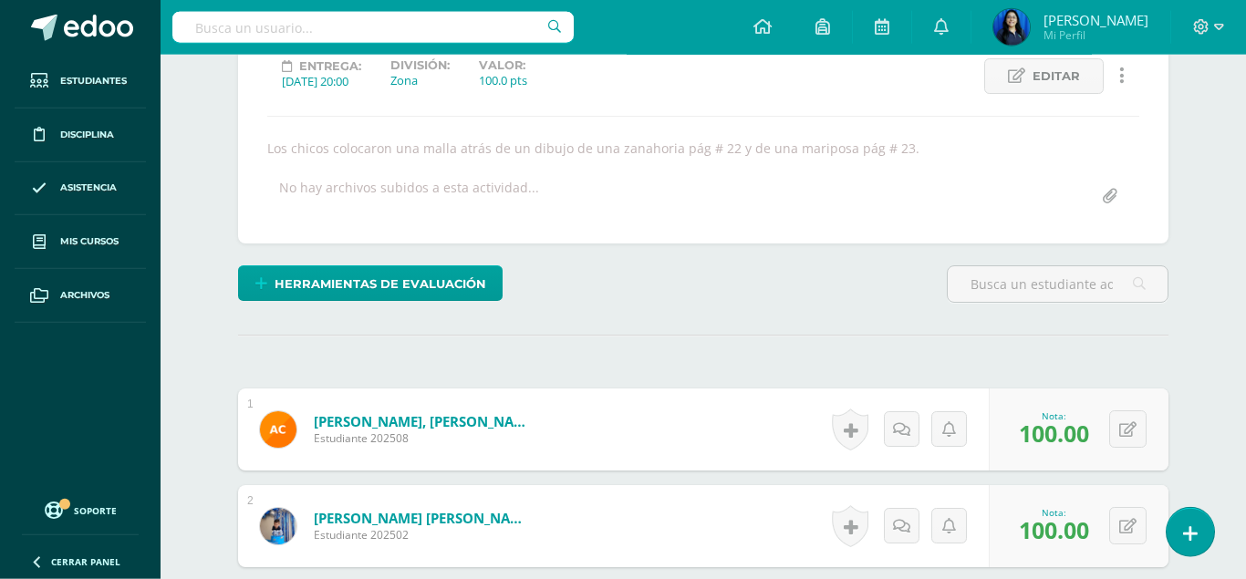
scroll to position [0, 0]
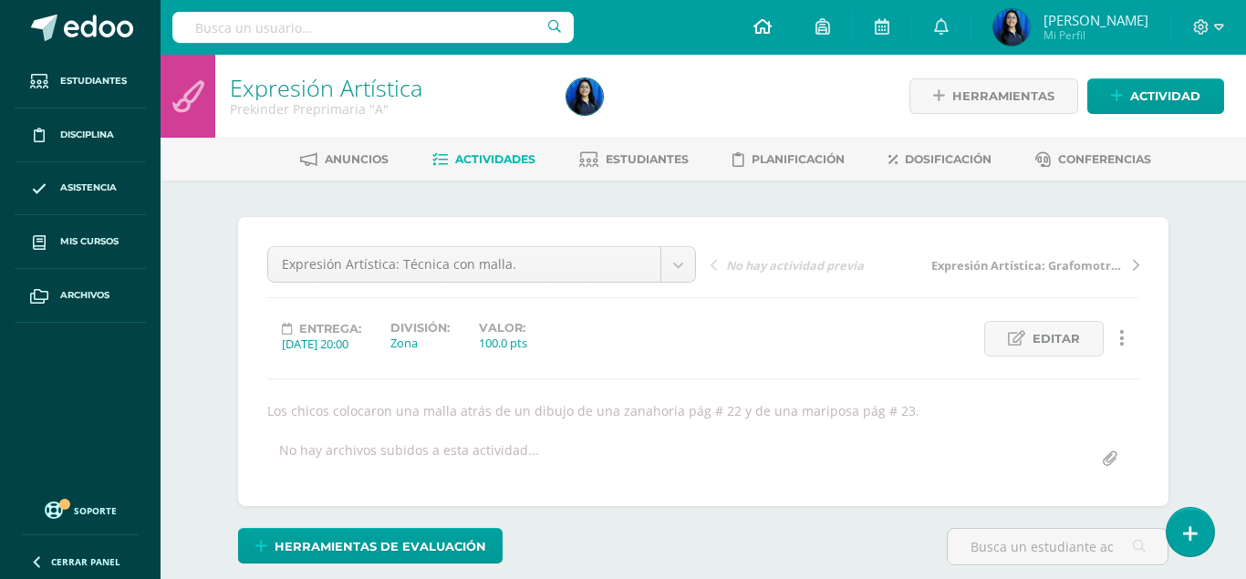
click at [794, 16] on link at bounding box center [763, 27] width 62 height 55
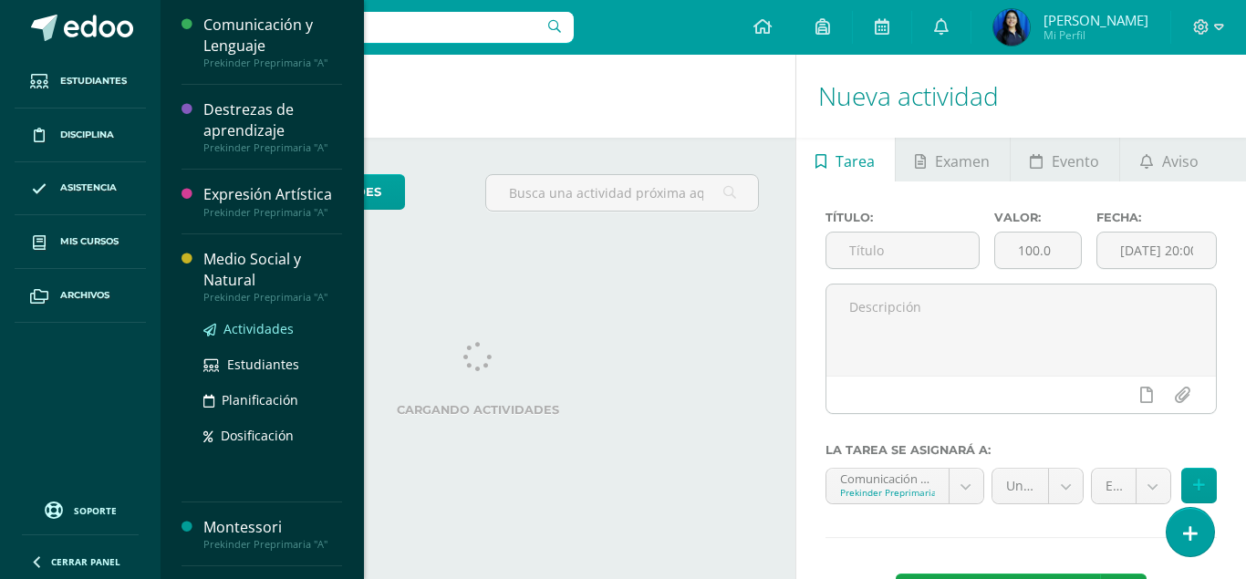
click span "Actividades"
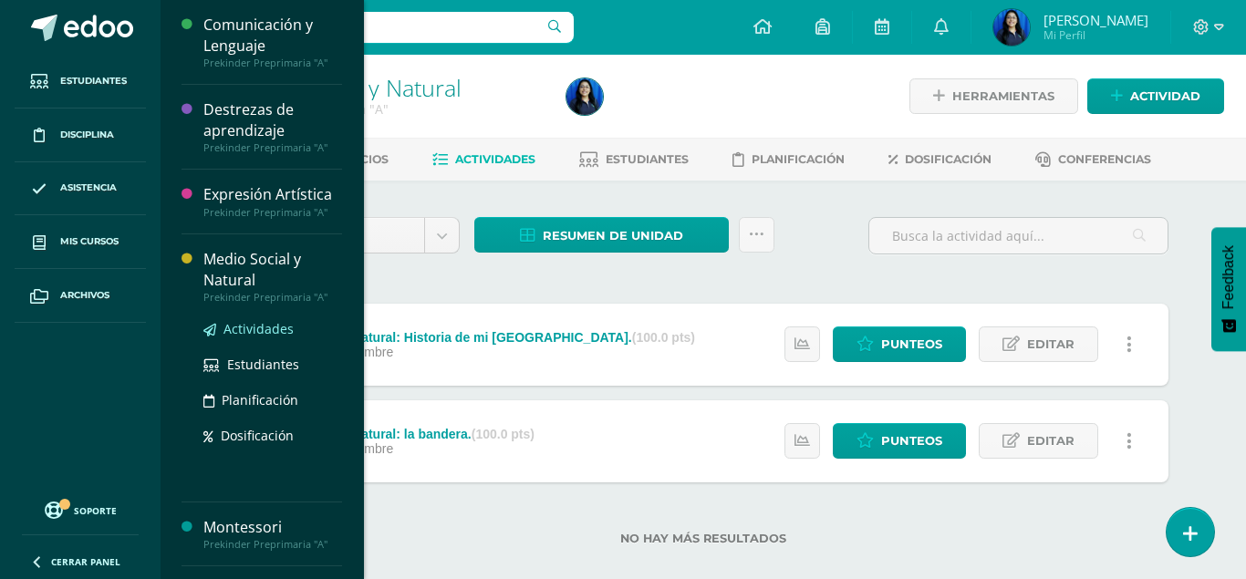
click at [256, 328] on span "Actividades" at bounding box center [259, 328] width 70 height 17
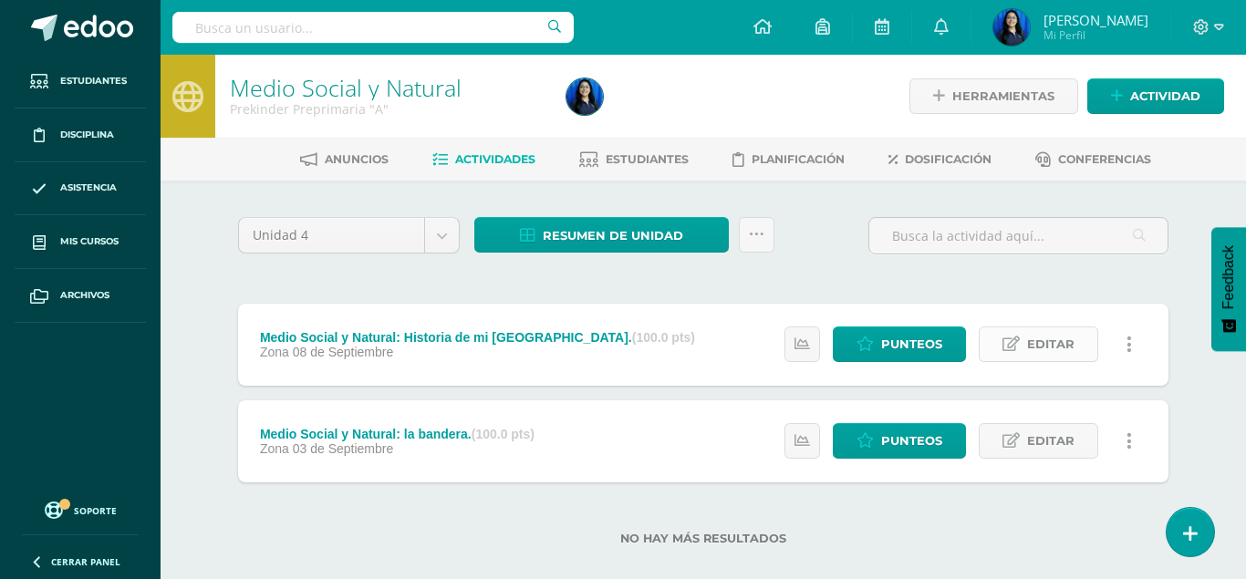
click at [1053, 328] on span "Editar" at bounding box center [1050, 345] width 47 height 34
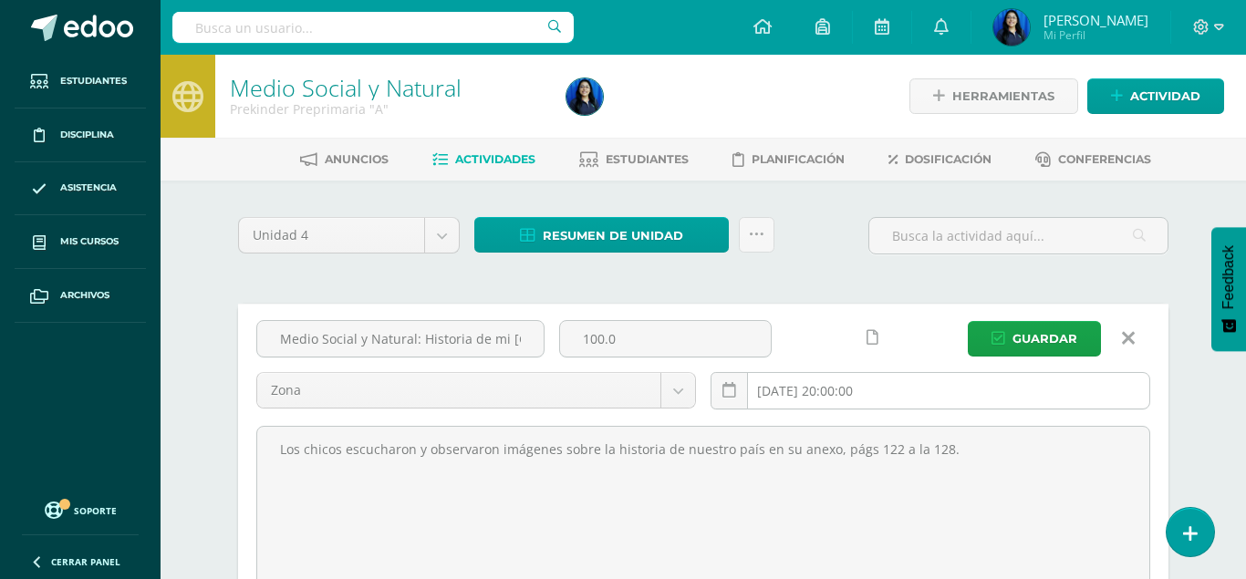
click at [928, 373] on input "2025-09-08 20:00:00" at bounding box center [931, 391] width 438 height 36
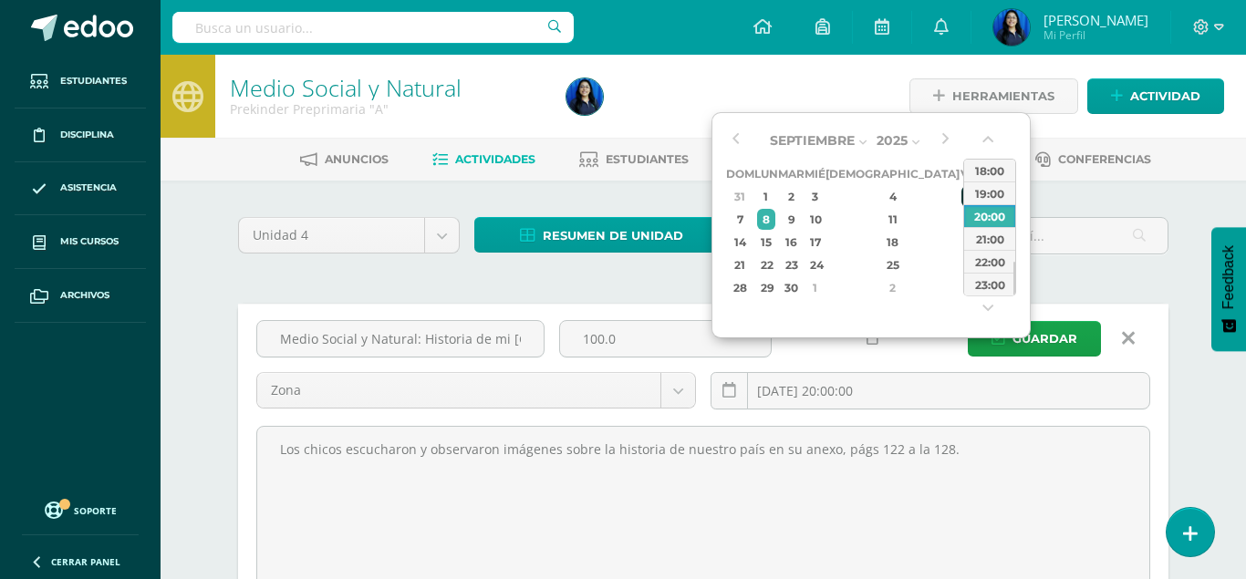
click at [962, 193] on div "5" at bounding box center [970, 196] width 16 height 21
type input "2025-09-05 20:00"
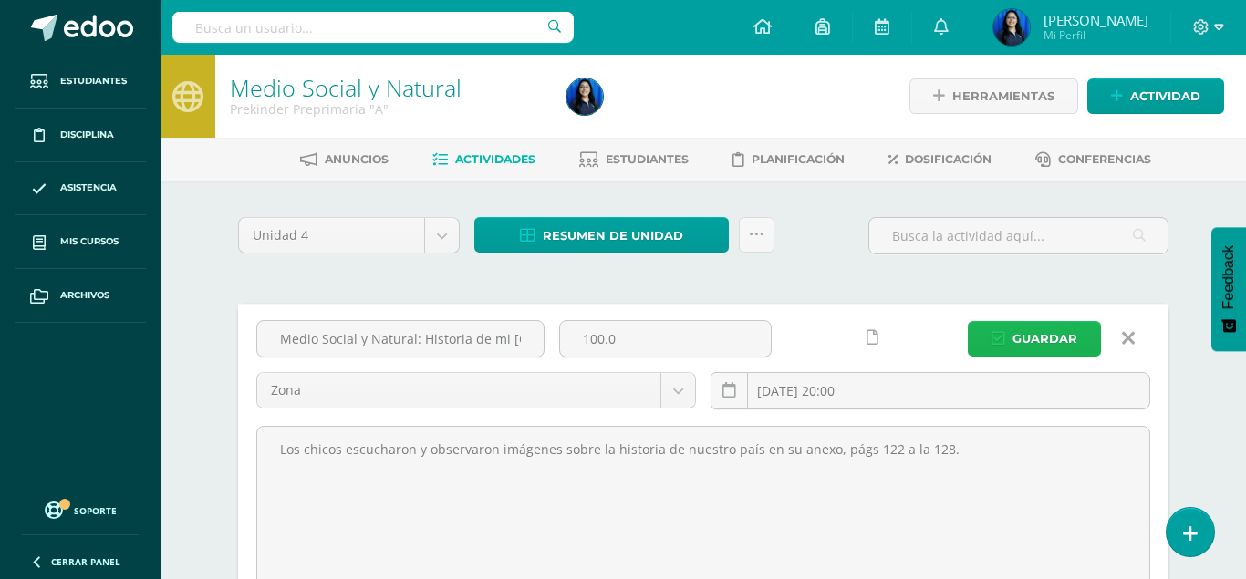
click at [1059, 322] on span "Guardar" at bounding box center [1045, 339] width 65 height 34
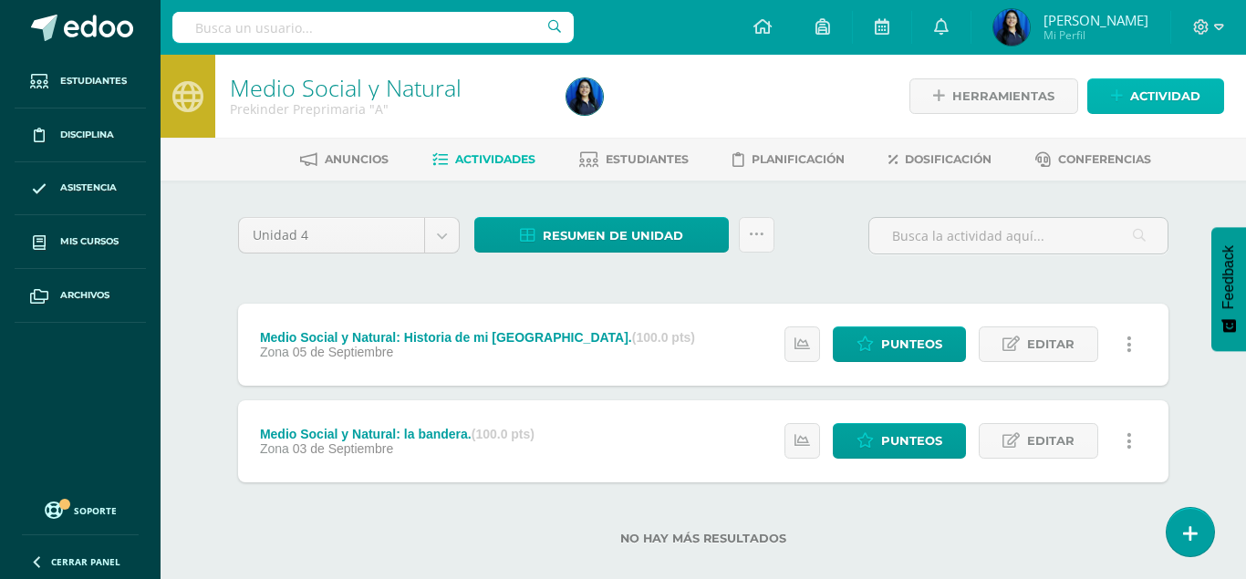
click at [1133, 89] on span "Actividad" at bounding box center [1166, 96] width 70 height 34
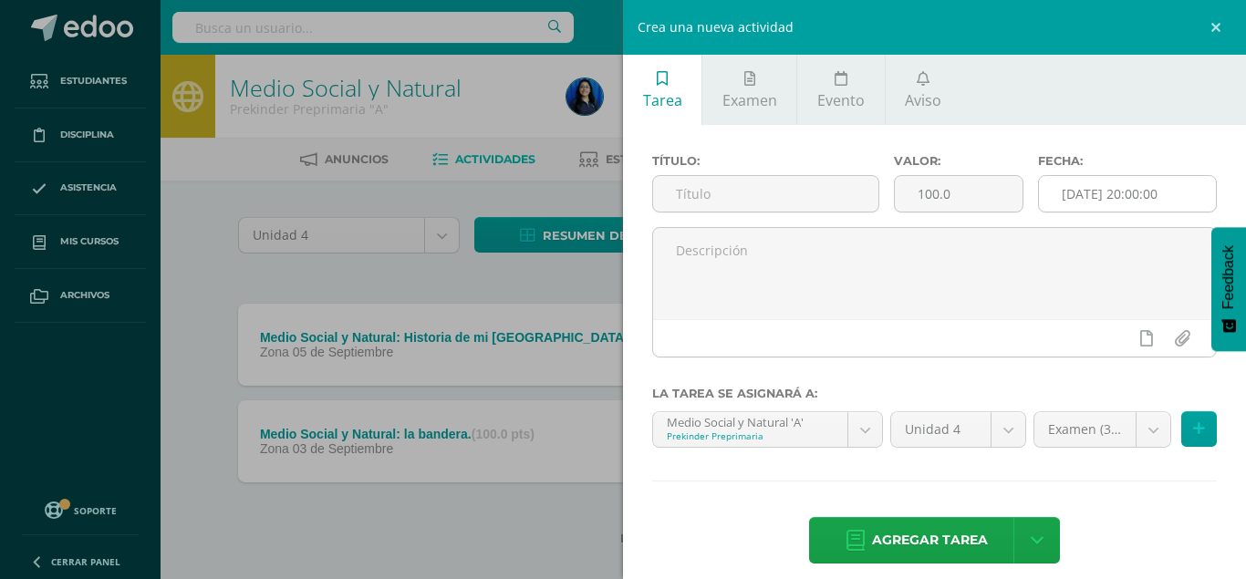
click at [1133, 193] on input "[DATE] 20:00:00" at bounding box center [1127, 194] width 177 height 36
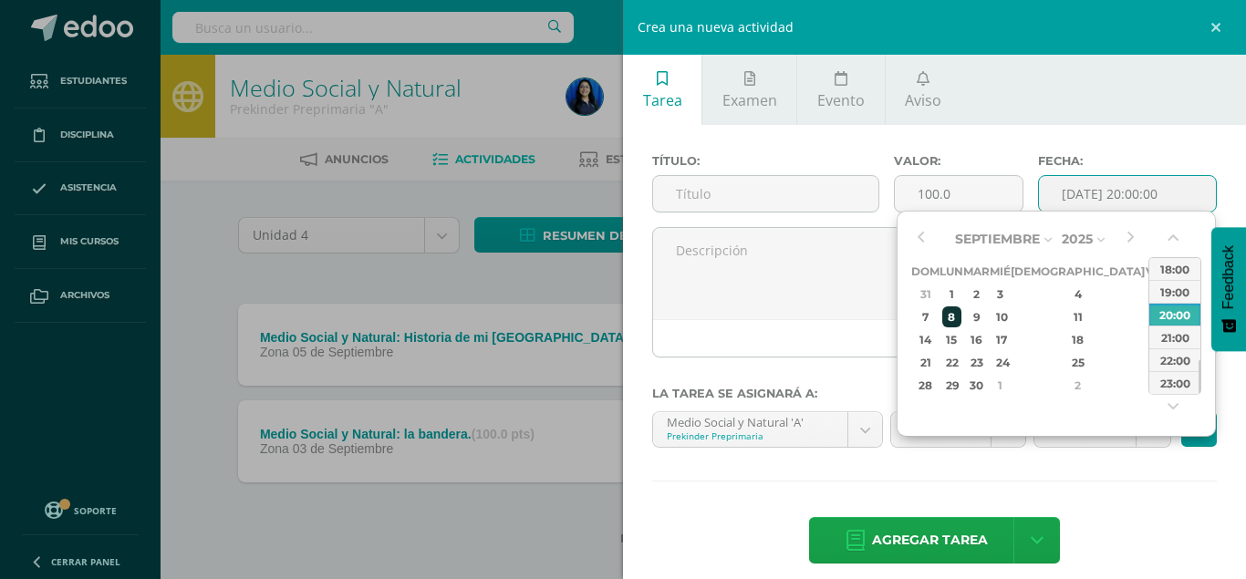
click at [956, 314] on div "8" at bounding box center [952, 317] width 19 height 21
type input "2025-09-08 20:00"
click at [754, 187] on input "text" at bounding box center [765, 194] width 225 height 36
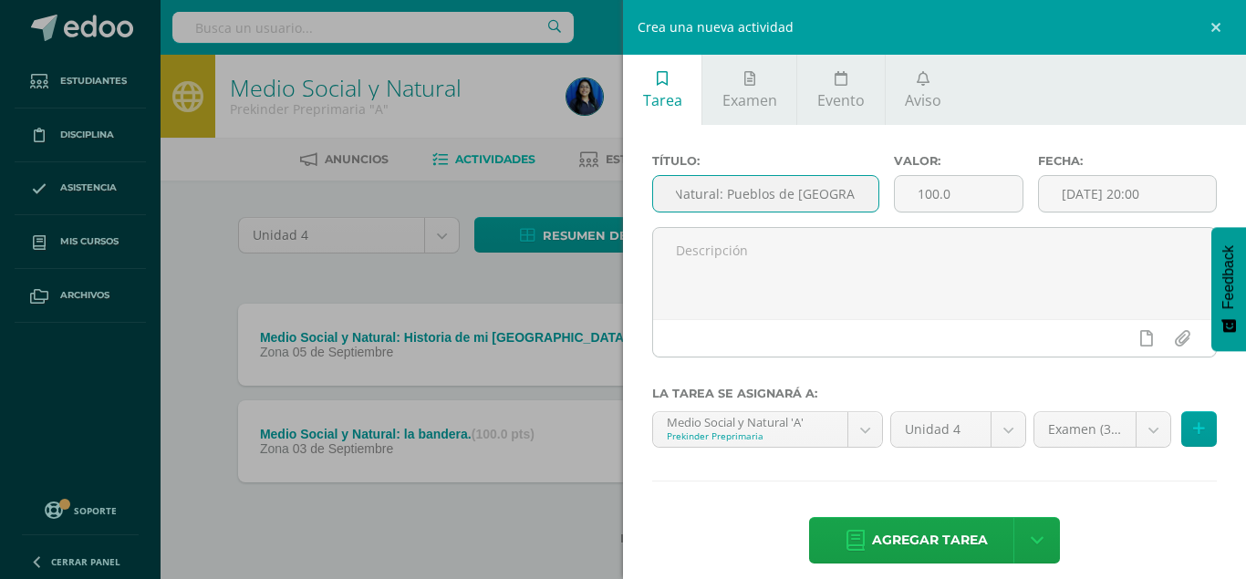
scroll to position [0, 98]
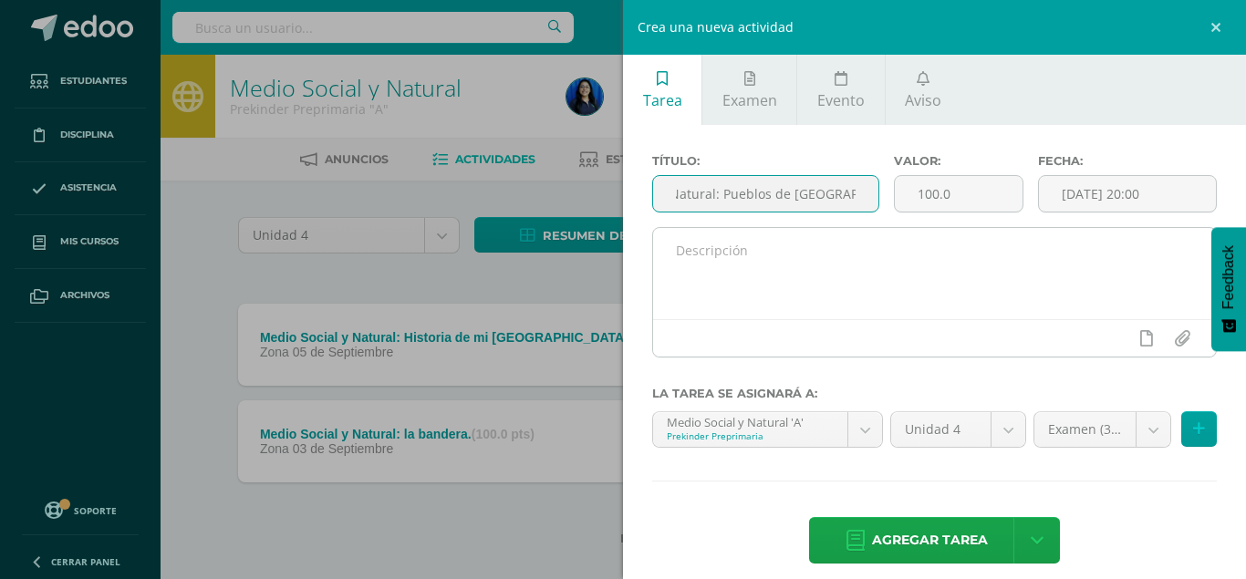
type input "Medio Social y Natural: Pueblos de Guatemala."
click at [695, 241] on textarea at bounding box center [934, 273] width 563 height 91
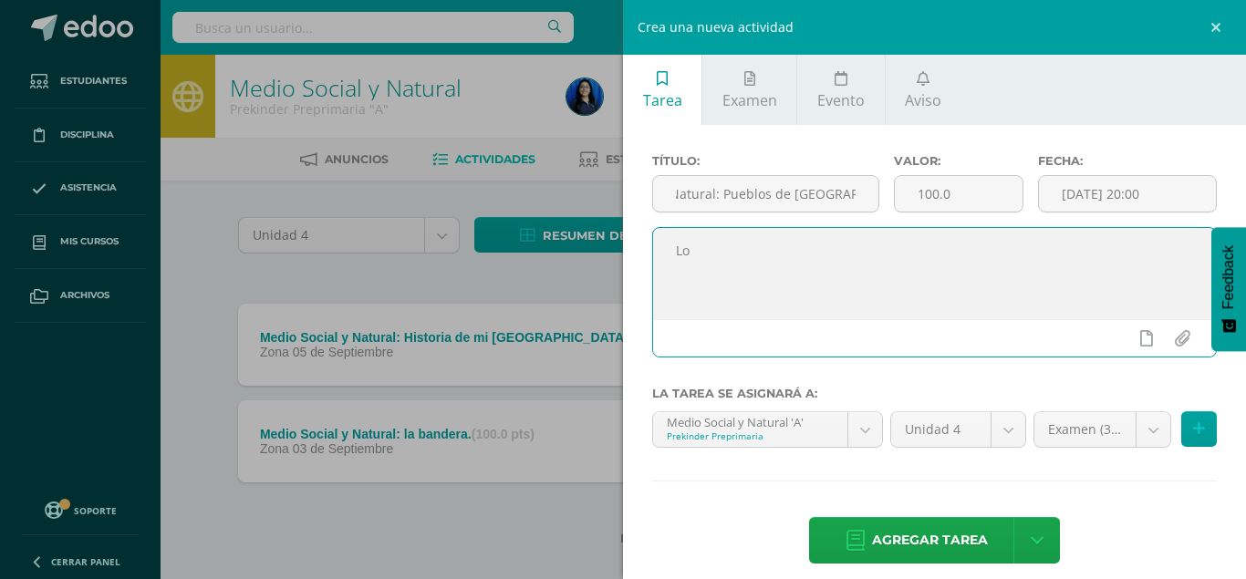
type textarea "L"
type textarea "s"
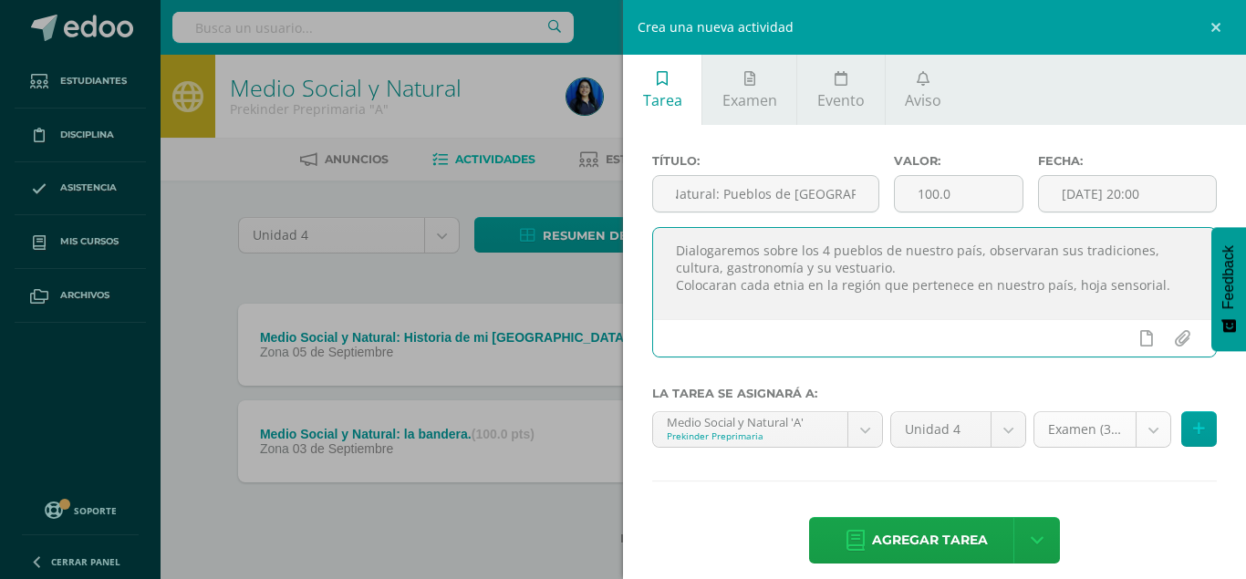
type textarea "Dialogaremos sobre los 4 pueblos de nuestro país, observaran sus tradiciones, c…"
click at [1152, 431] on body "La tarea Medio Social y Natural: Historia de mi Guatemala. fue editada exitosam…" at bounding box center [623, 302] width 1246 height 604
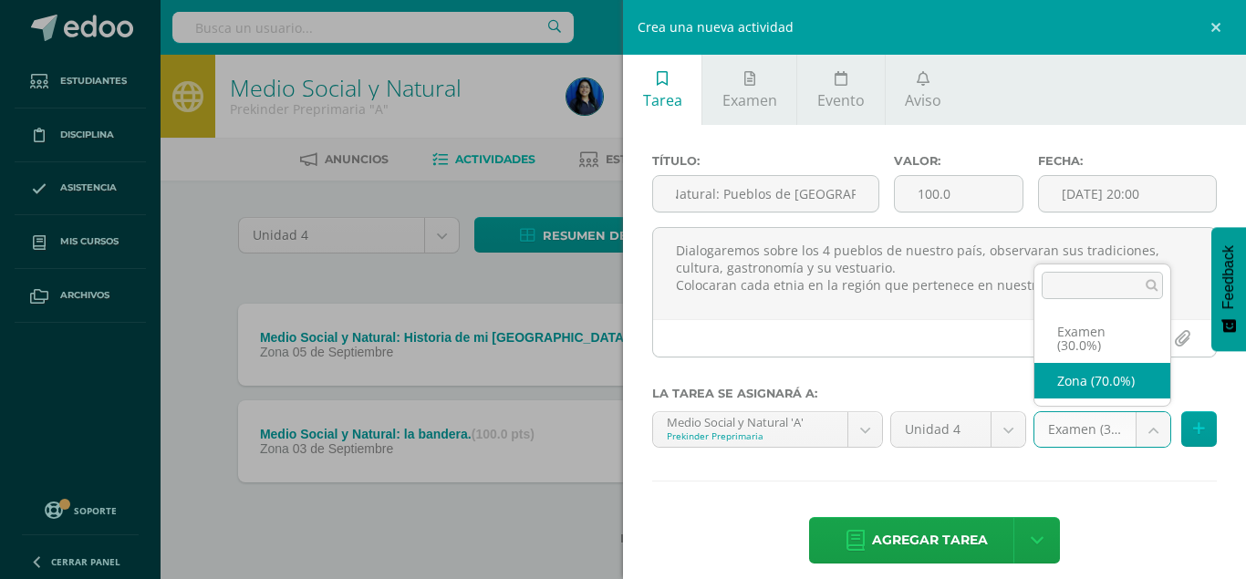
select select "36120"
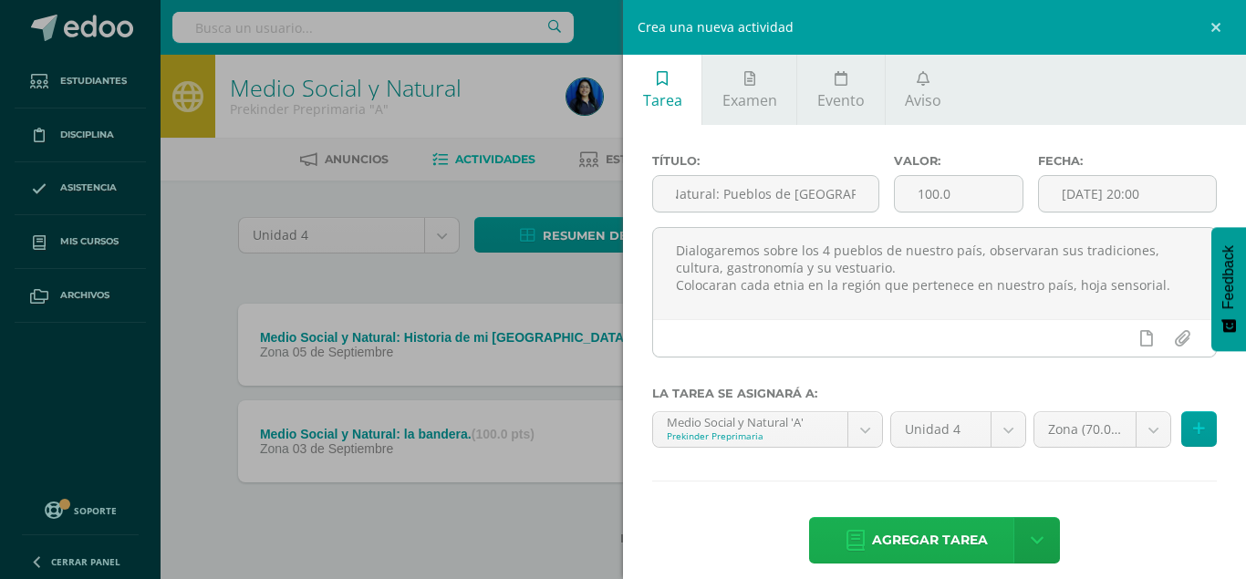
click at [926, 518] on span "Agregar tarea" at bounding box center [930, 540] width 116 height 45
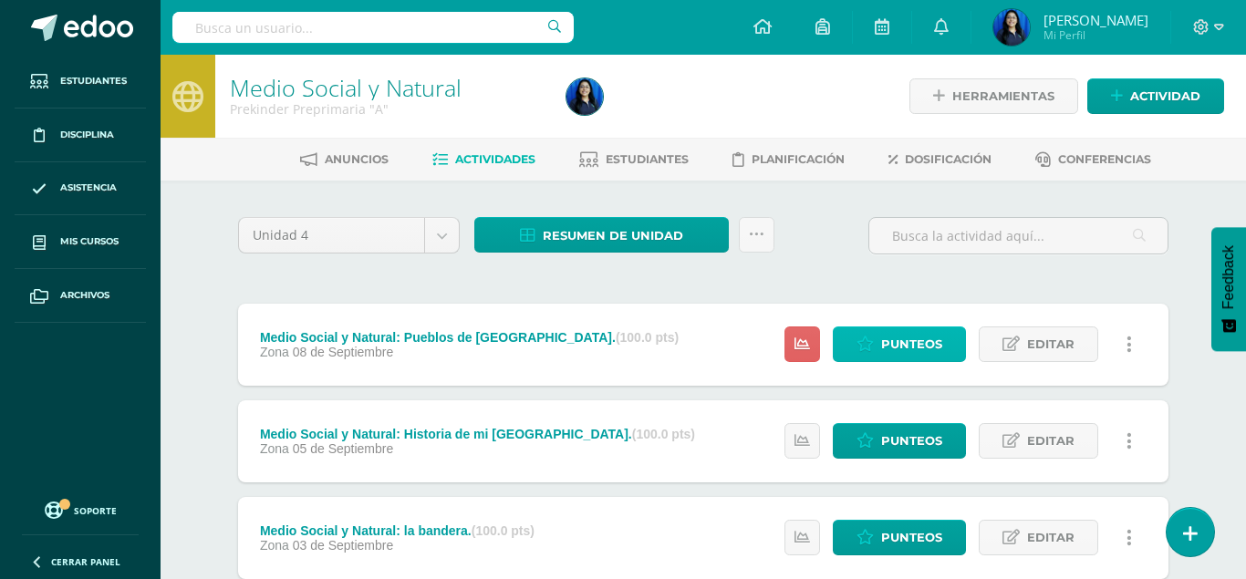
click at [932, 328] on span "Punteos" at bounding box center [911, 345] width 61 height 34
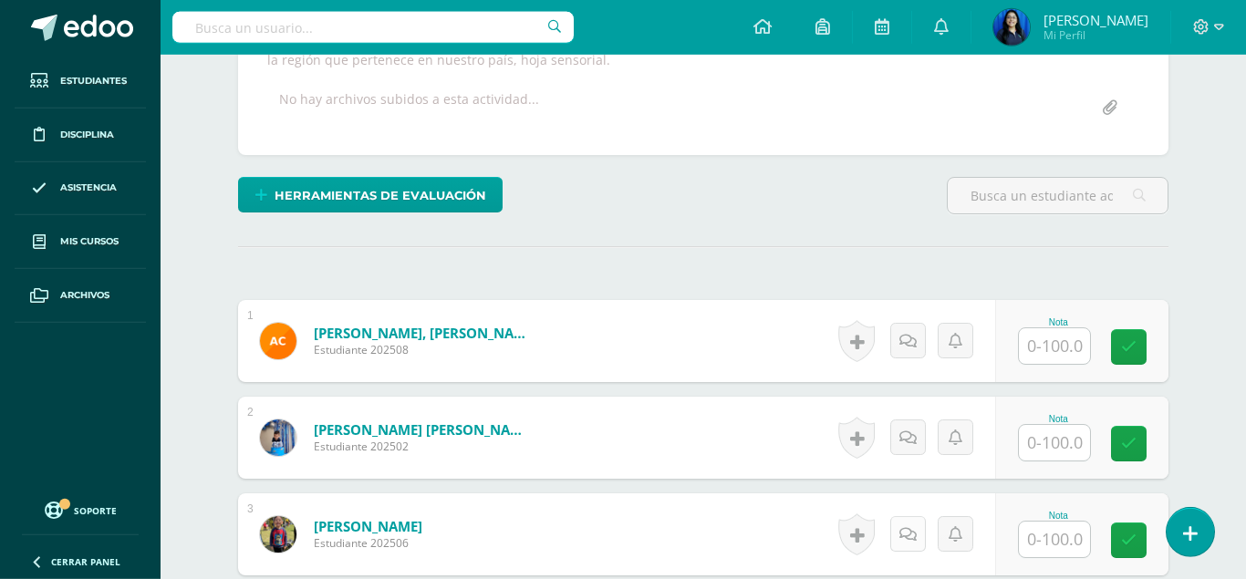
scroll to position [373, 0]
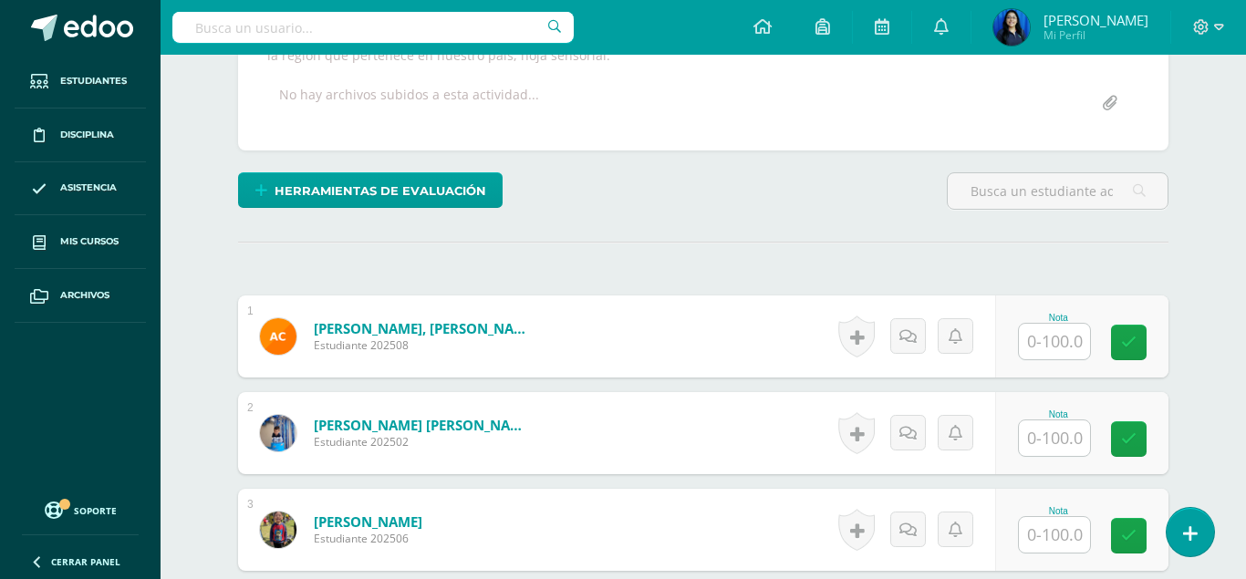
click at [1053, 324] on input "text" at bounding box center [1054, 342] width 71 height 36
type input "100"
click at [1050, 421] on input "text" at bounding box center [1054, 439] width 71 height 36
type input "100"
click at [1058, 517] on input "text" at bounding box center [1054, 535] width 71 height 36
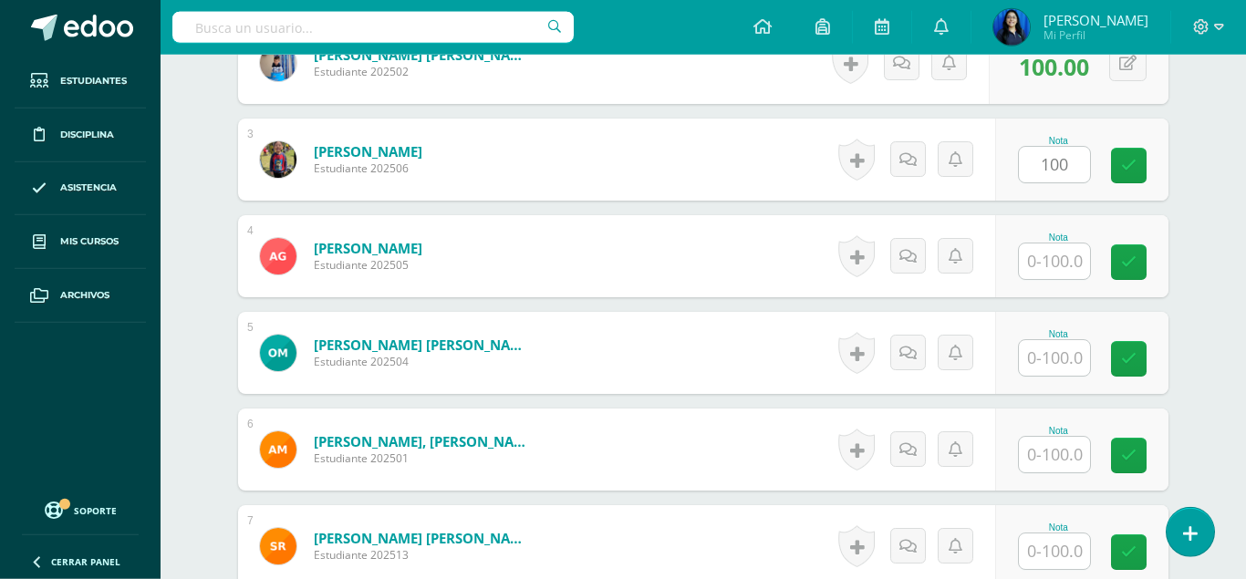
scroll to position [746, 0]
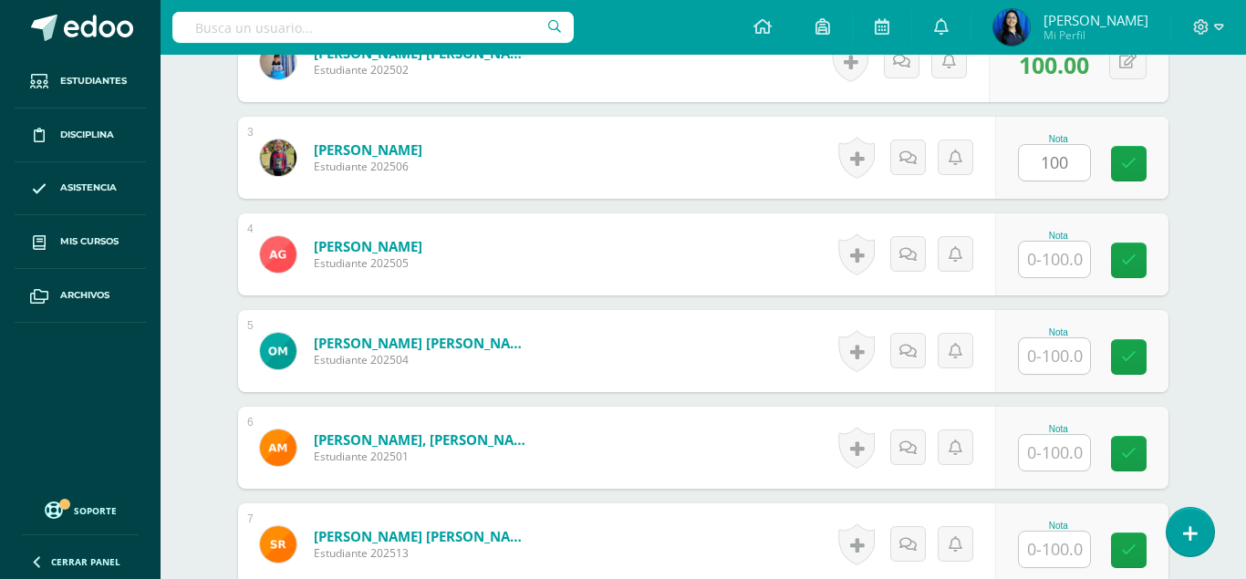
type input "100"
click at [1059, 242] on input "text" at bounding box center [1054, 260] width 71 height 36
type input "100"
click at [1069, 339] on input "text" at bounding box center [1054, 357] width 71 height 36
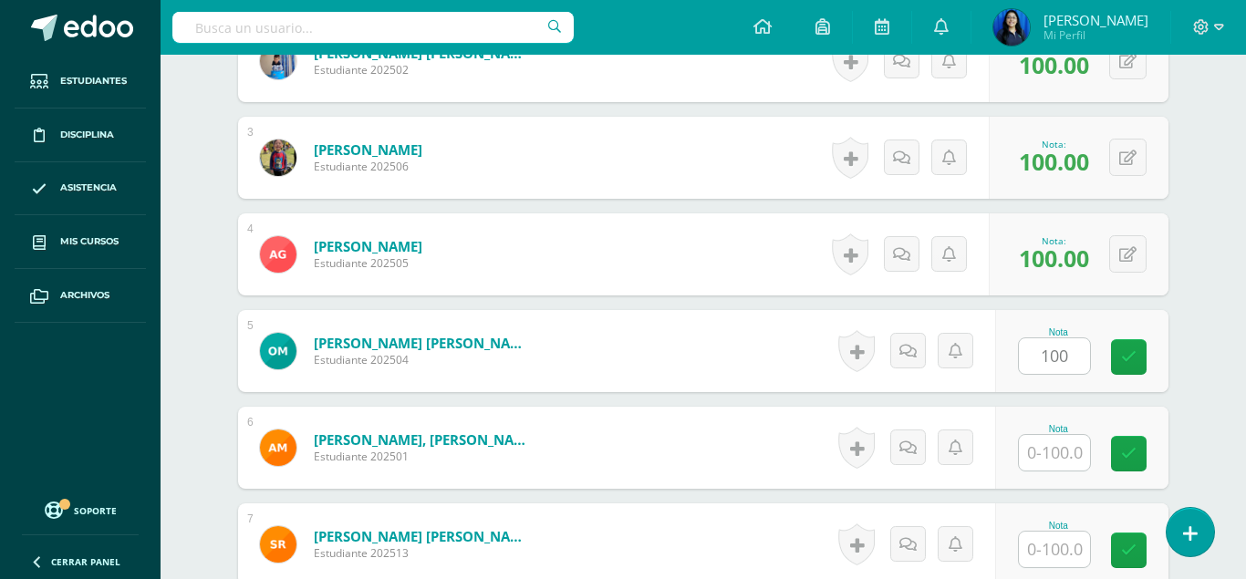
type input "100"
click at [1072, 435] on input "text" at bounding box center [1054, 453] width 71 height 36
type input "100"
click at [1066, 532] on input "text" at bounding box center [1054, 550] width 71 height 36
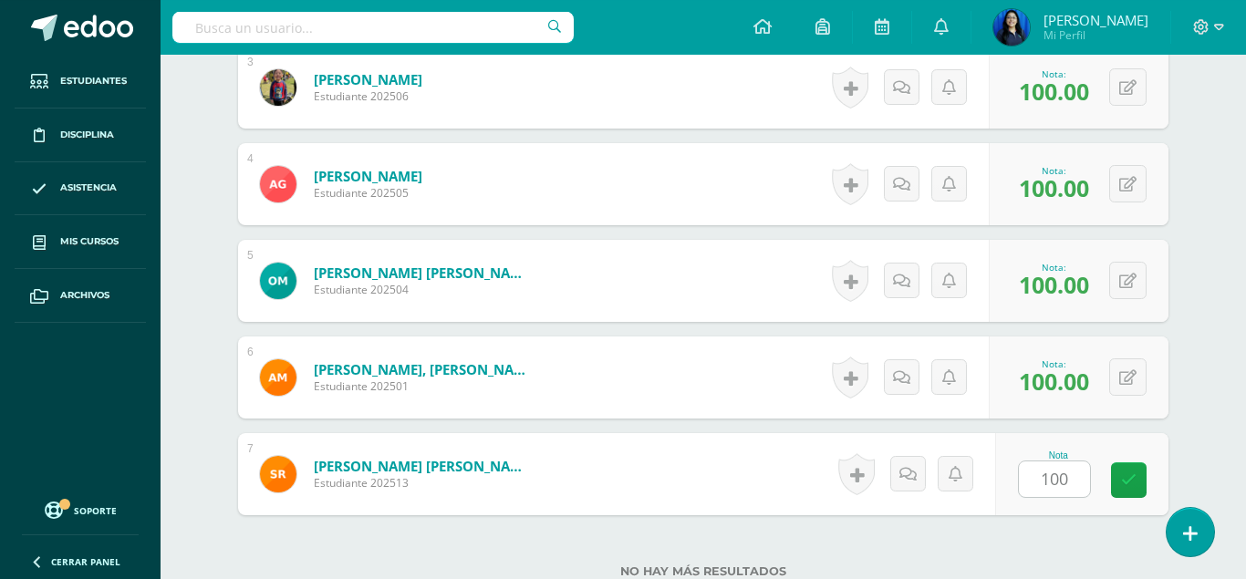
scroll to position [822, 0]
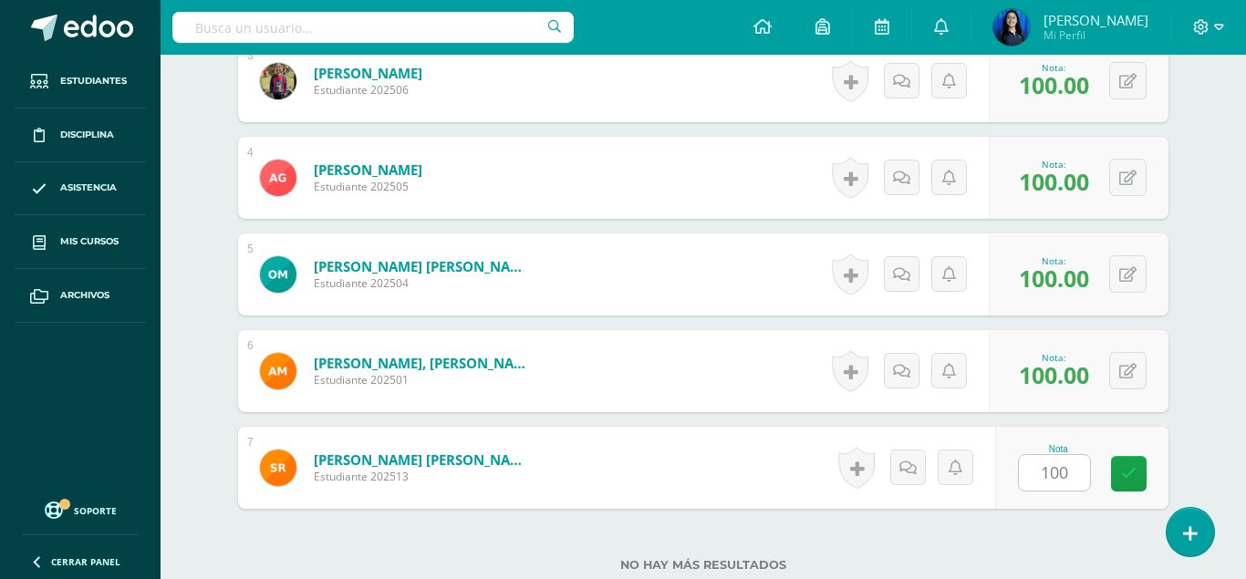
type input "100"
click at [1007, 558] on label "No hay más resultados" at bounding box center [703, 565] width 931 height 14
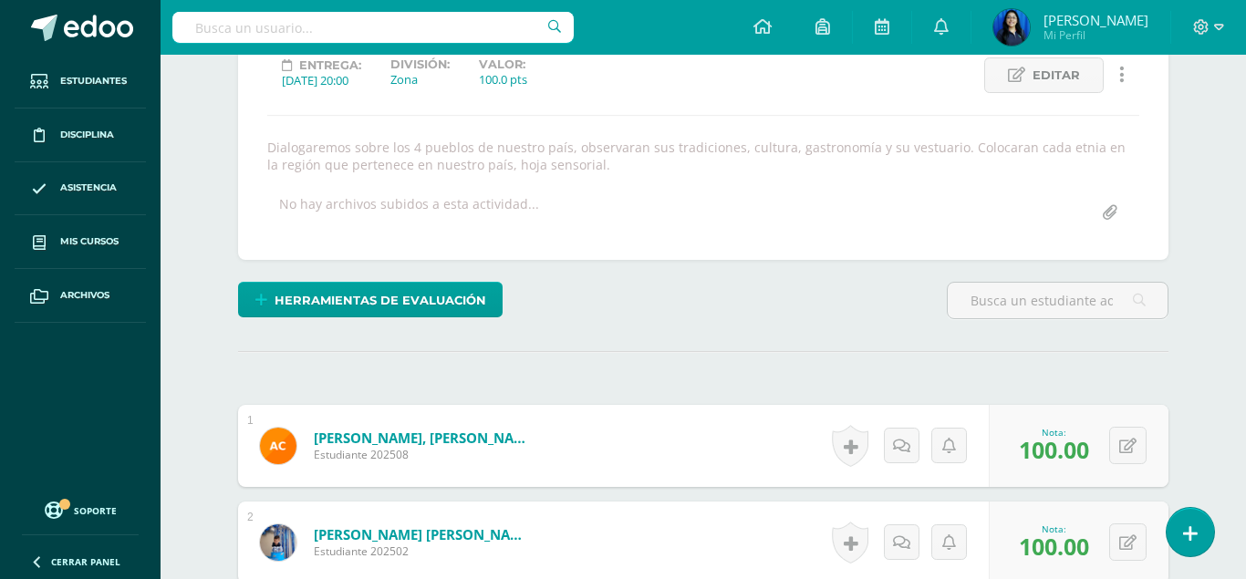
scroll to position [0, 0]
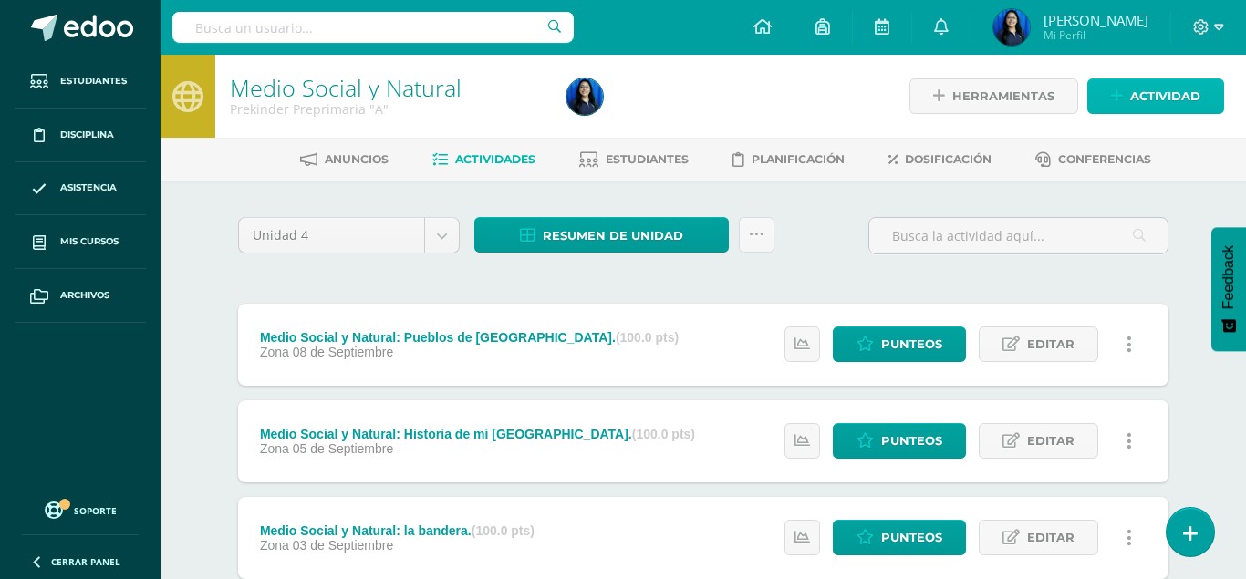
click at [1163, 99] on span "Actividad" at bounding box center [1166, 96] width 70 height 34
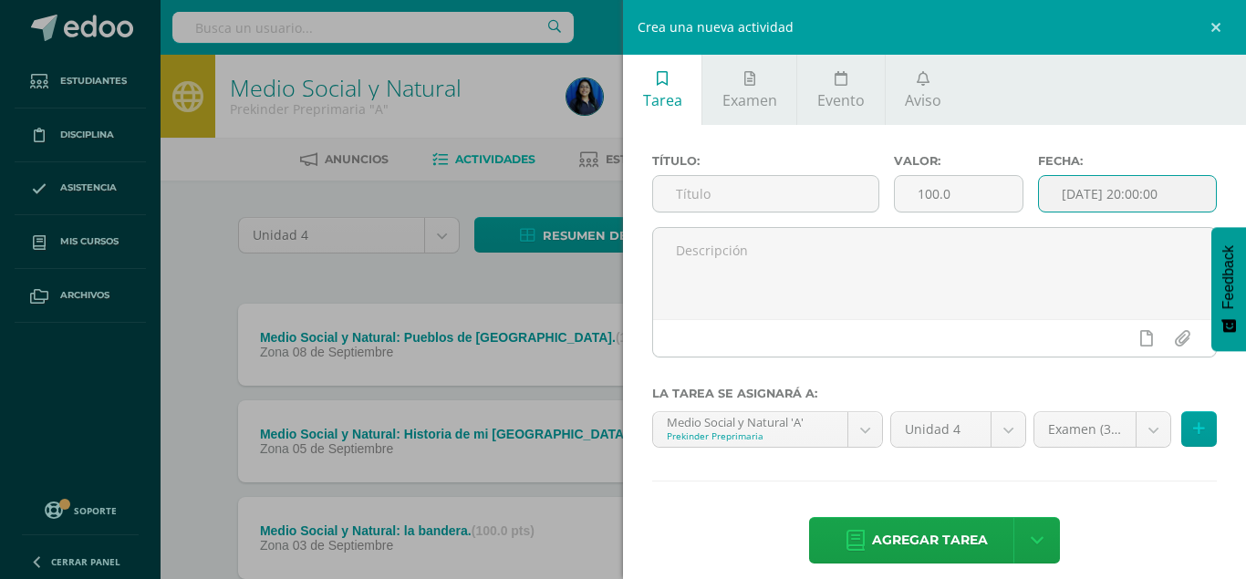
click at [1148, 190] on input "[DATE] 20:00:00" at bounding box center [1127, 194] width 177 height 36
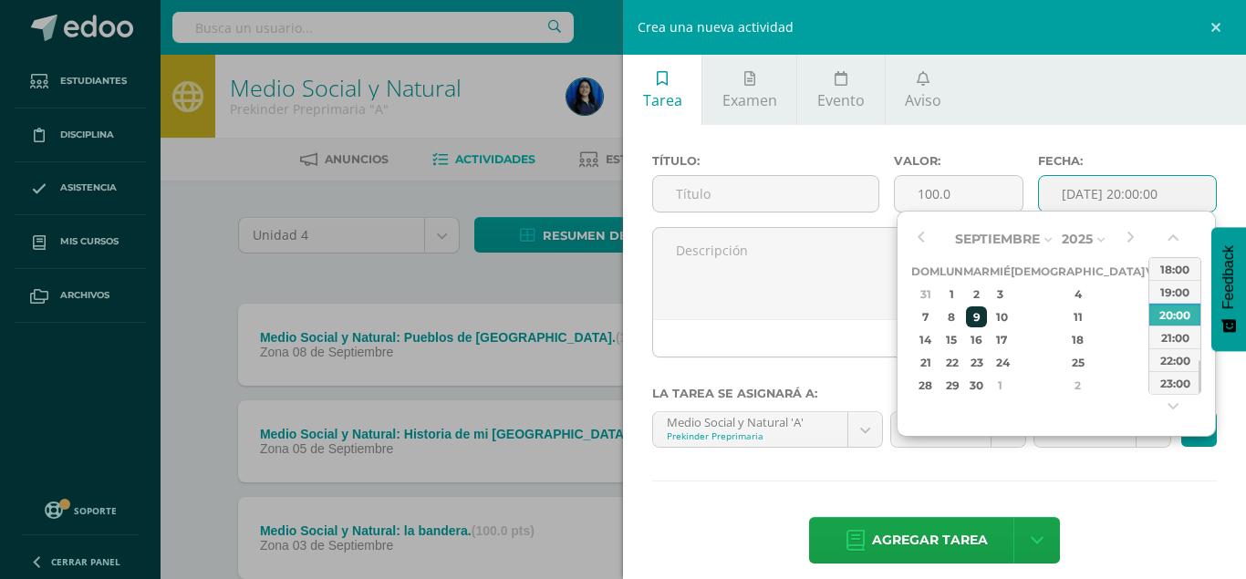
click at [987, 308] on div "9" at bounding box center [976, 317] width 21 height 21
type input "2025-09-09 20:00"
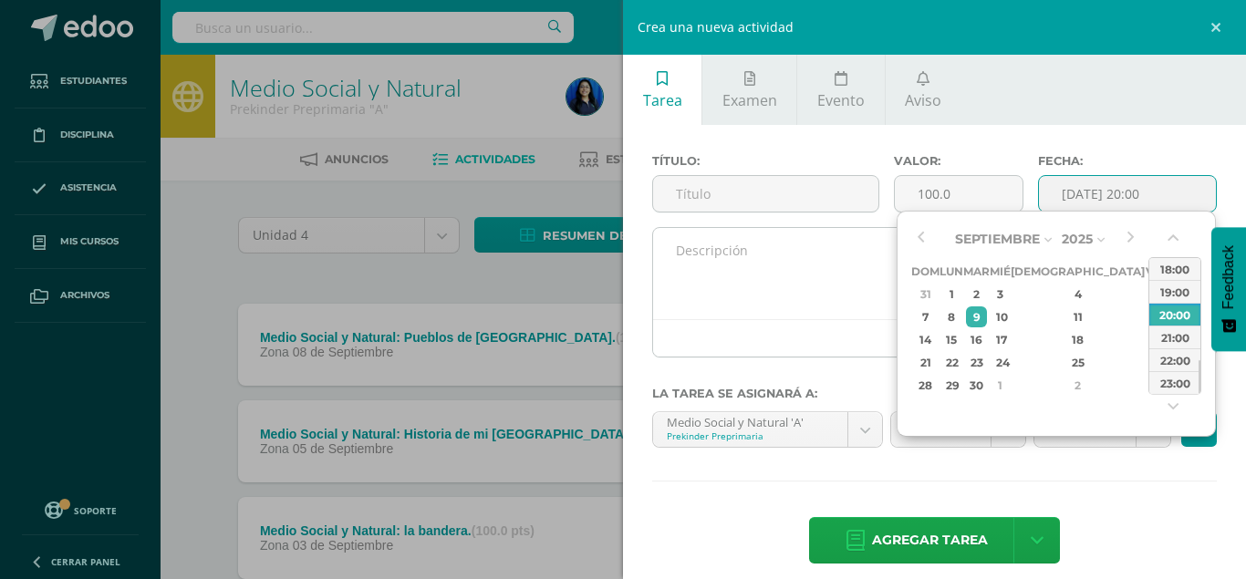
click at [732, 269] on textarea at bounding box center [934, 273] width 563 height 91
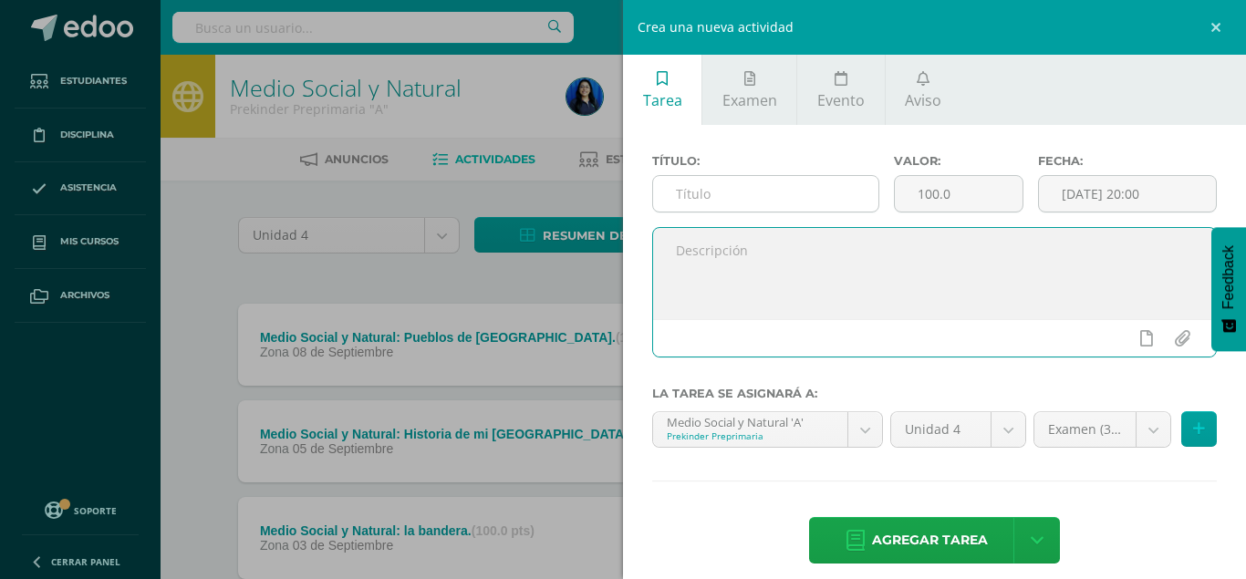
click at [746, 185] on input "text" at bounding box center [765, 194] width 225 height 36
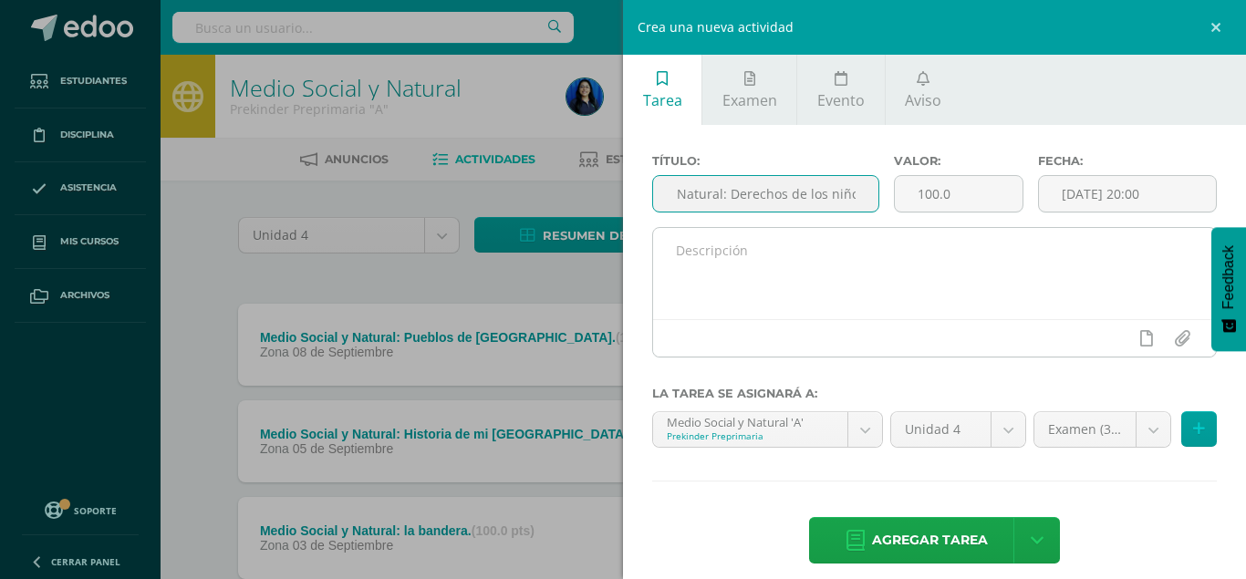
scroll to position [0, 94]
type input "Medio Social y Natural: Derechos de los niños."
click at [715, 266] on textarea at bounding box center [934, 273] width 563 height 91
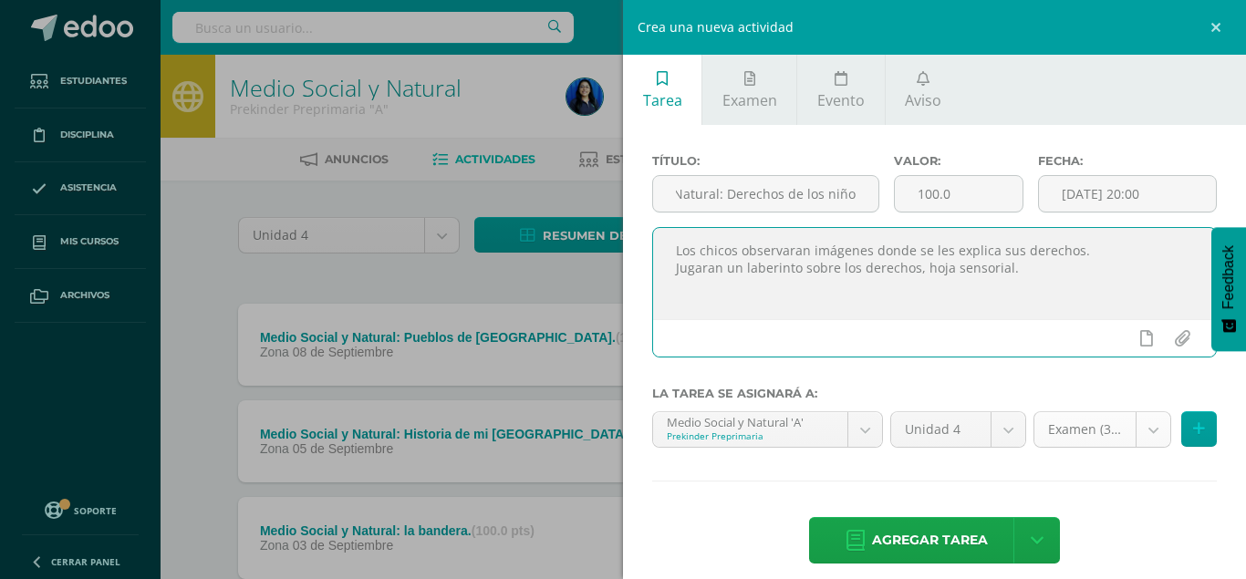
type textarea "Los chicos observaran imágenes donde se les explica sus derechos. Jugaran un la…"
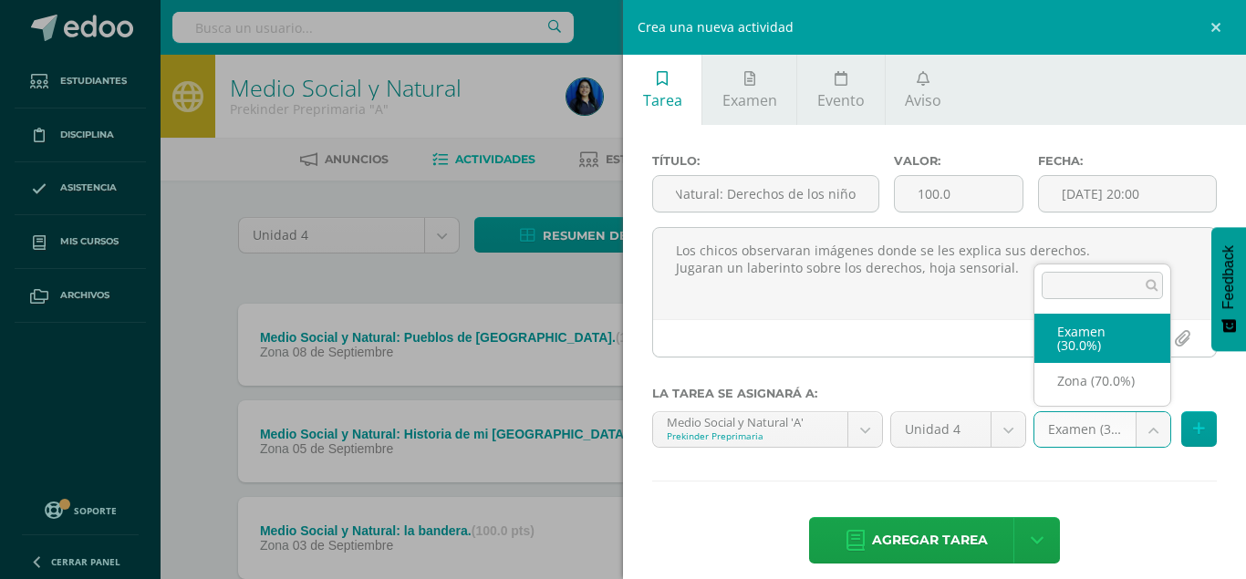
click at [1151, 434] on body "Estudiantes Disciplina Asistencia Mis cursos Archivos Soporte Centro de ayuda Ú…" at bounding box center [623, 350] width 1246 height 701
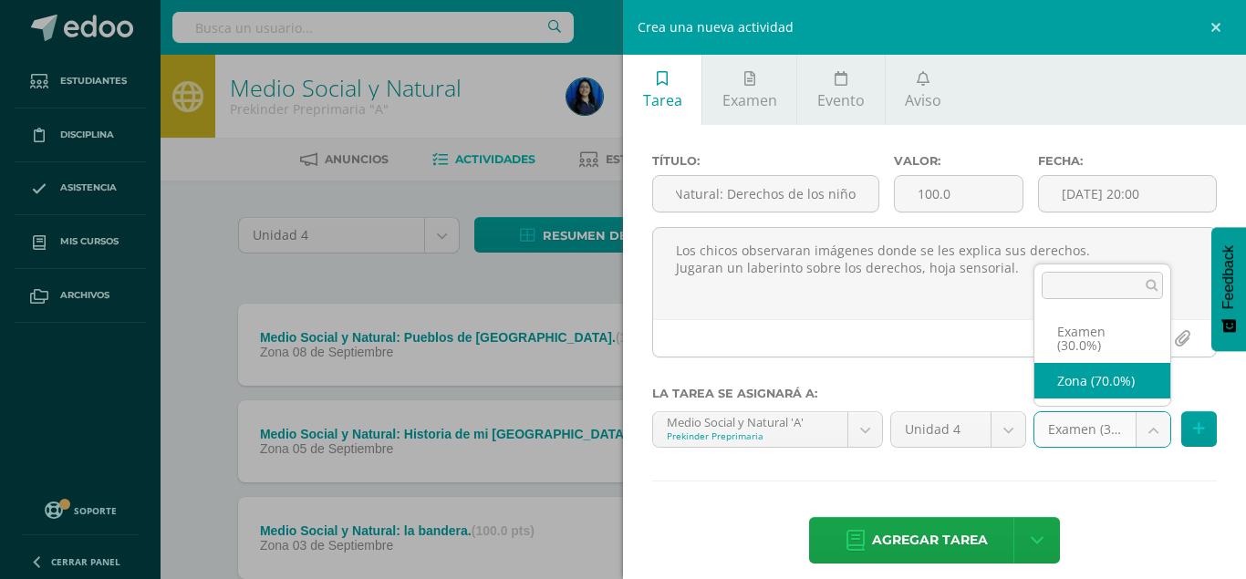
select select "36120"
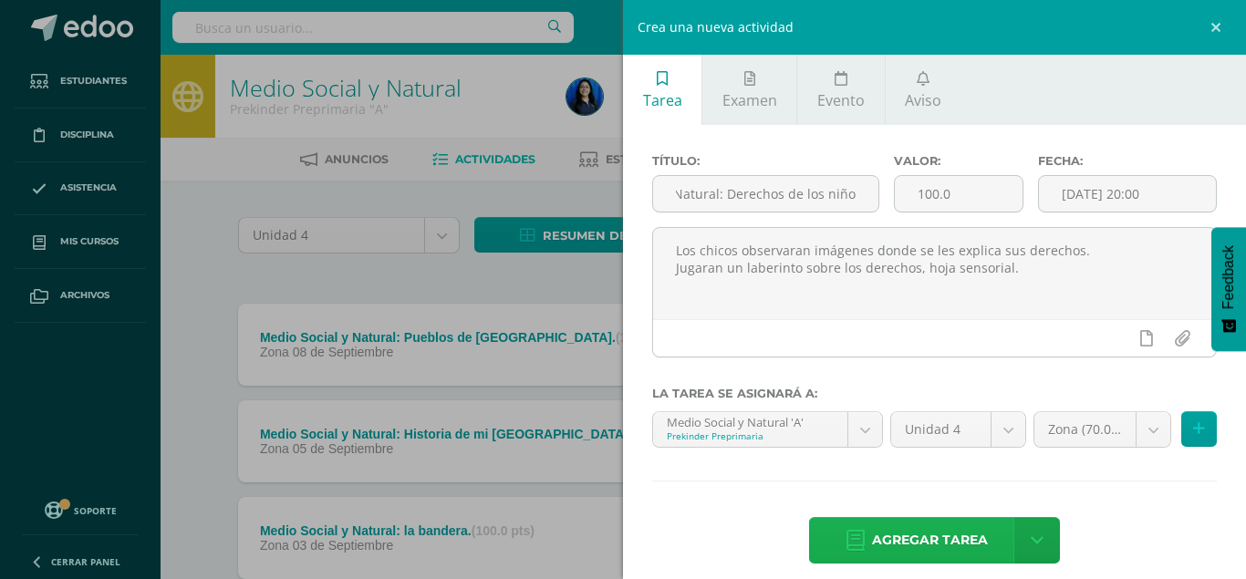
click at [957, 518] on span "Agregar tarea" at bounding box center [930, 540] width 116 height 45
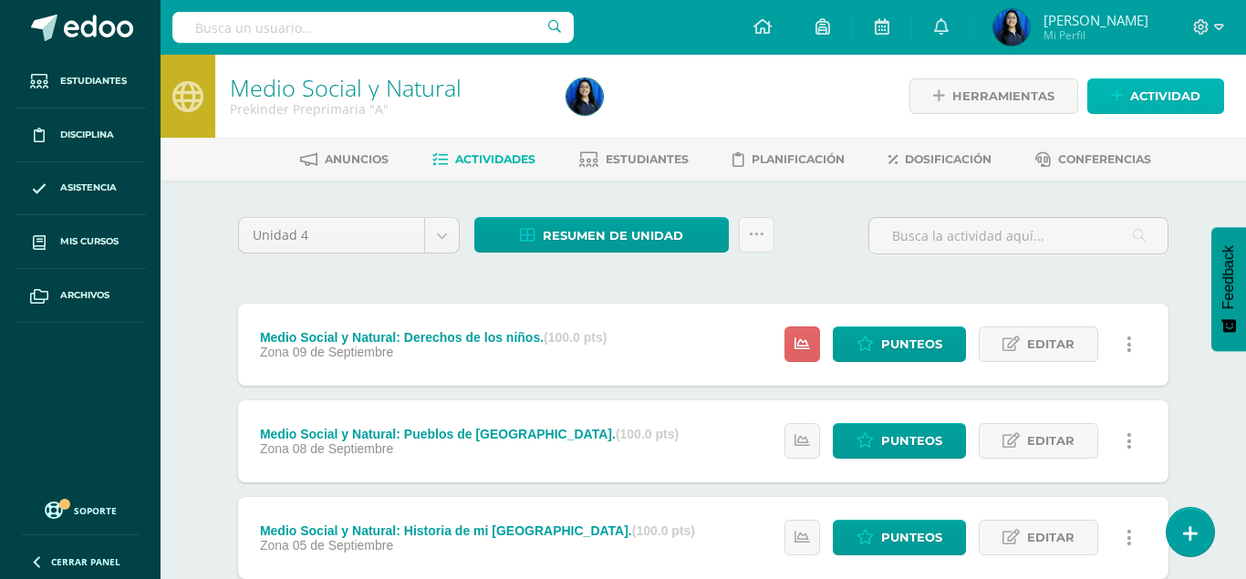
click at [1174, 99] on span "Actividad" at bounding box center [1166, 96] width 70 height 34
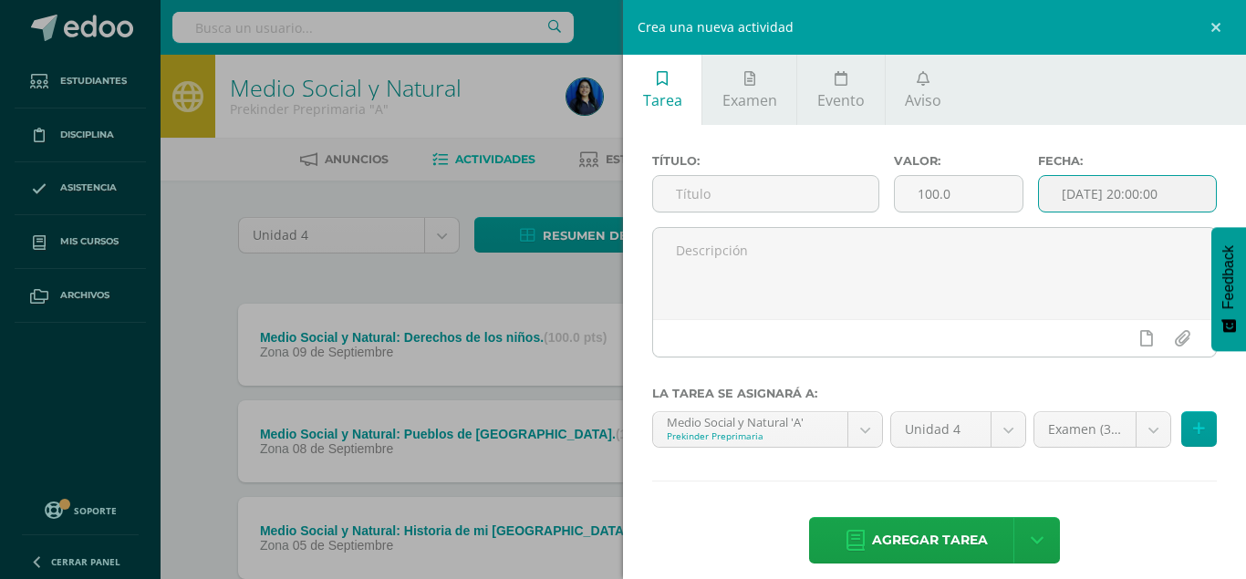
click at [1180, 194] on input "[DATE] 20:00:00" at bounding box center [1127, 194] width 177 height 36
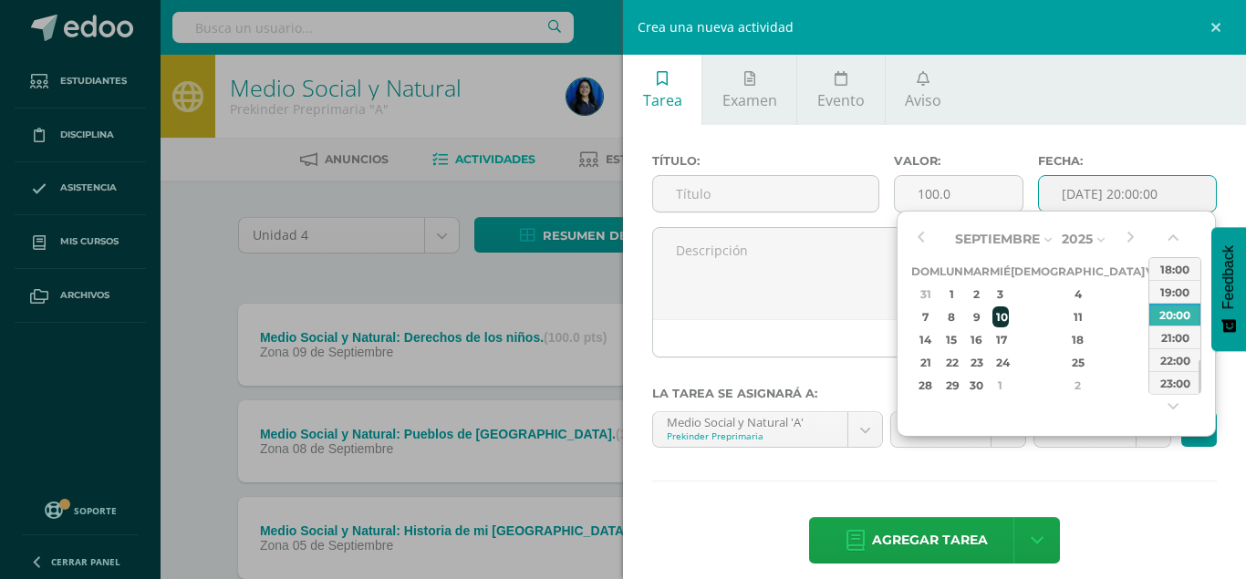
click at [1009, 313] on div "10" at bounding box center [1001, 317] width 16 height 21
type input "[DATE] 20:00"
click at [734, 197] on input "text" at bounding box center [765, 194] width 225 height 36
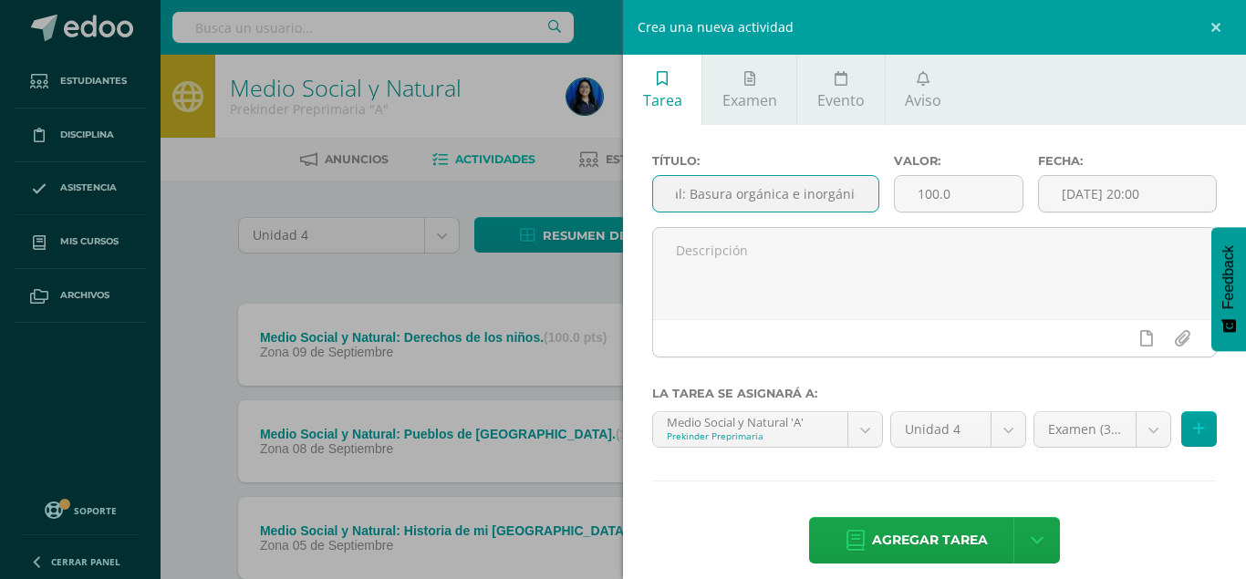
scroll to position [0, 135]
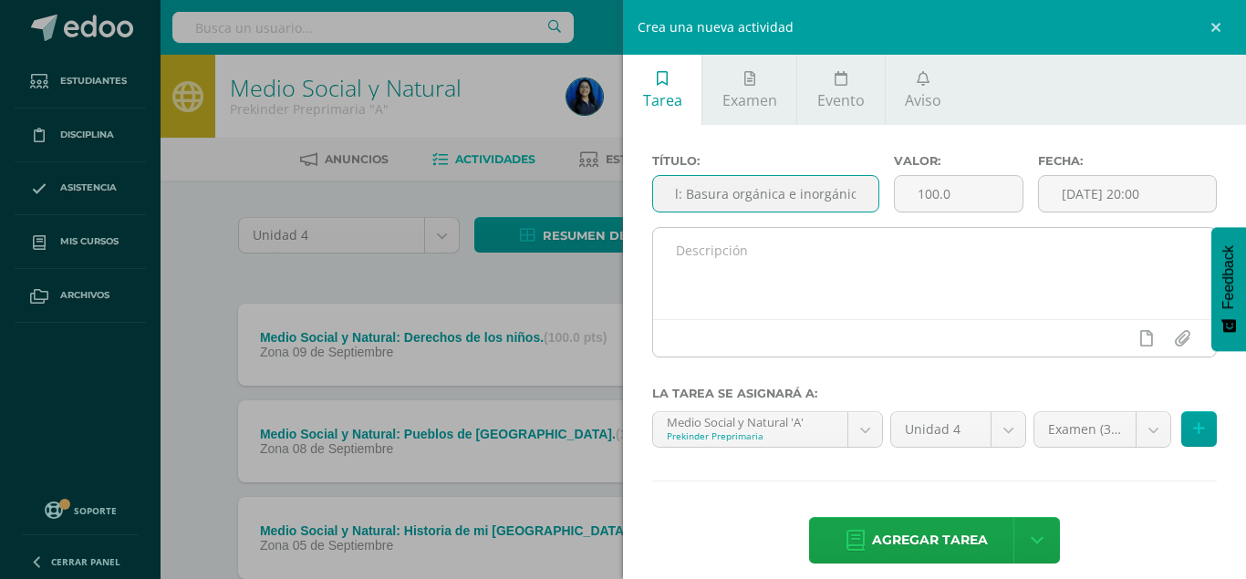
type input "Medio Social y Natural: Basura orgánica e inorgánica."
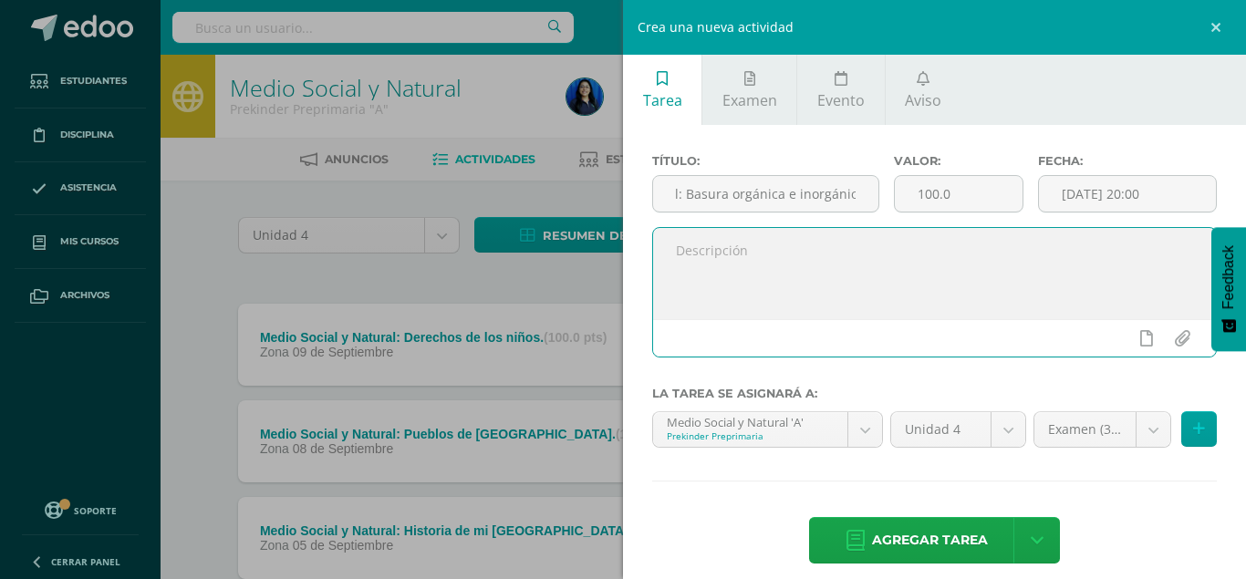
click at [701, 247] on textarea at bounding box center [934, 273] width 563 height 91
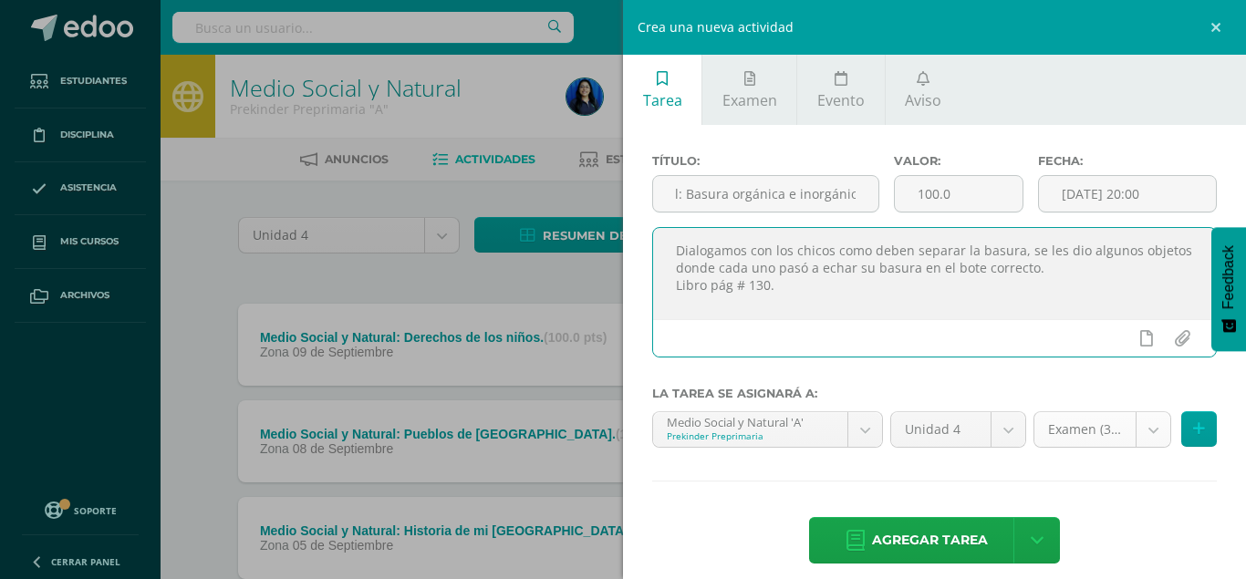
type textarea "Dialogamos con los chicos como deben separar la basura, se les dio algunos obje…"
click at [1156, 440] on body "Tarea asignada exitosamente Estudiantes Disciplina Asistencia Mis cursos Archiv…" at bounding box center [623, 399] width 1246 height 798
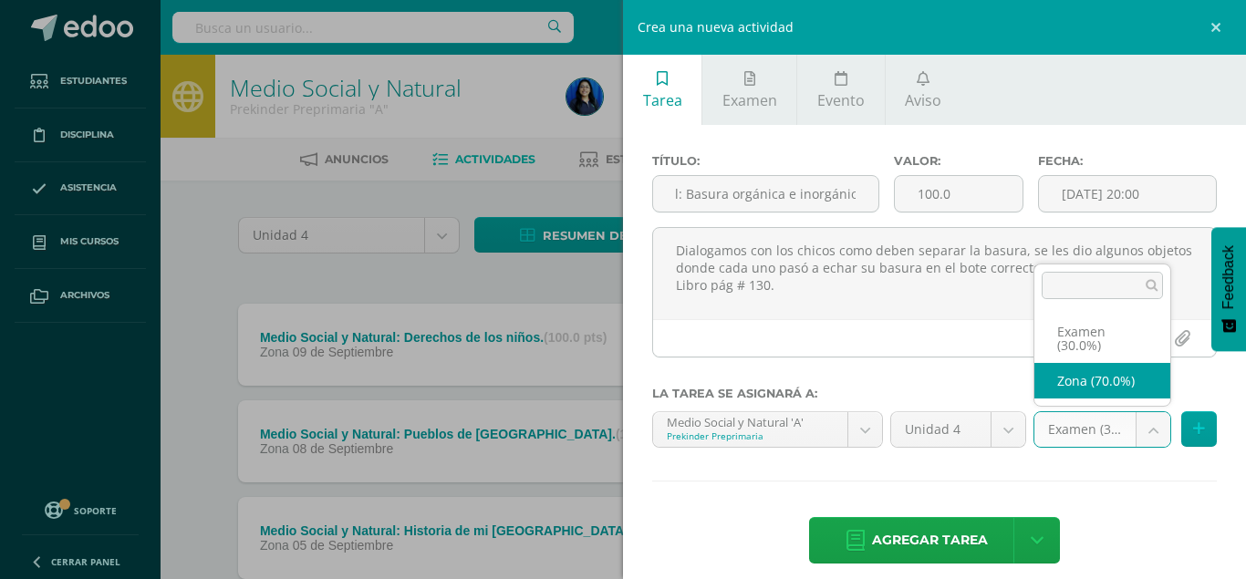
select select "36120"
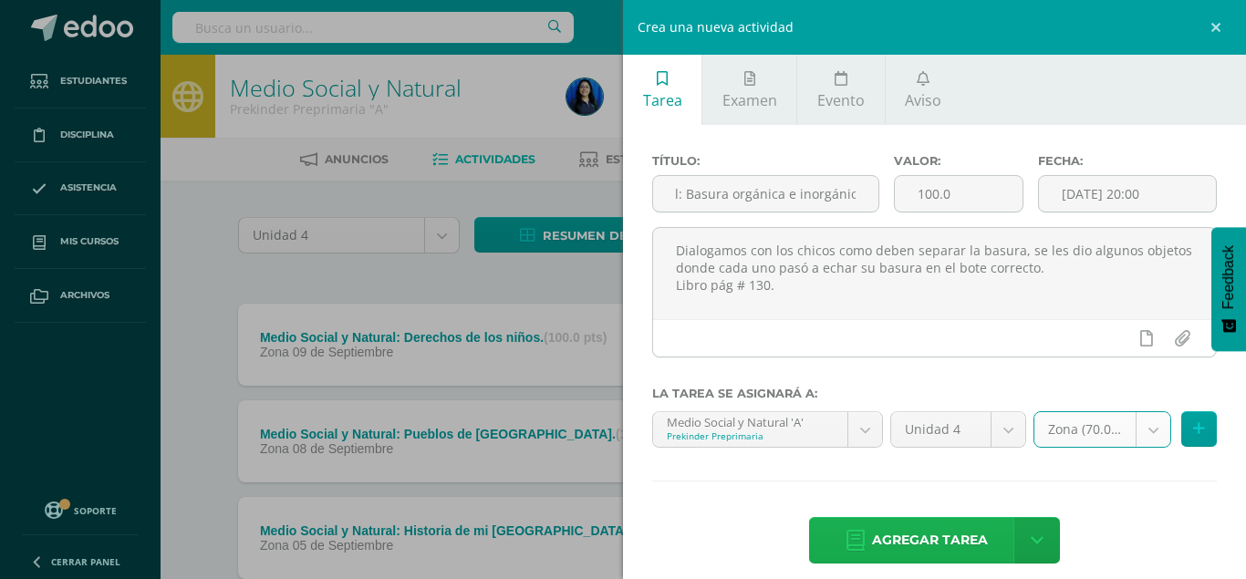
click at [964, 527] on span "Agregar tarea" at bounding box center [930, 540] width 116 height 45
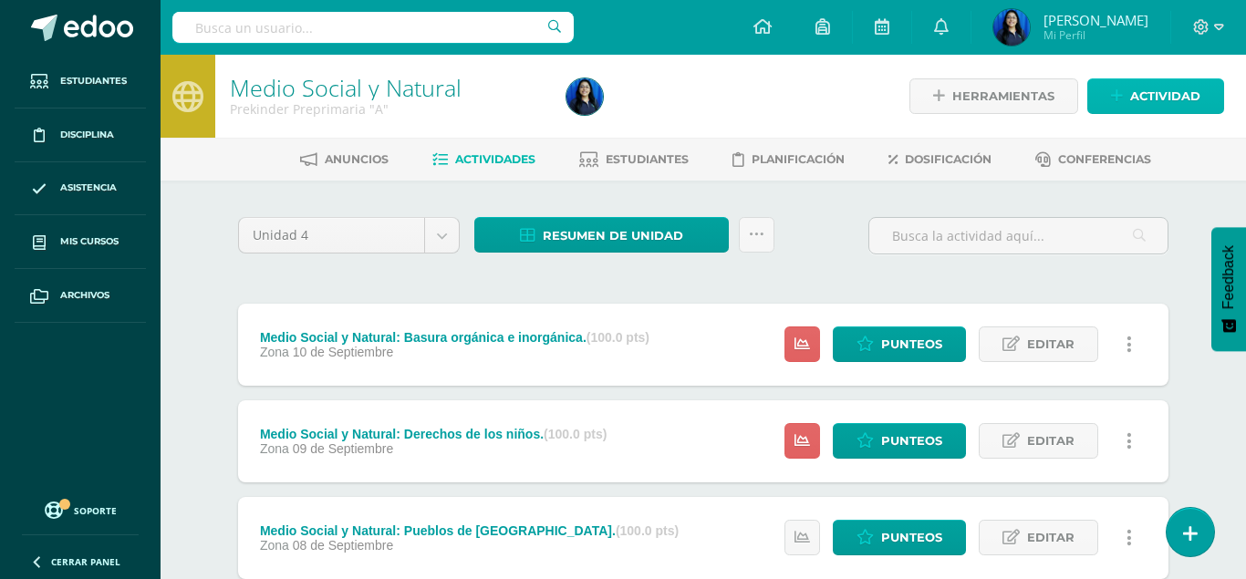
click at [1170, 100] on span "Actividad" at bounding box center [1166, 96] width 70 height 34
click at [0, 0] on div "Crea una nueva actividad Tarea Examen Evento Aviso Título: Valor: 100.0 Fecha: …" at bounding box center [0, 0] width 0 height 0
click at [1152, 86] on span "Actividad" at bounding box center [1166, 96] width 70 height 34
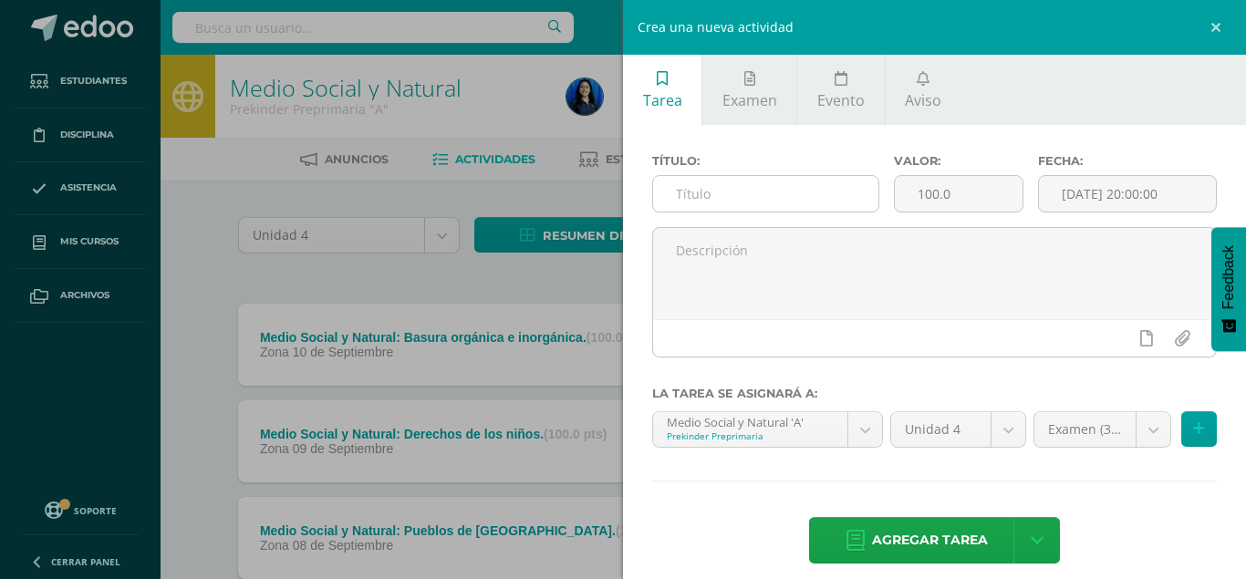
click at [762, 197] on input "text" at bounding box center [765, 194] width 225 height 36
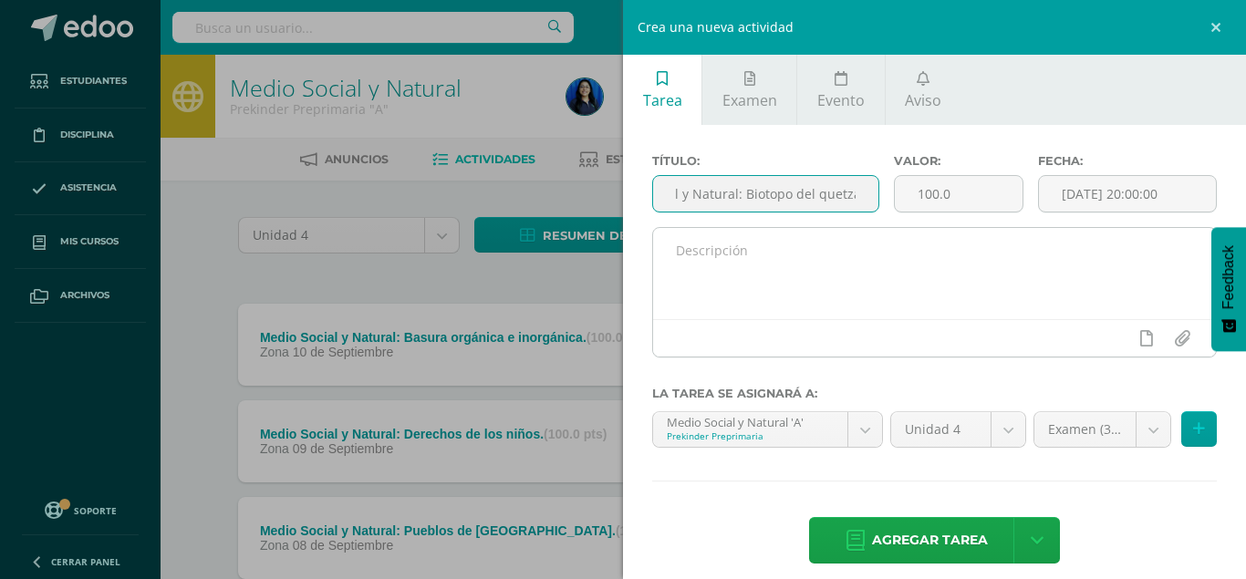
scroll to position [0, 78]
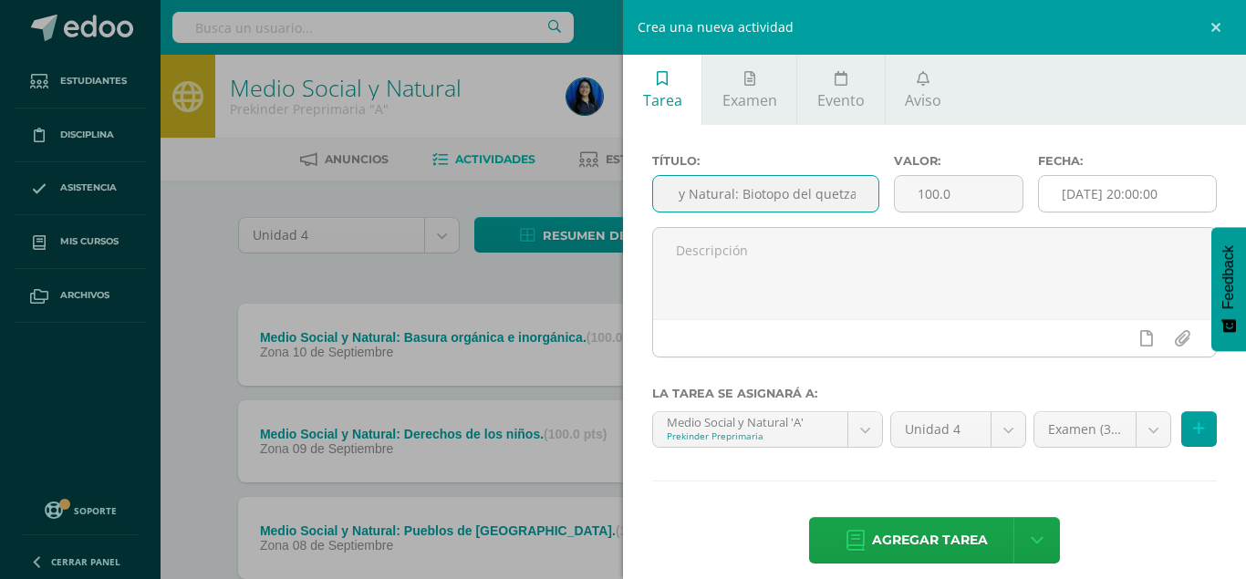
type input "Medio Social y Natural: Biotopo del quetzal."
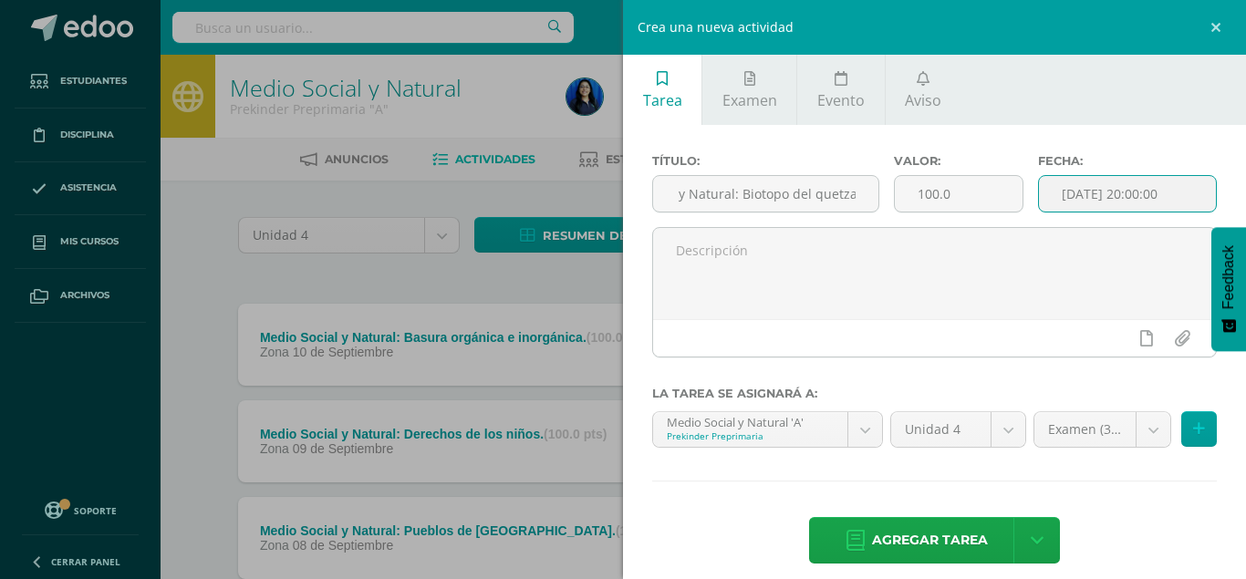
click at [1170, 202] on input "[DATE] 20:00:00" at bounding box center [1127, 194] width 177 height 36
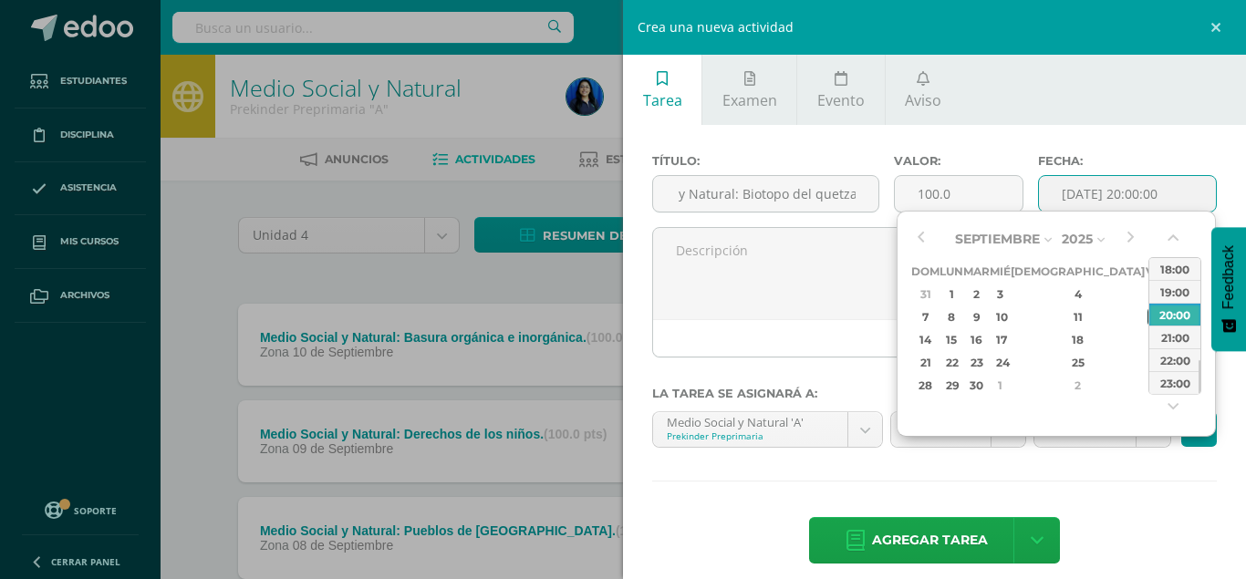
click at [1148, 317] on div "12" at bounding box center [1156, 317] width 16 height 21
type input "2025-09-12 20:00"
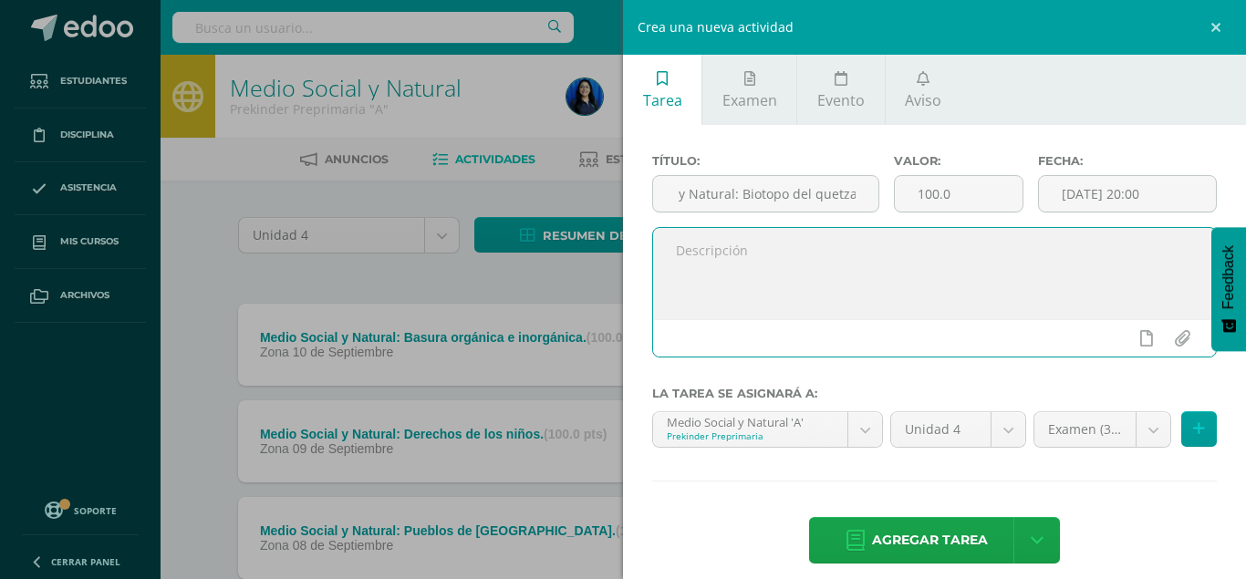
click at [676, 262] on textarea at bounding box center [934, 273] width 563 height 91
type textarea "L"
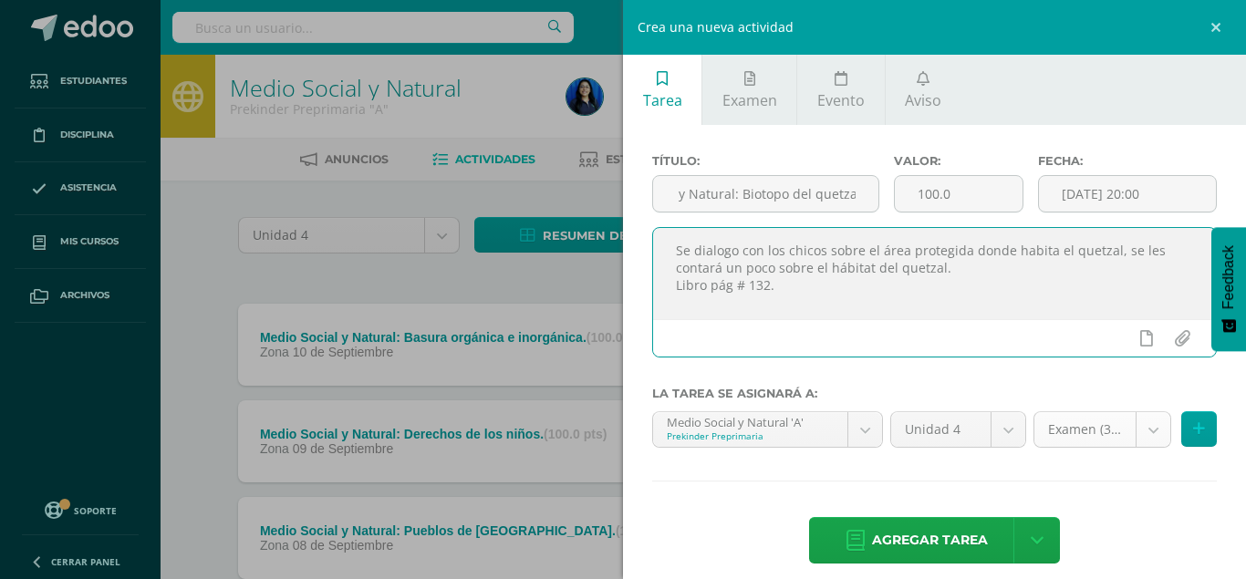
type textarea "Se dialogo con los chicos sobre el área protegida donde habita el quetzal, se l…"
click at [1157, 441] on body "Tarea asignada exitosamente Estudiantes Disciplina Asistencia Mis cursos Archiv…" at bounding box center [623, 447] width 1246 height 894
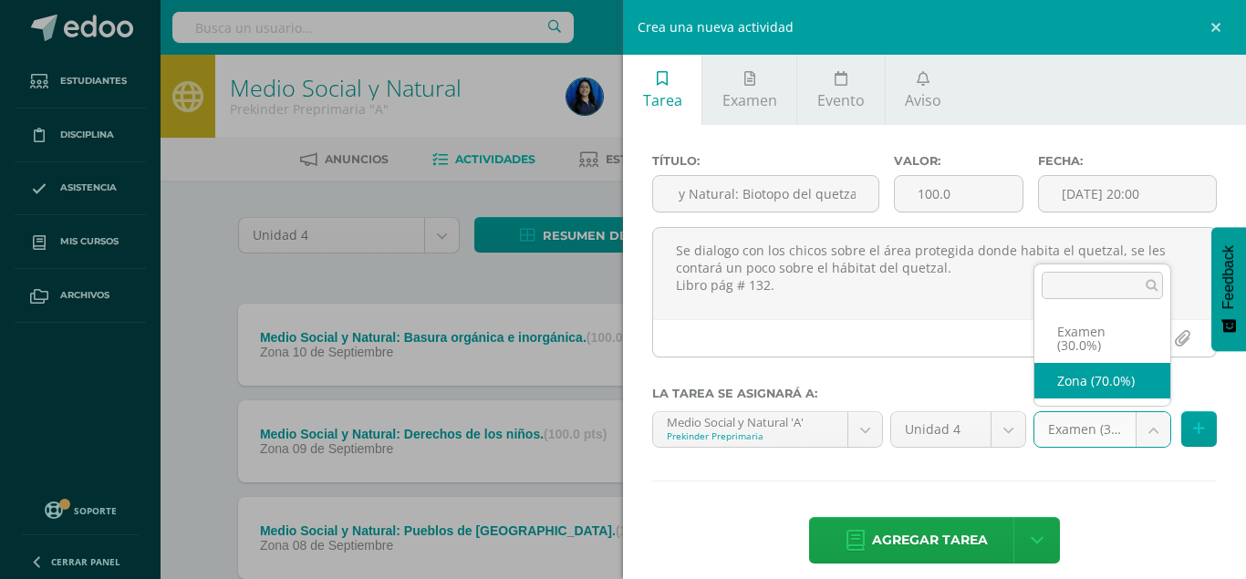
select select "36120"
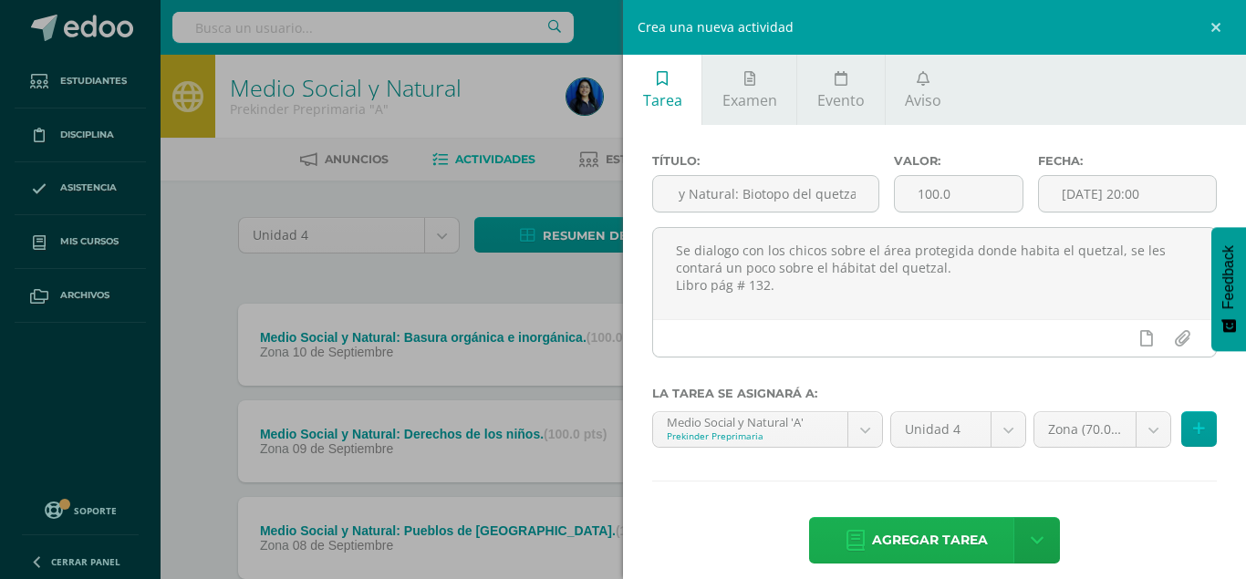
click at [965, 524] on span "Agregar tarea" at bounding box center [930, 540] width 116 height 45
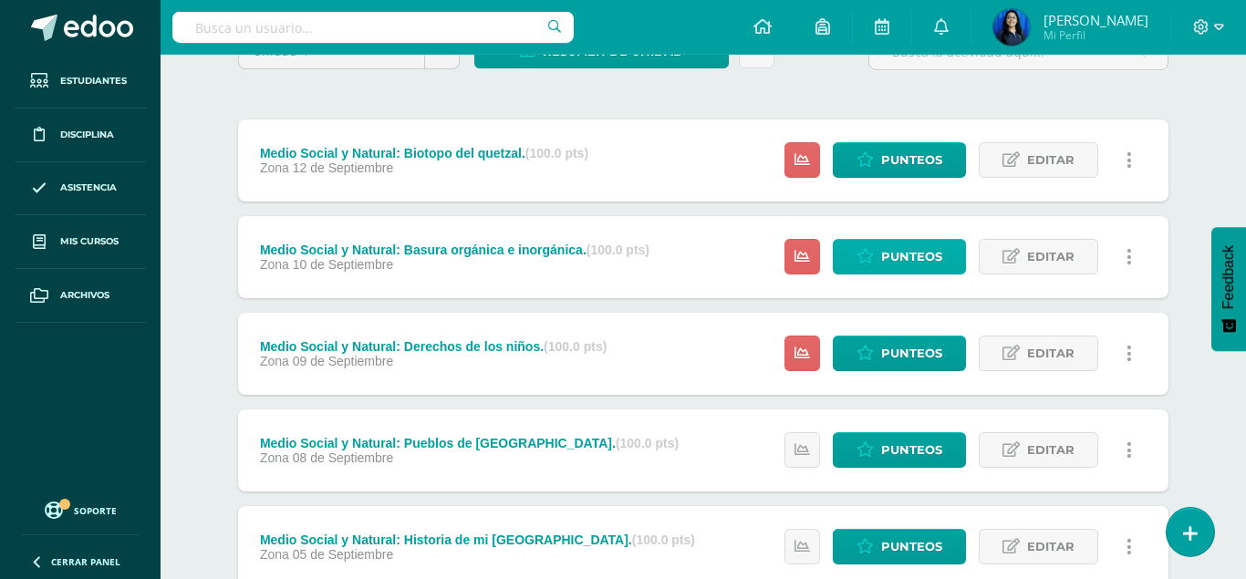
scroll to position [186, 0]
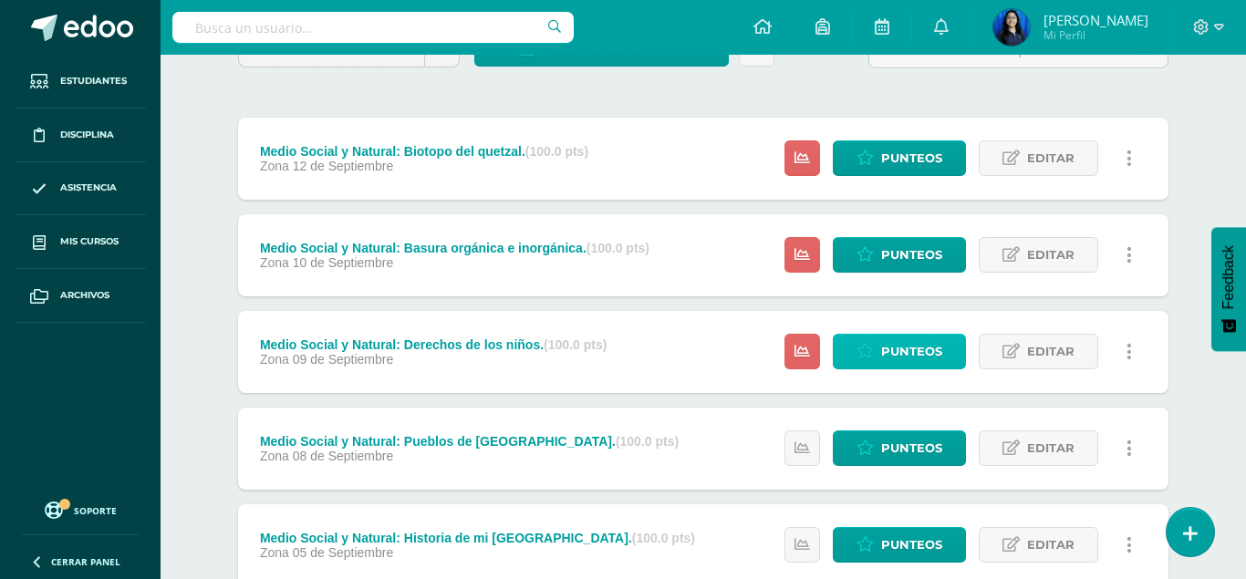
click at [908, 335] on span "Punteos" at bounding box center [911, 352] width 61 height 34
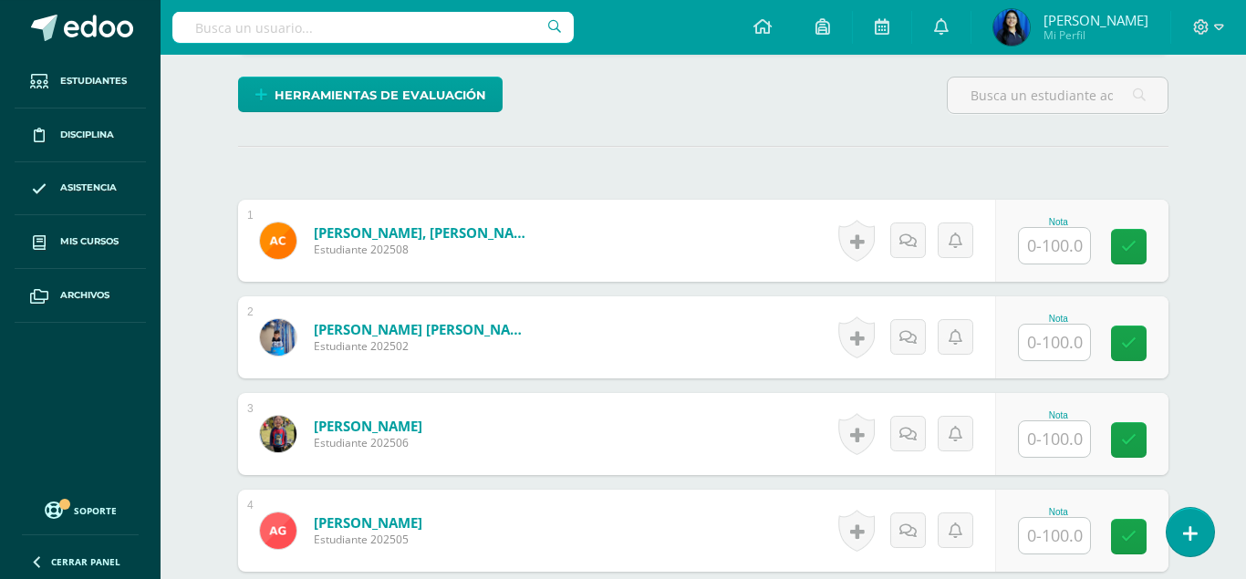
scroll to position [480, 0]
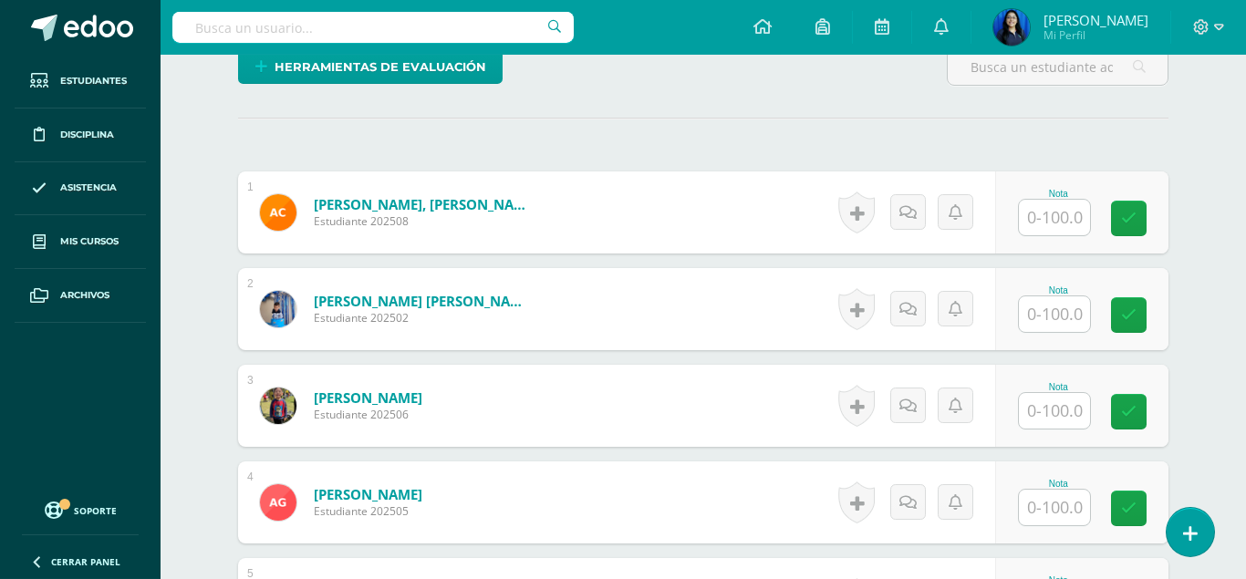
click at [1066, 200] on input "text" at bounding box center [1054, 218] width 71 height 36
type input "100"
click at [1077, 297] on input "text" at bounding box center [1054, 315] width 71 height 36
type input "100"
click at [1074, 393] on input "text" at bounding box center [1054, 411] width 71 height 36
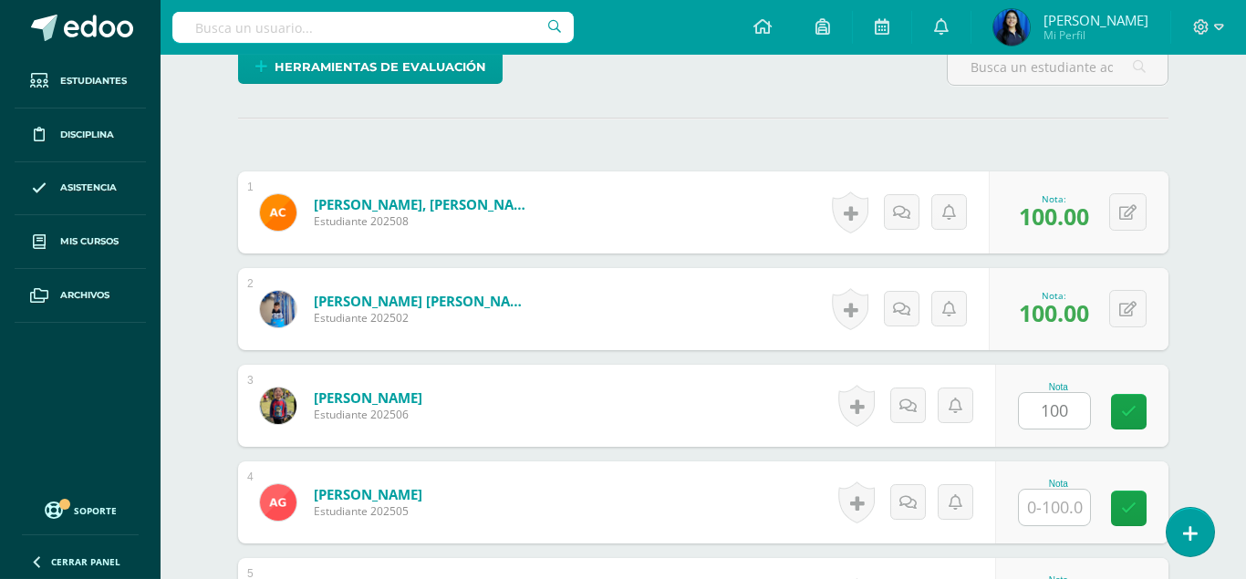
type input "100"
click at [1065, 490] on input "text" at bounding box center [1054, 508] width 71 height 36
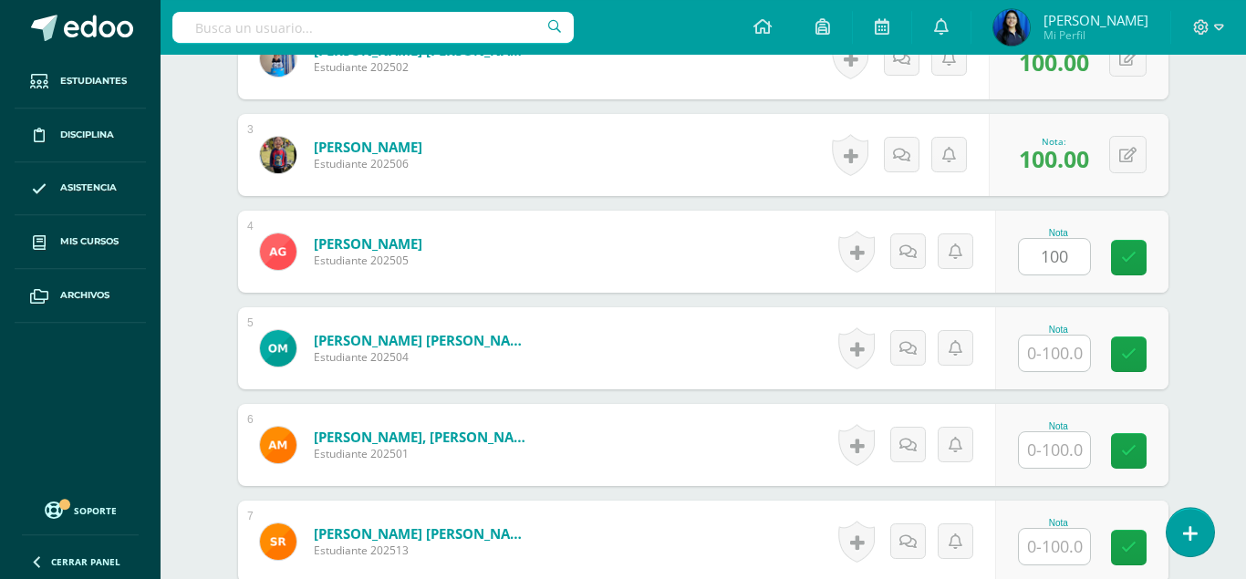
scroll to position [759, 0]
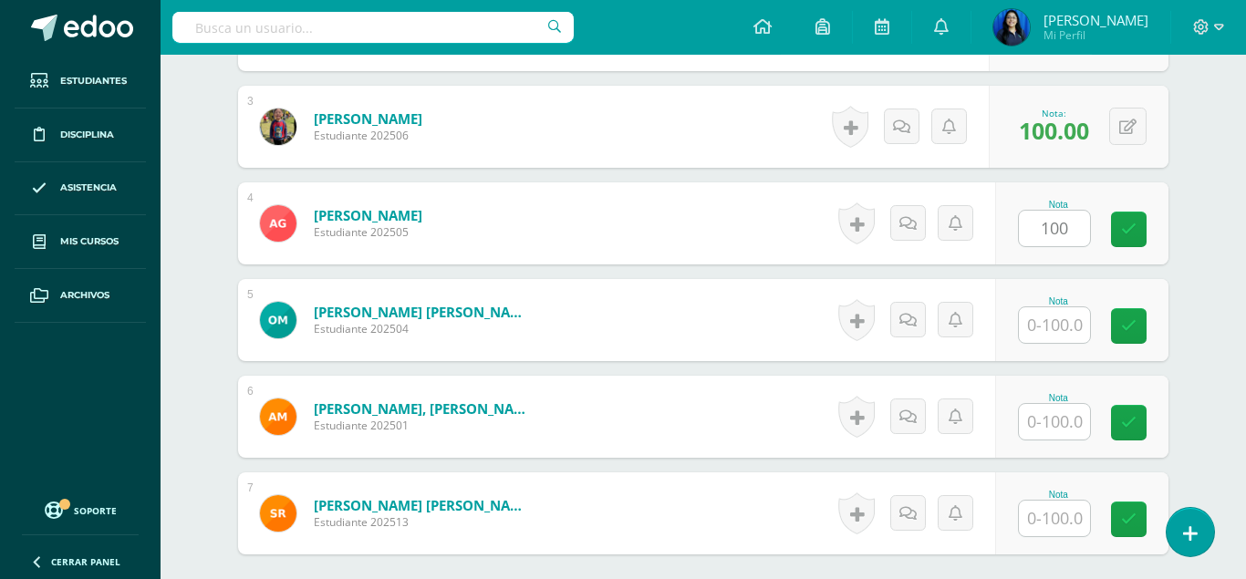
type input "100"
click at [1048, 308] on input "text" at bounding box center [1054, 326] width 71 height 36
type input "100"
click at [1060, 404] on input "text" at bounding box center [1054, 422] width 71 height 36
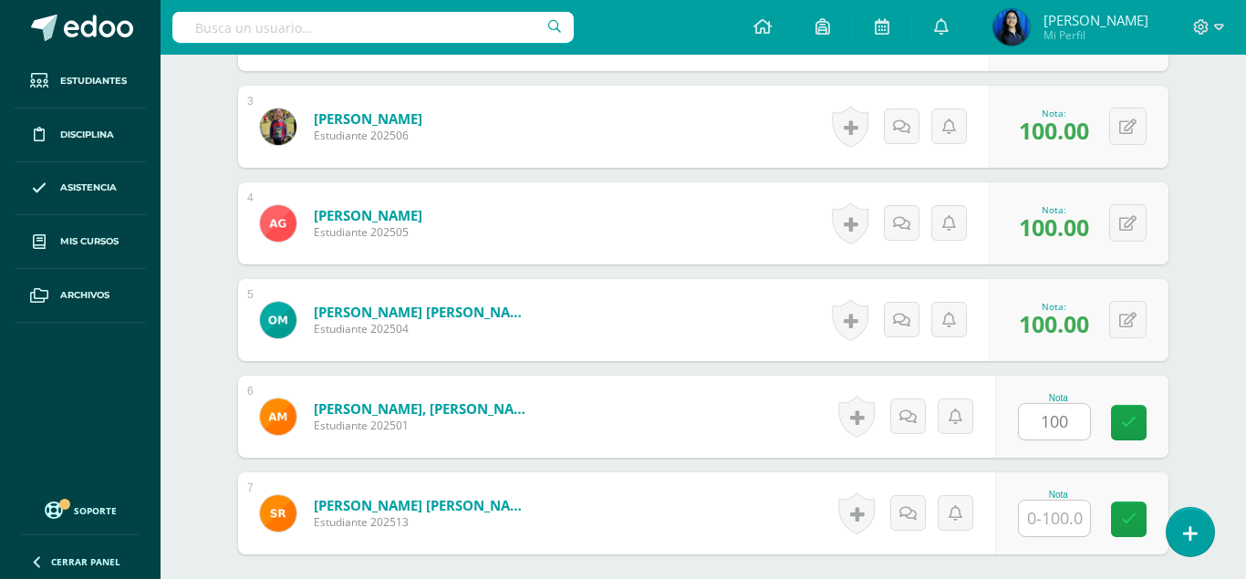
type input "100"
click at [1067, 501] on input "text" at bounding box center [1054, 519] width 71 height 36
type input "100"
click at [1184, 421] on div "¿Estás seguro que quieres eliminar esta actividad? Esto borrará la actividad y …" at bounding box center [704, 92] width 1004 height 1342
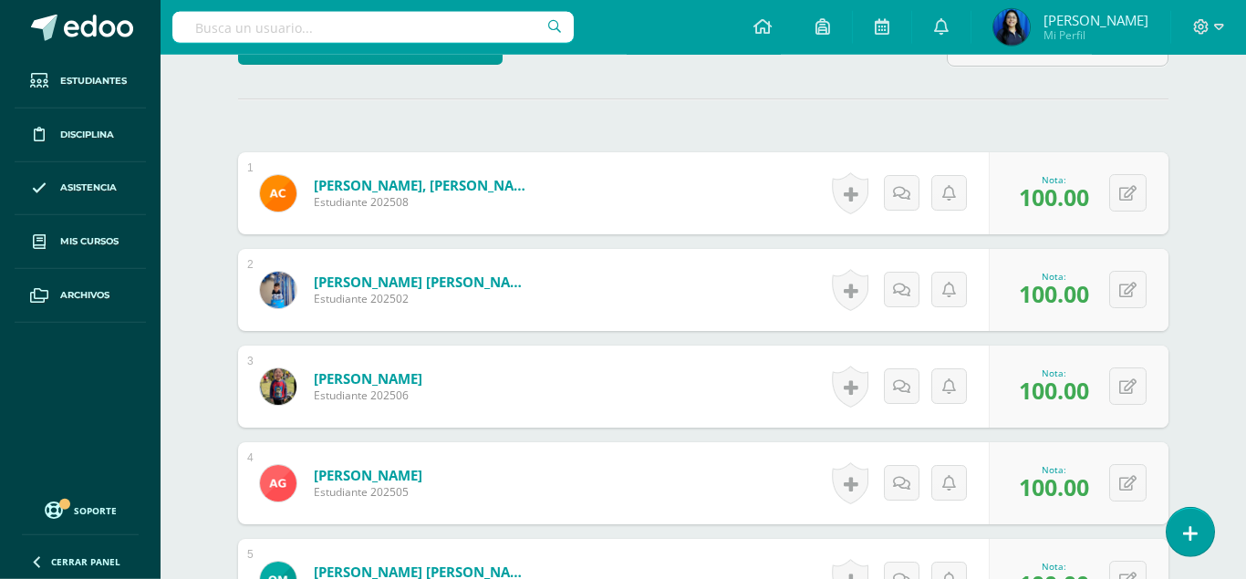
scroll to position [387, 0]
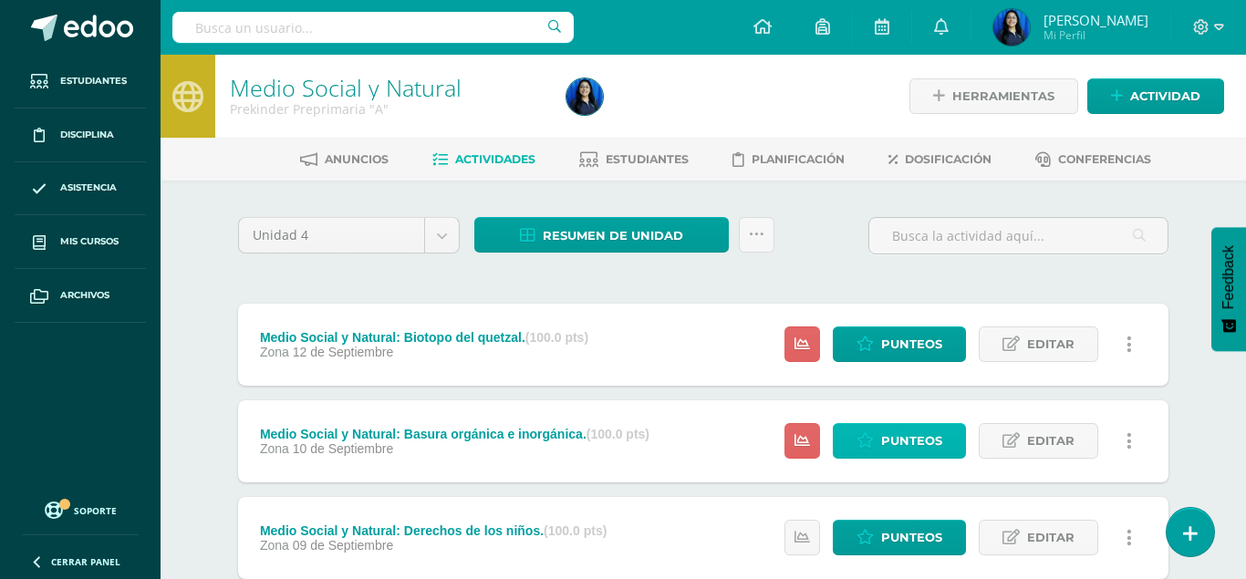
click at [892, 424] on span "Punteos" at bounding box center [911, 441] width 61 height 34
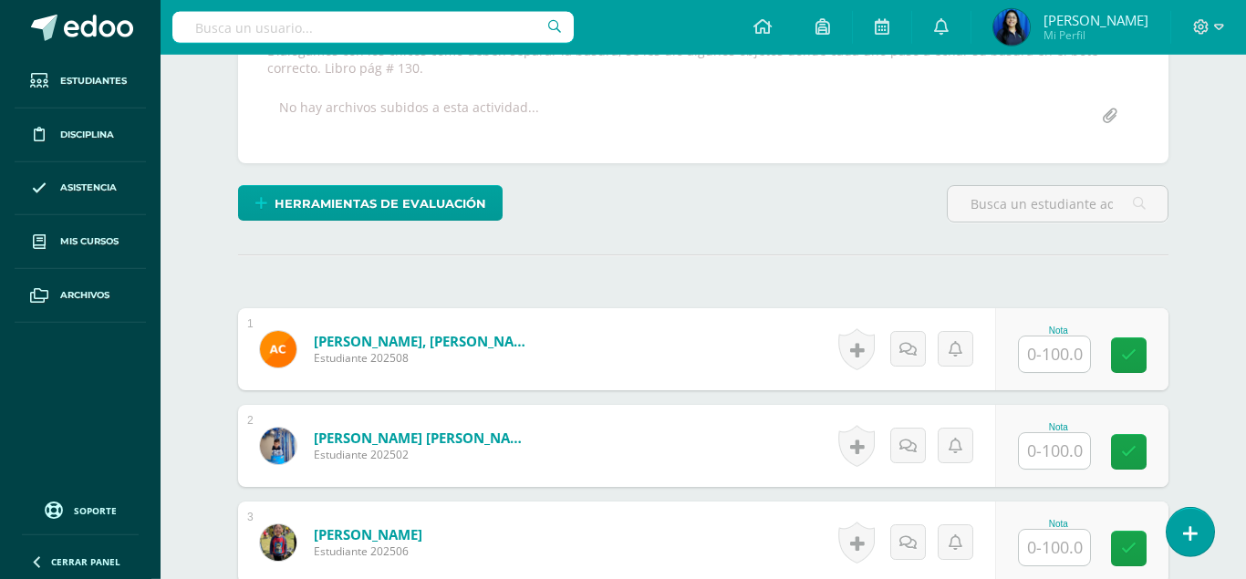
scroll to position [373, 0]
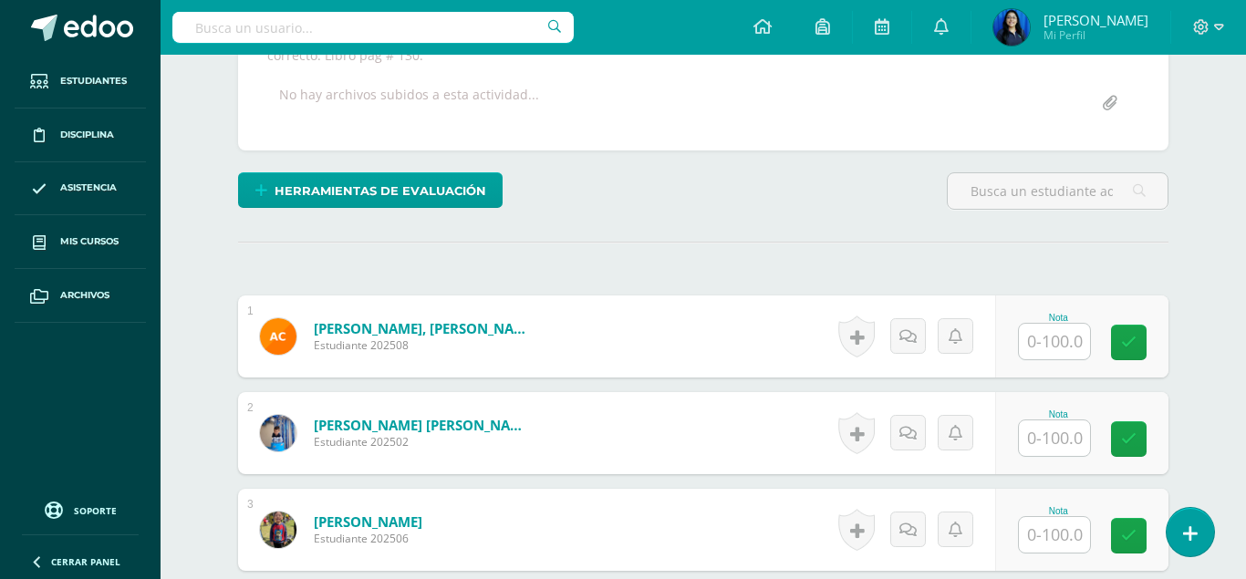
click at [1069, 324] on input "text" at bounding box center [1054, 342] width 71 height 36
type input "100"
click at [1053, 421] on input "text" at bounding box center [1054, 439] width 71 height 36
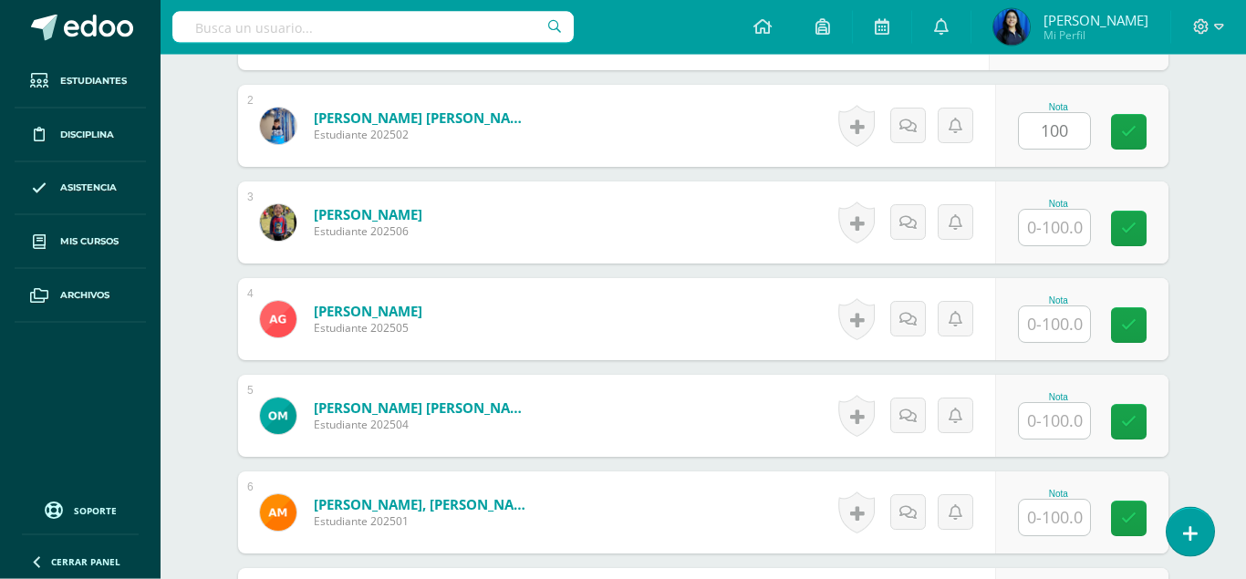
scroll to position [652, 0]
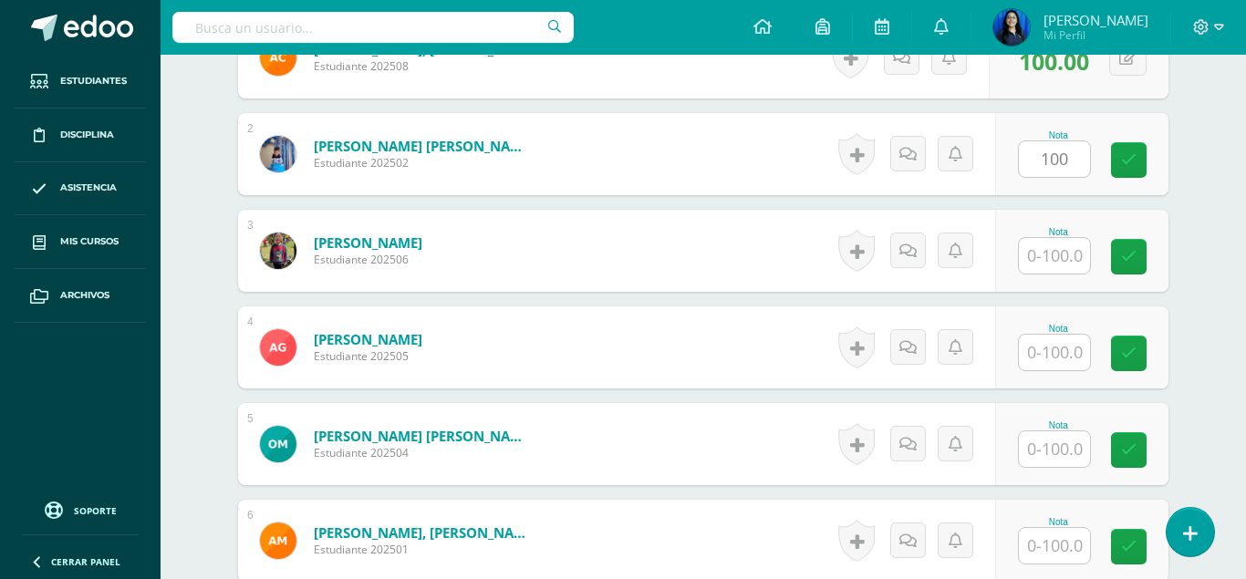
type input "100"
click at [1066, 238] on input "text" at bounding box center [1054, 256] width 71 height 36
type input "100"
click at [1075, 335] on input "text" at bounding box center [1054, 353] width 71 height 36
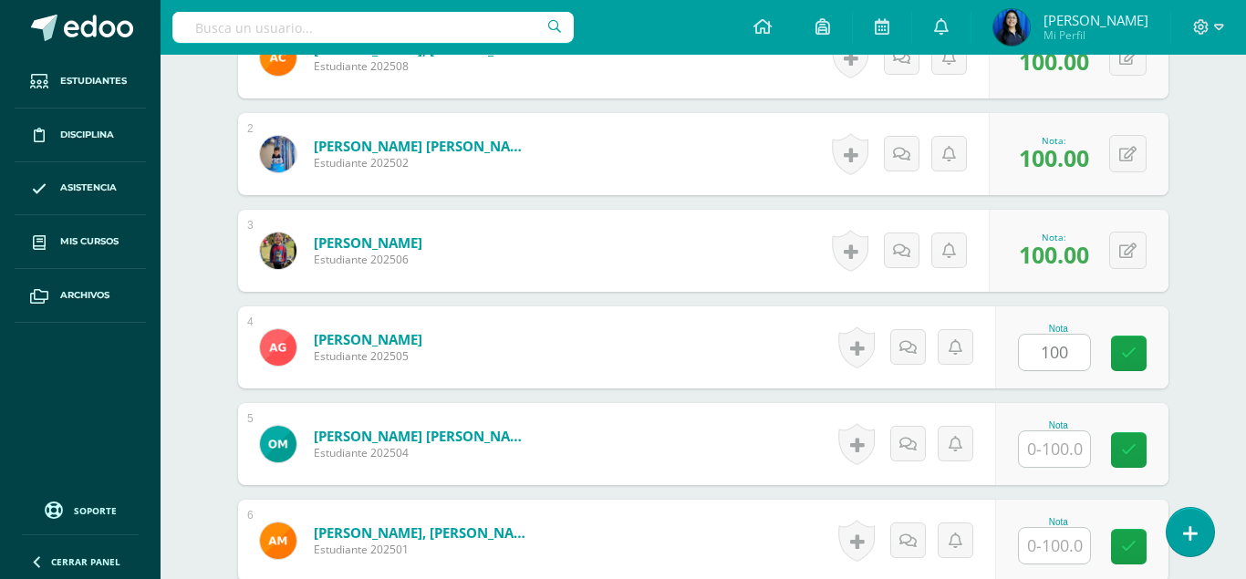
type input "100"
click at [1074, 432] on input "text" at bounding box center [1054, 450] width 71 height 36
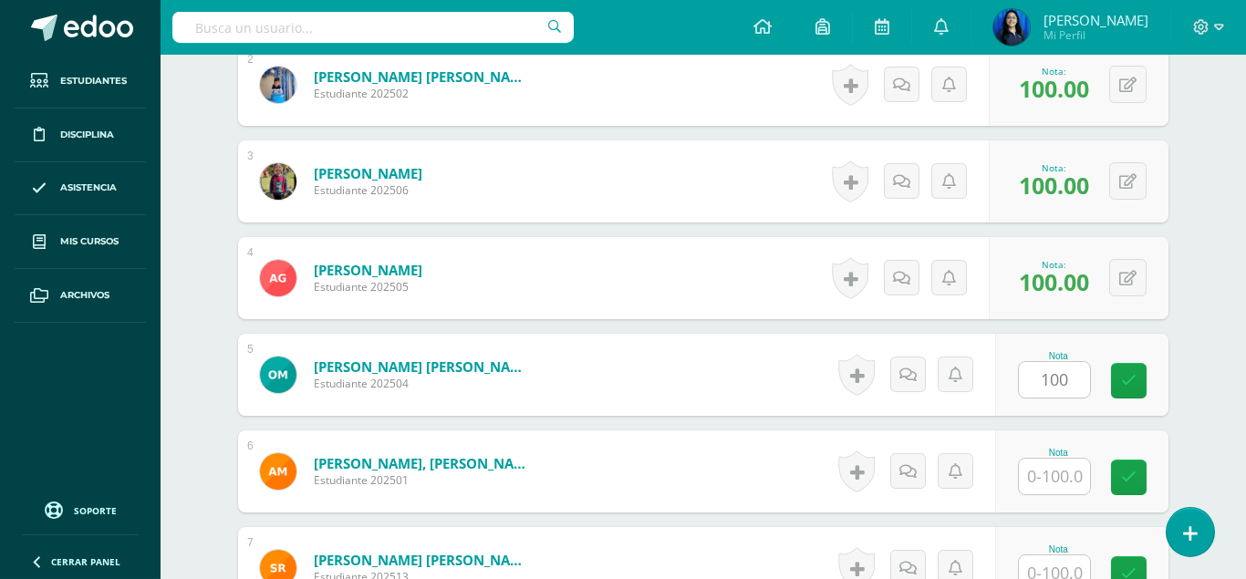
scroll to position [746, 0]
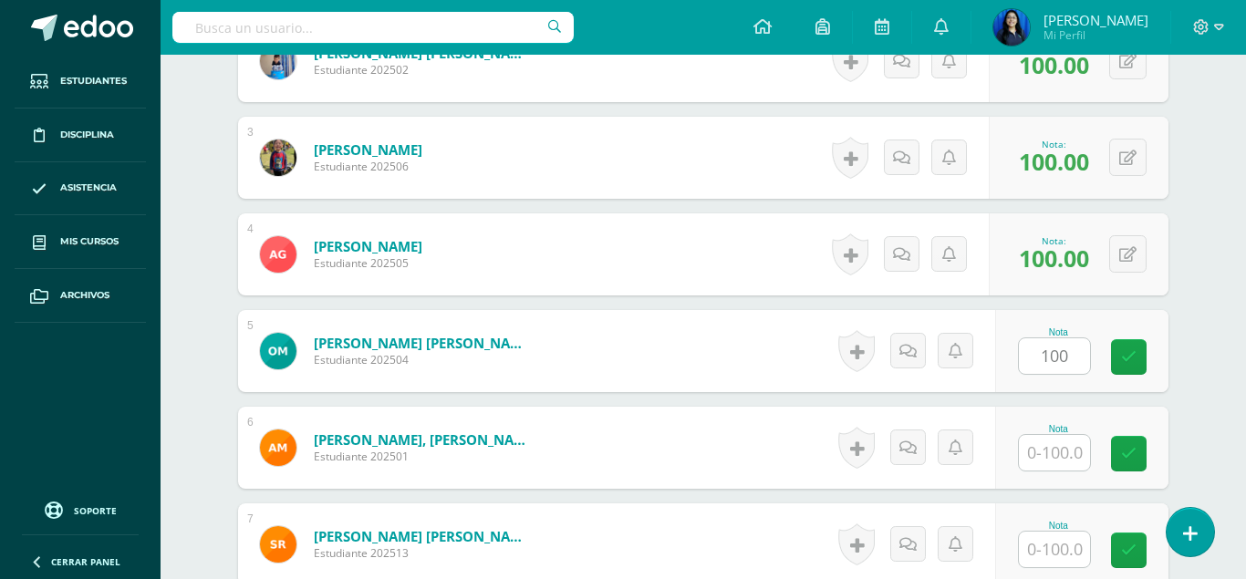
type input "100"
click at [1058, 435] on input "text" at bounding box center [1054, 453] width 71 height 36
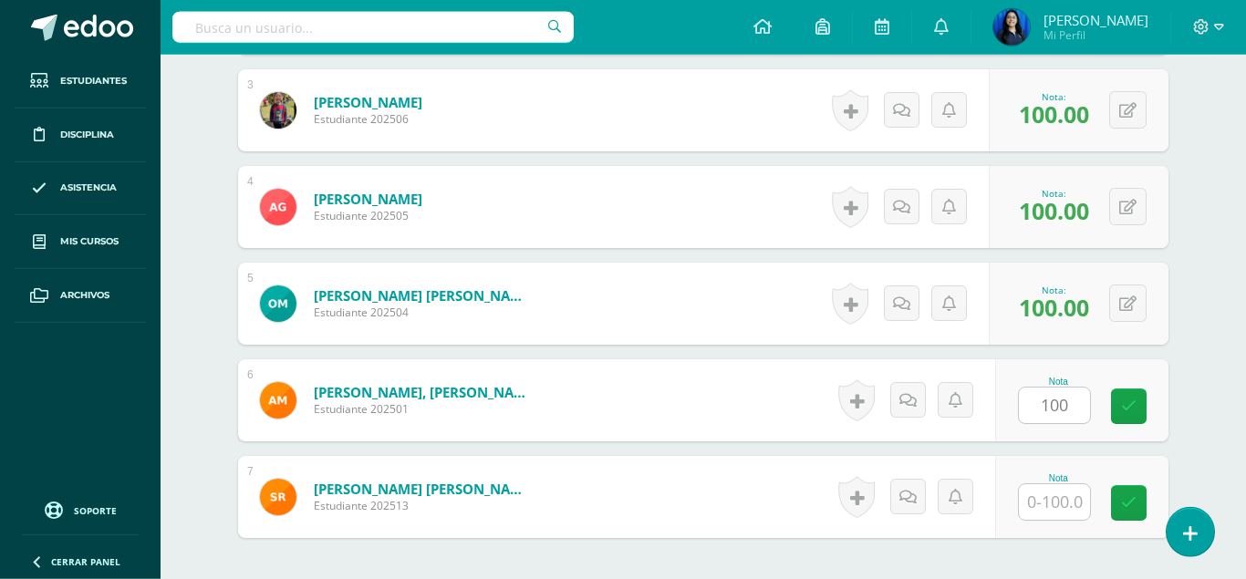
scroll to position [822, 0]
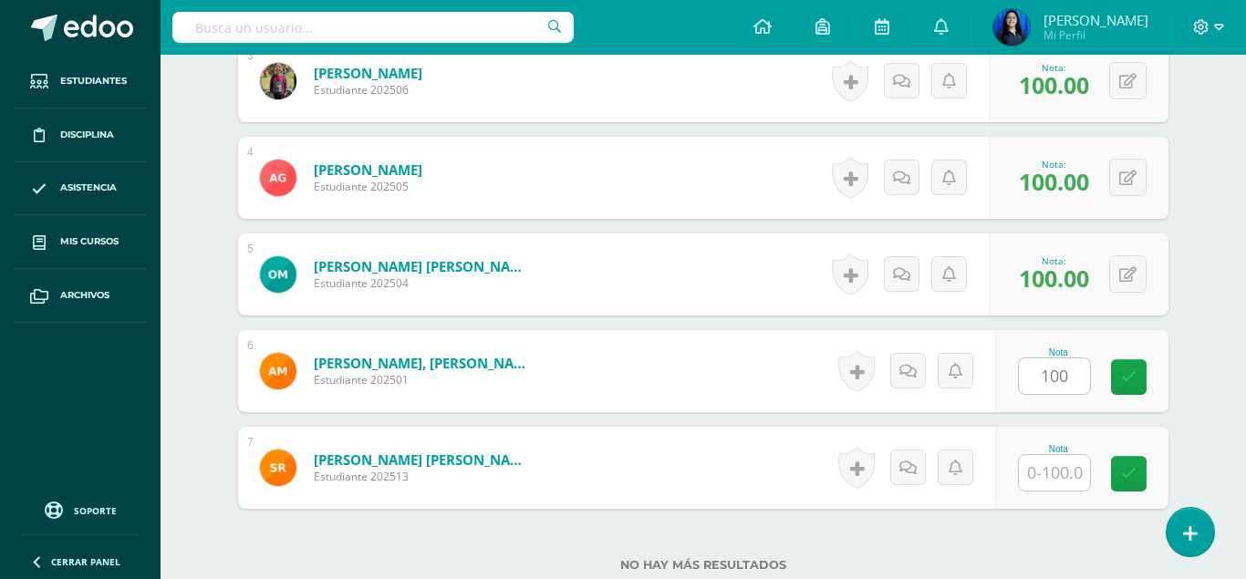
type input "100"
click at [1062, 455] on input "text" at bounding box center [1054, 473] width 71 height 36
type input "100"
click at [1034, 558] on label "No hay más resultados" at bounding box center [703, 565] width 931 height 14
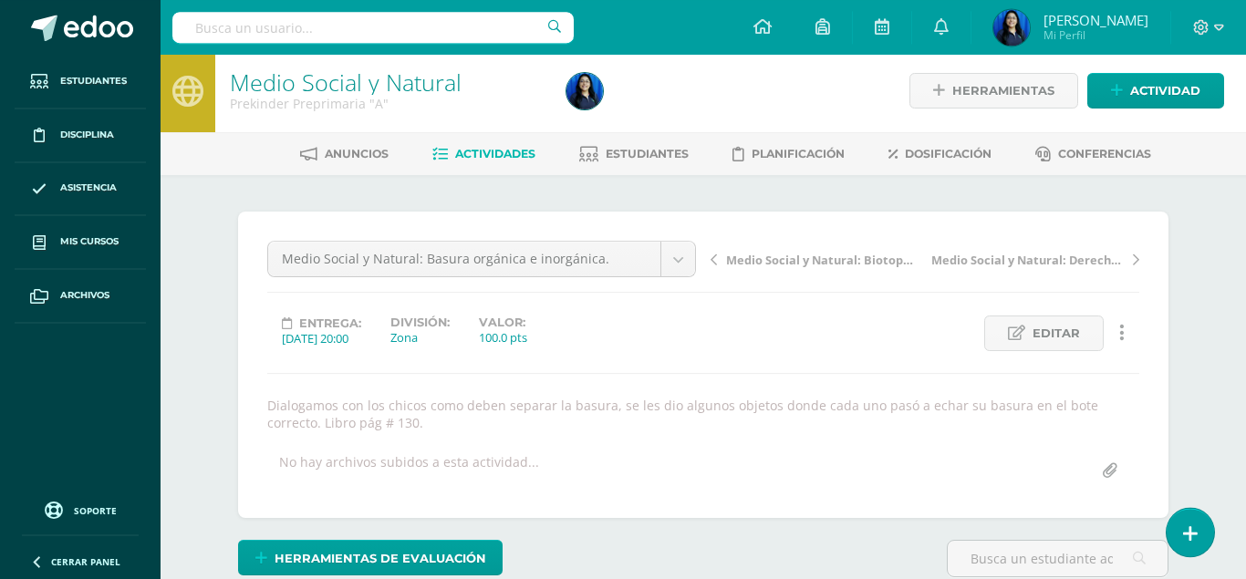
scroll to position [0, 0]
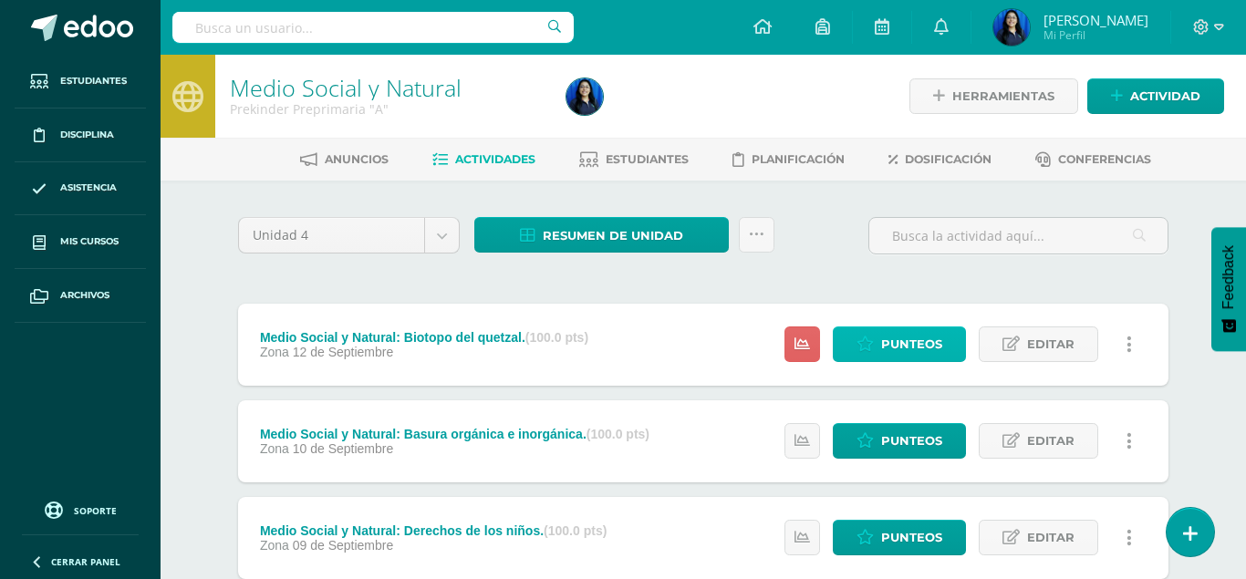
click at [923, 328] on span "Punteos" at bounding box center [911, 345] width 61 height 34
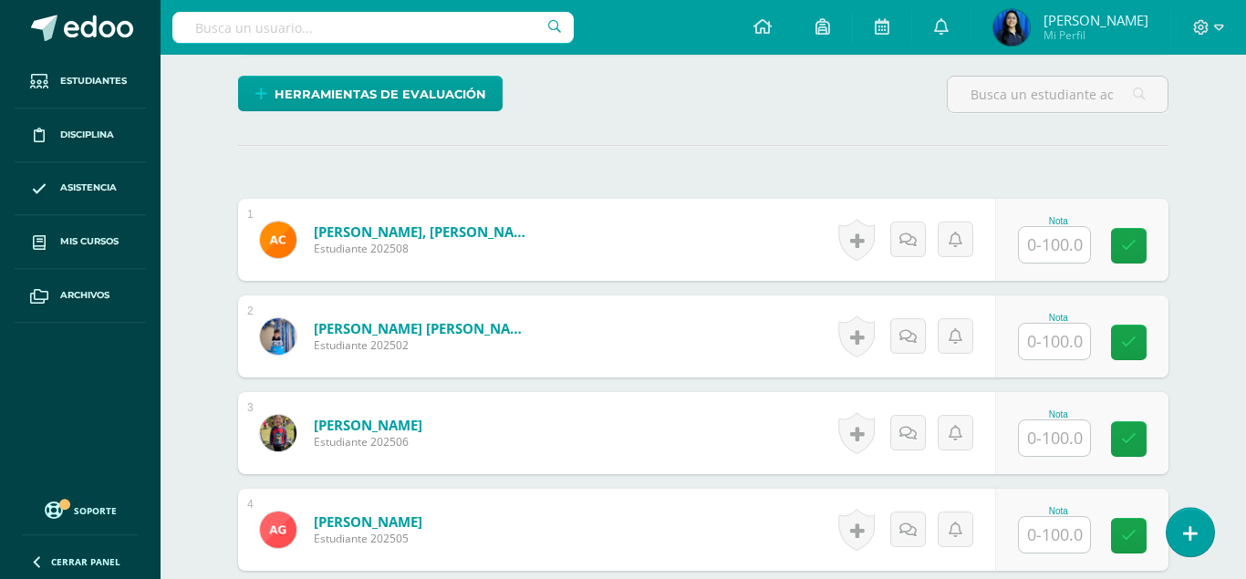
scroll to position [490, 0]
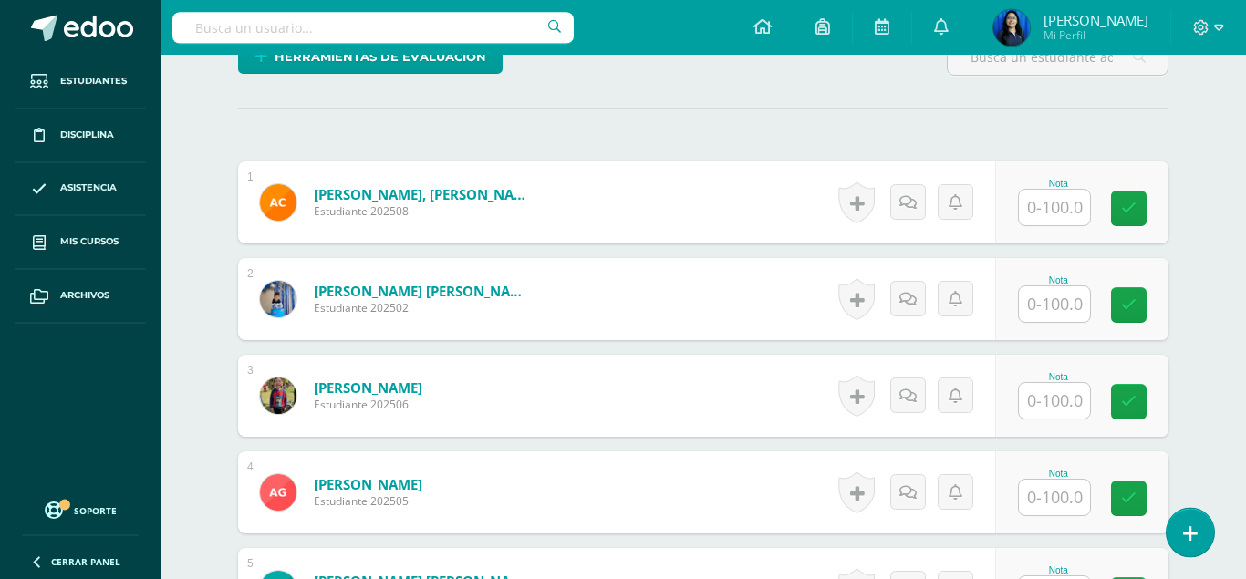
click at [1063, 190] on input "text" at bounding box center [1054, 208] width 71 height 36
type input "100"
click at [1055, 287] on input "text" at bounding box center [1054, 305] width 71 height 36
type input "100"
click at [1066, 383] on input "text" at bounding box center [1054, 401] width 71 height 36
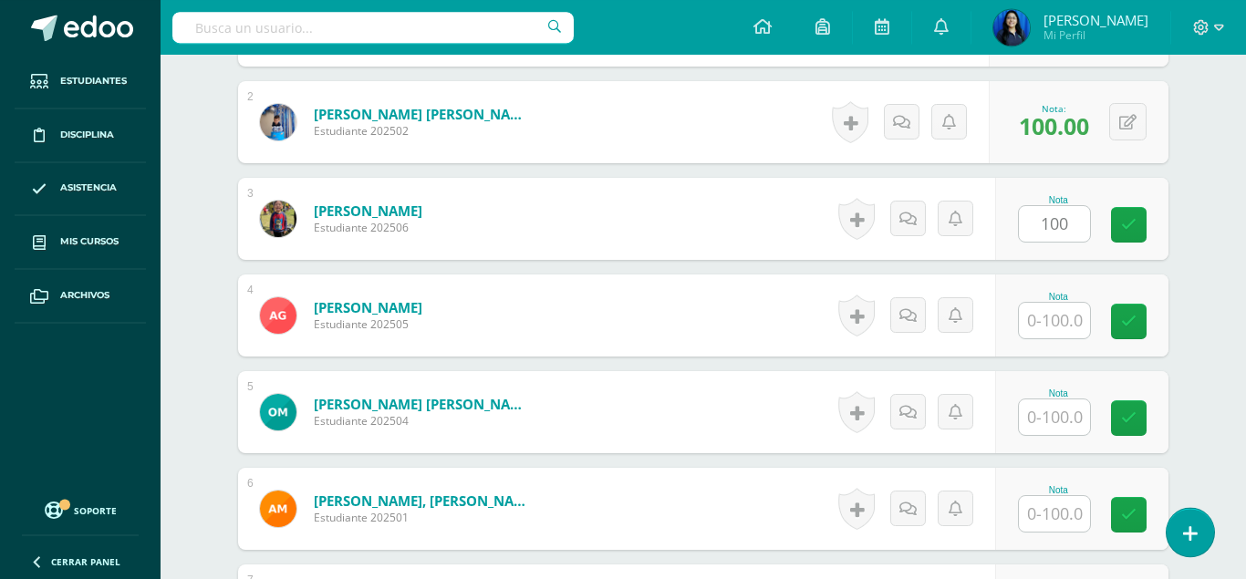
scroll to position [676, 0]
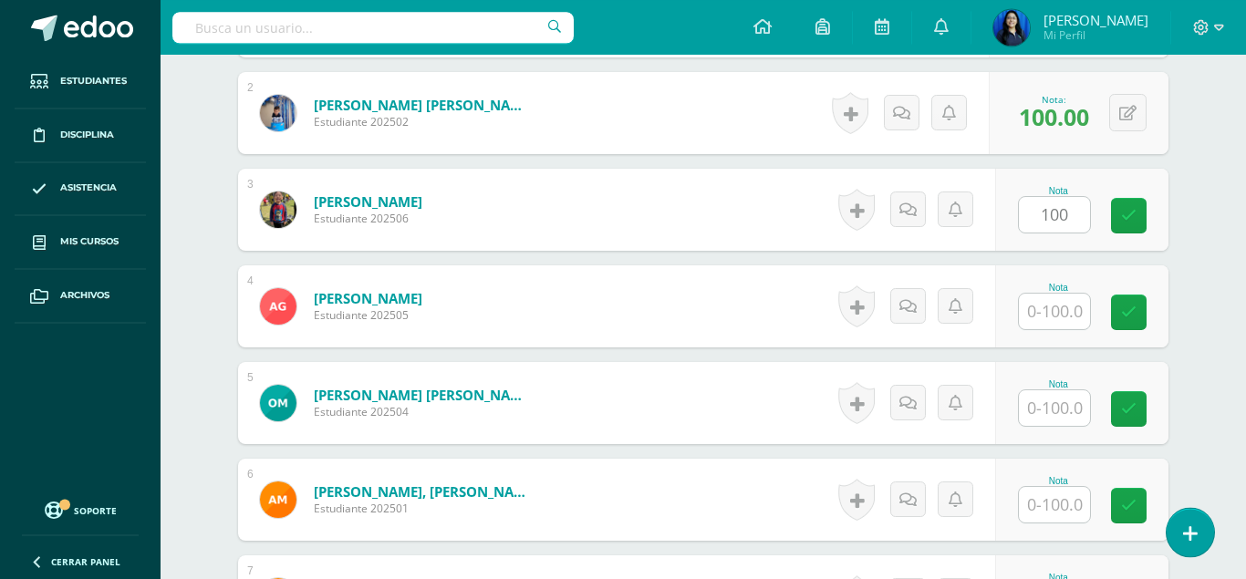
type input "100"
click at [1061, 391] on input "text" at bounding box center [1054, 409] width 71 height 36
type input "100"
click at [1051, 487] on input "text" at bounding box center [1054, 505] width 71 height 36
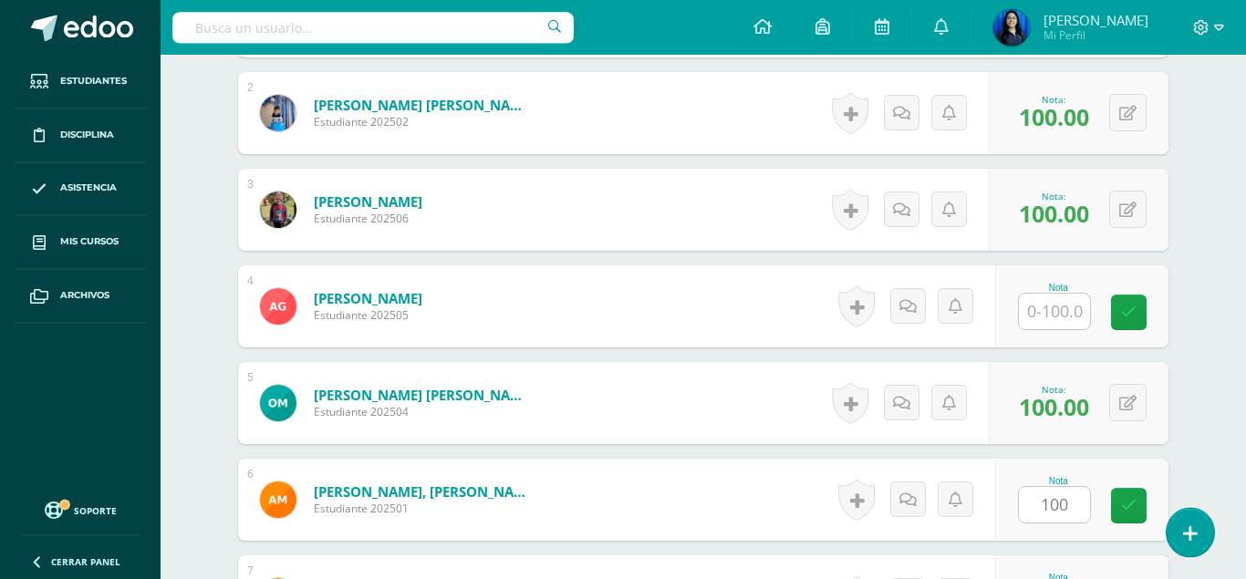
scroll to position [805, 0]
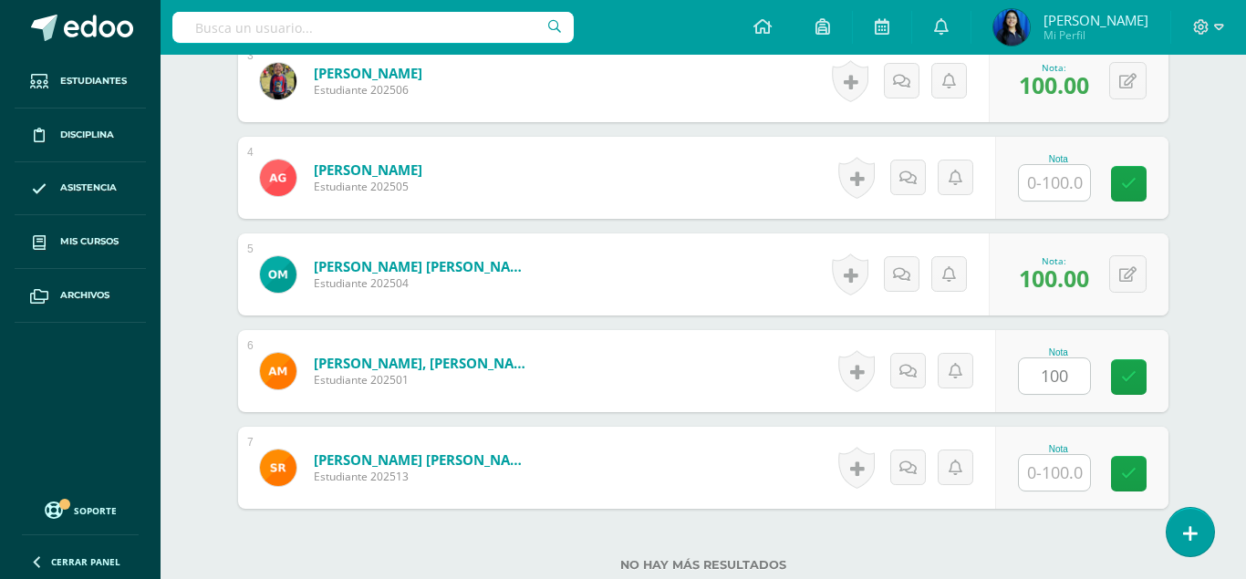
type input "100"
click at [1069, 455] on input "text" at bounding box center [1054, 473] width 71 height 36
type input "100"
click at [1027, 558] on label "No hay más resultados" at bounding box center [703, 565] width 931 height 14
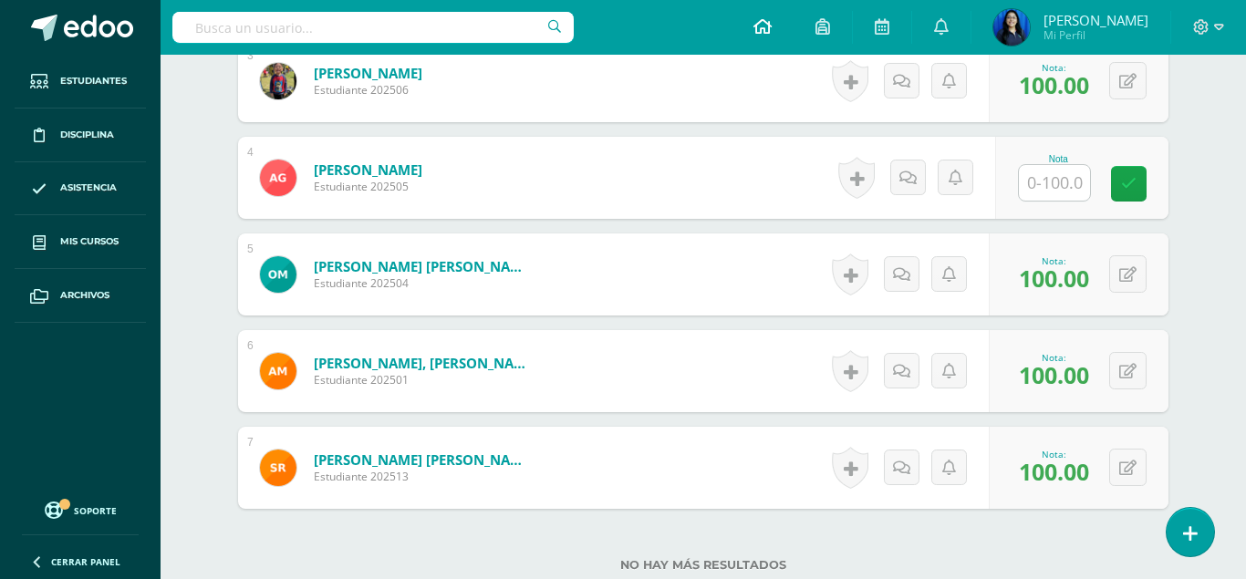
click at [772, 26] on icon at bounding box center [763, 26] width 18 height 16
